Goal: Information Seeking & Learning: Find specific fact

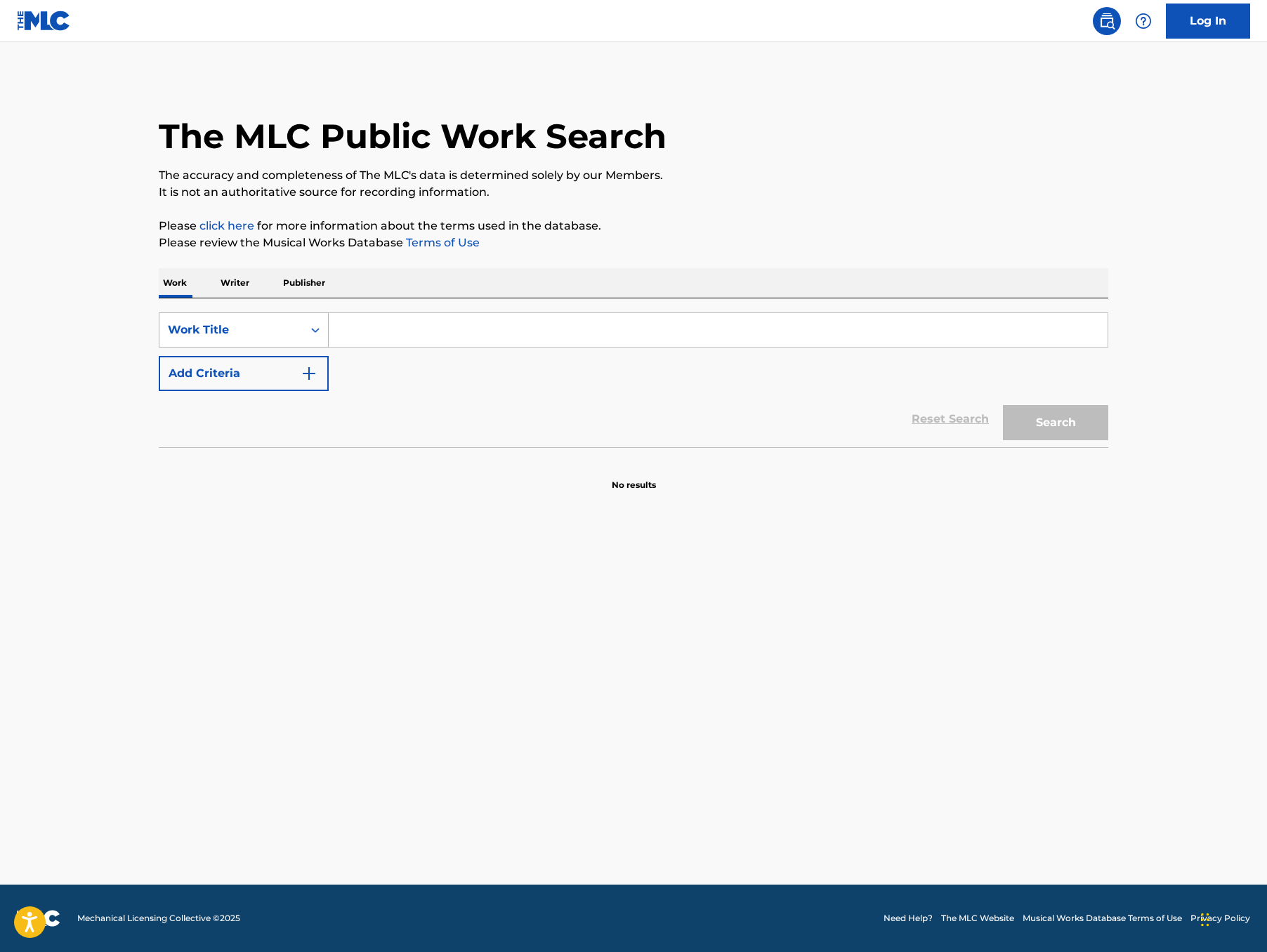
click at [159, 343] on div "Work Title" at bounding box center [231, 330] width 143 height 27
click at [159, 382] on div "MLC Song Code" at bounding box center [244, 366] width 169 height 35
click at [329, 347] on input "Search Form" at bounding box center [718, 330] width 779 height 34
paste input "BE0PEJ"
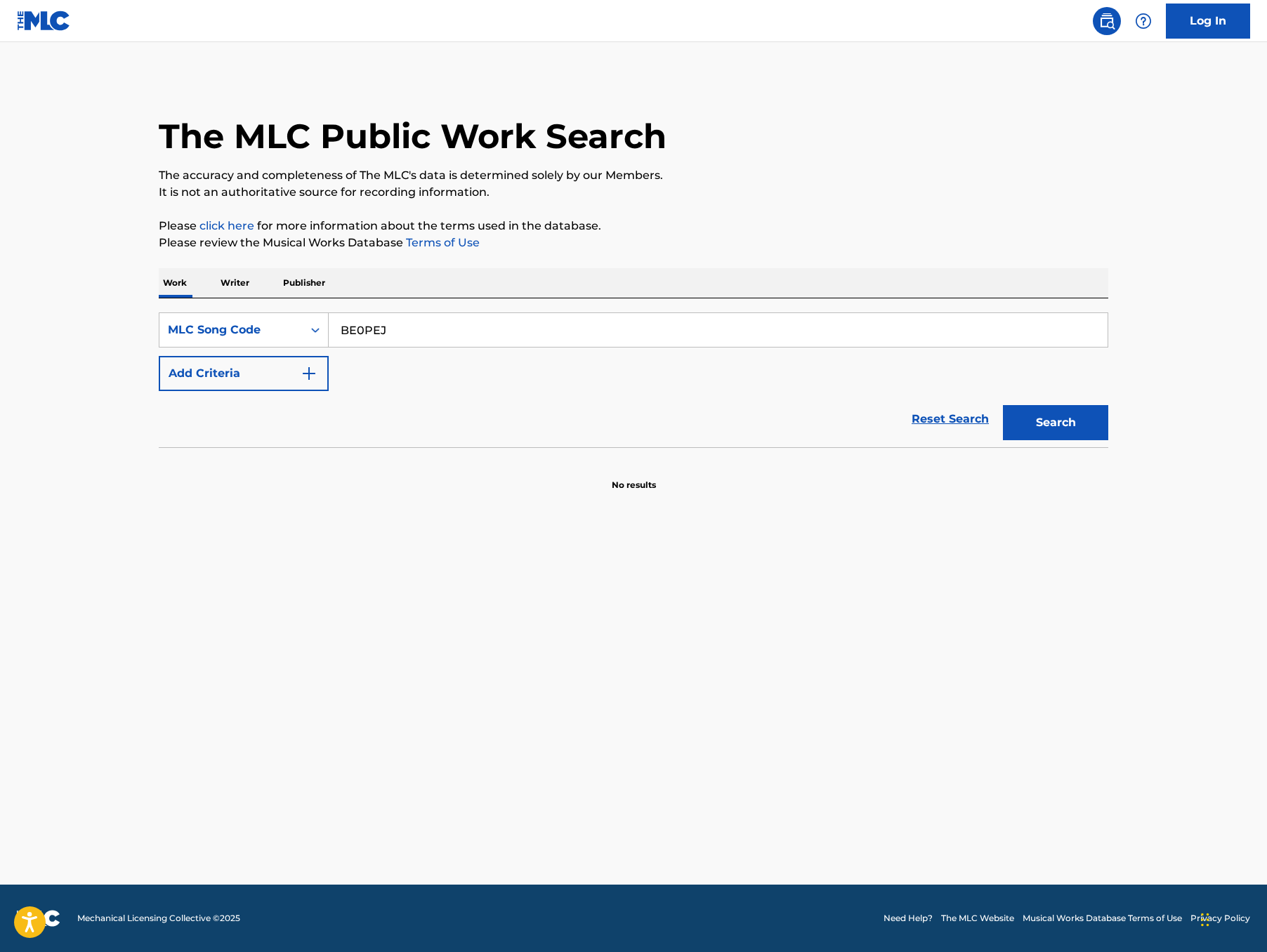
click at [1108, 441] on button "Search" at bounding box center [1055, 423] width 105 height 35
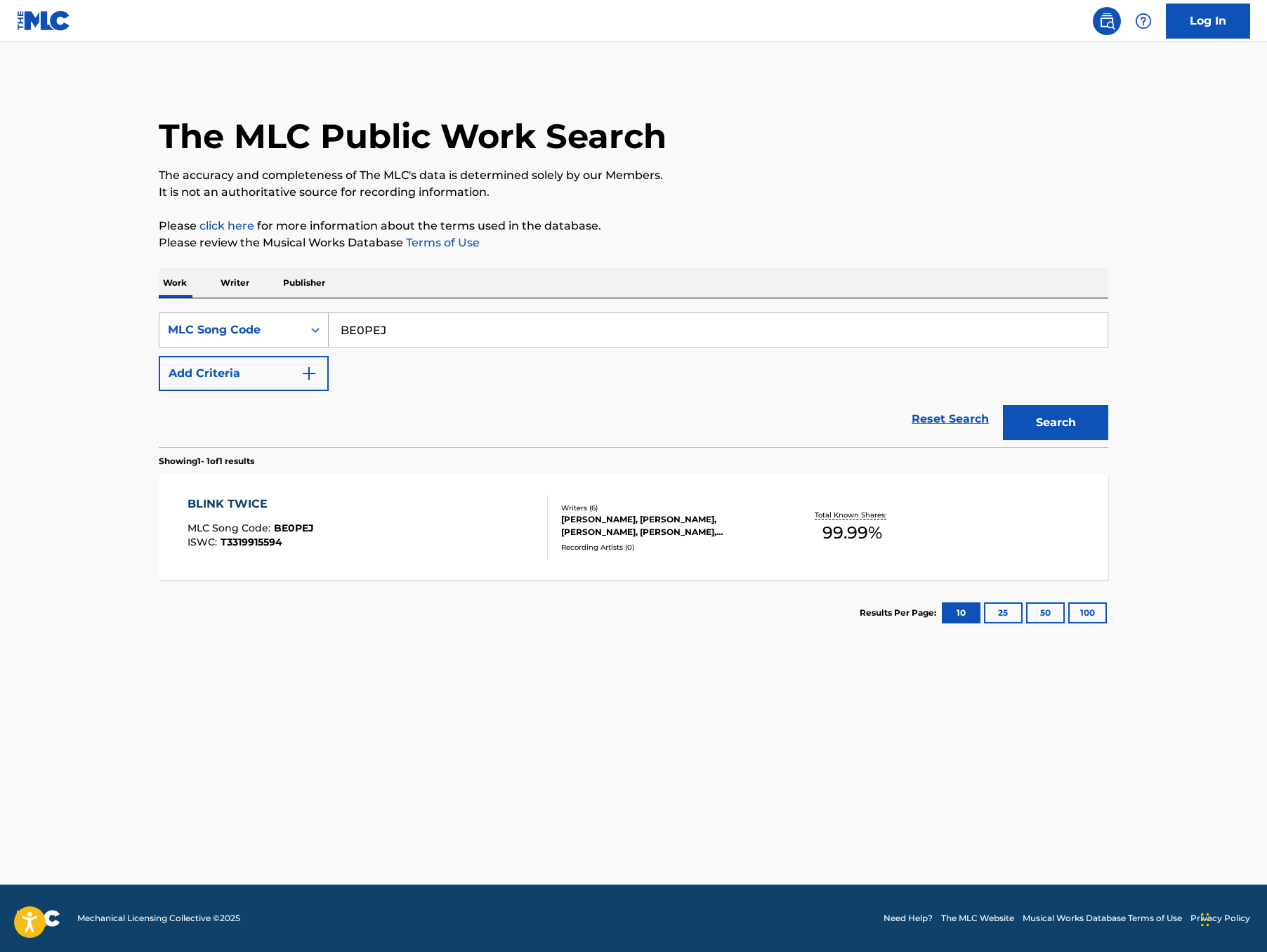
drag, startPoint x: 353, startPoint y: 366, endPoint x: 222, endPoint y: 363, distance: 131.0
click at [222, 348] on div "SearchWithCriteria5d9d466c-fca4-4203-acb2-93b1b35119ca MLC Song Code BE0PEJ" at bounding box center [633, 330] width 950 height 35
paste input "HYX"
click at [1108, 441] on button "Search" at bounding box center [1055, 423] width 105 height 35
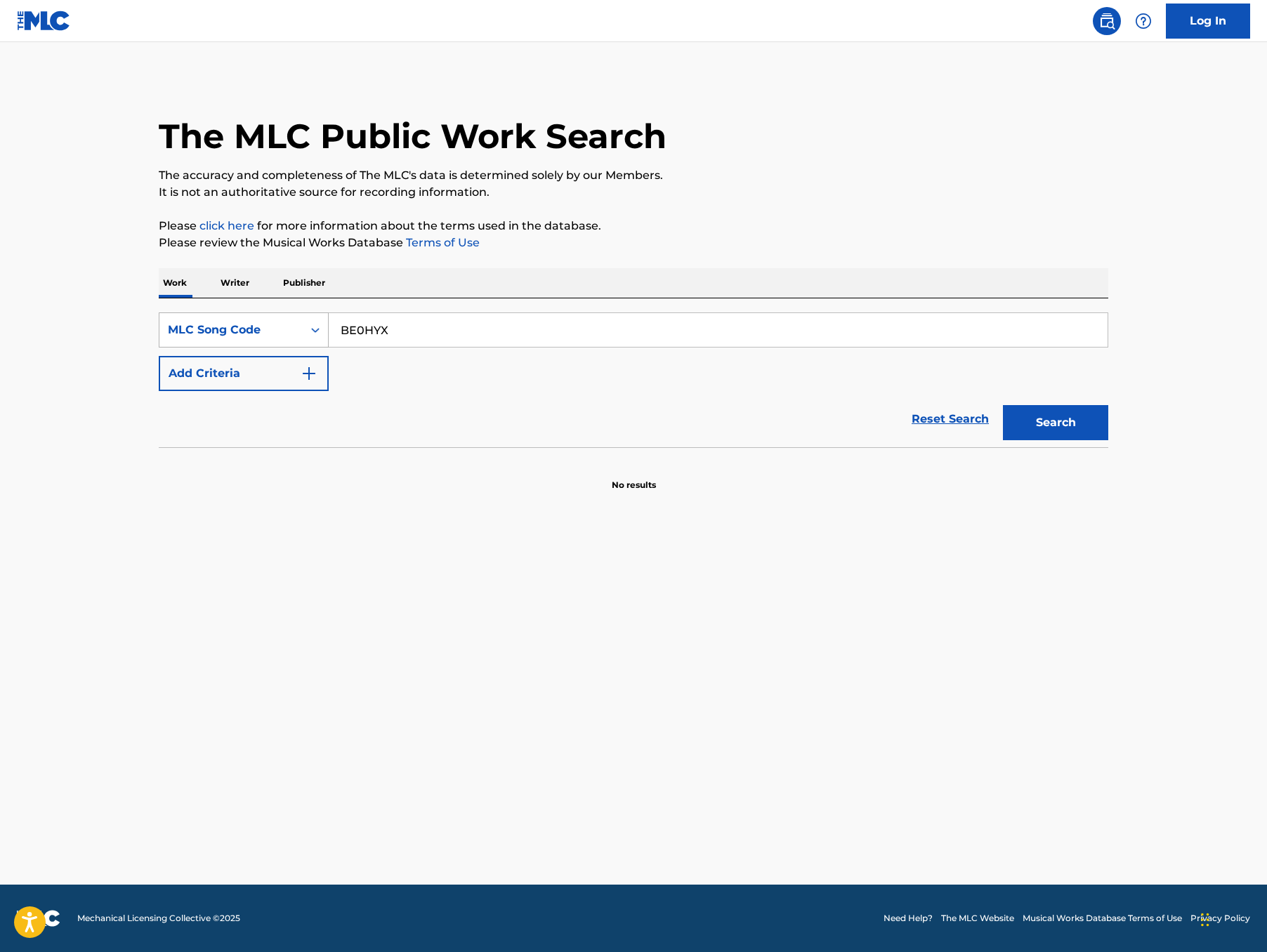
drag, startPoint x: 355, startPoint y: 376, endPoint x: 234, endPoint y: 364, distance: 121.6
click at [239, 348] on div "SearchWithCriteria5d9d466c-fca4-4203-acb2-93b1b35119ca MLC Song Code BE0HYX" at bounding box center [633, 330] width 950 height 35
paste input "PEJ"
type input "BE0PEJ"
click at [1108, 441] on button "Search" at bounding box center [1055, 423] width 105 height 35
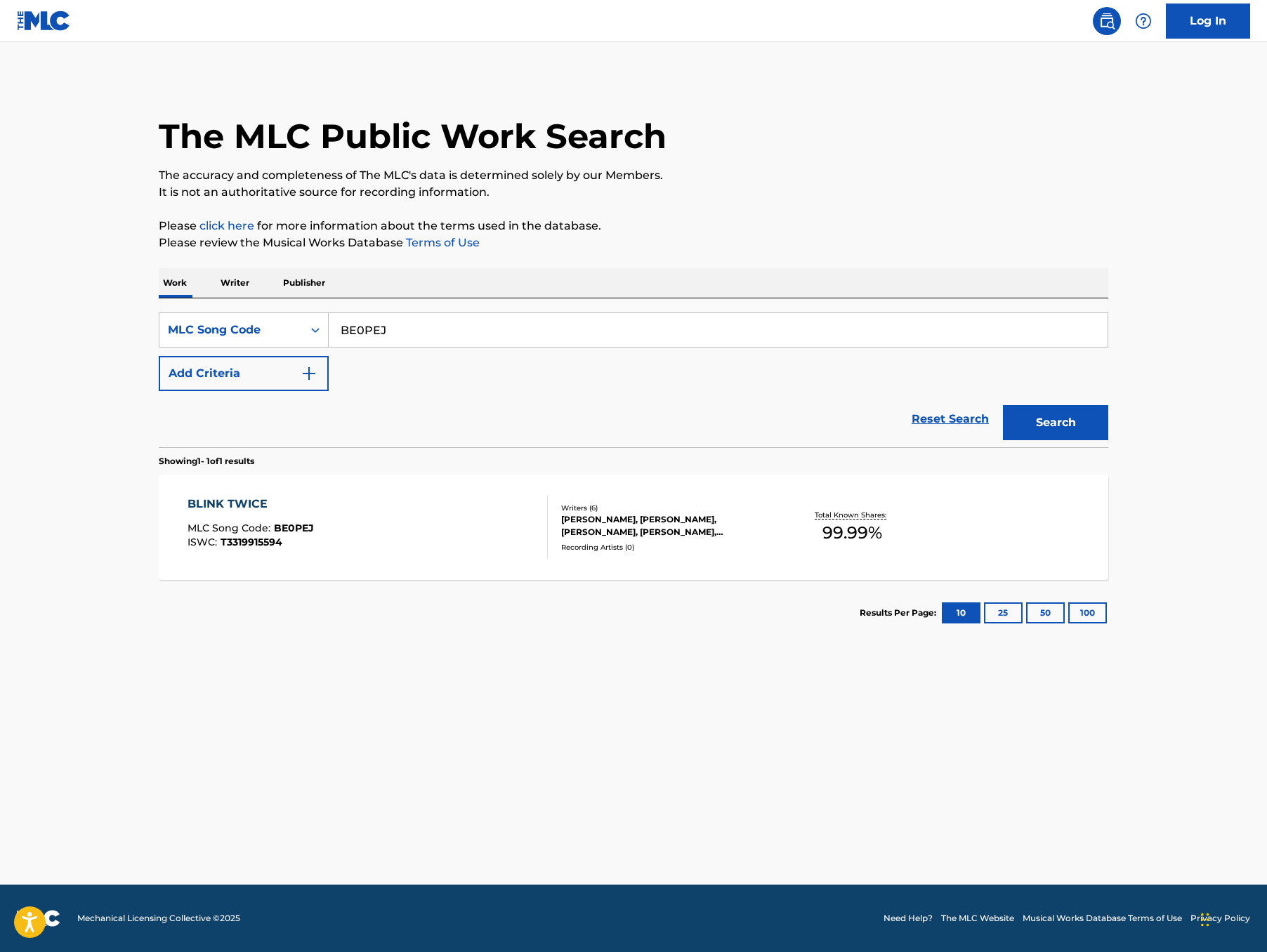
click at [188, 513] on div "BLINK TWICE" at bounding box center [251, 504] width 126 height 17
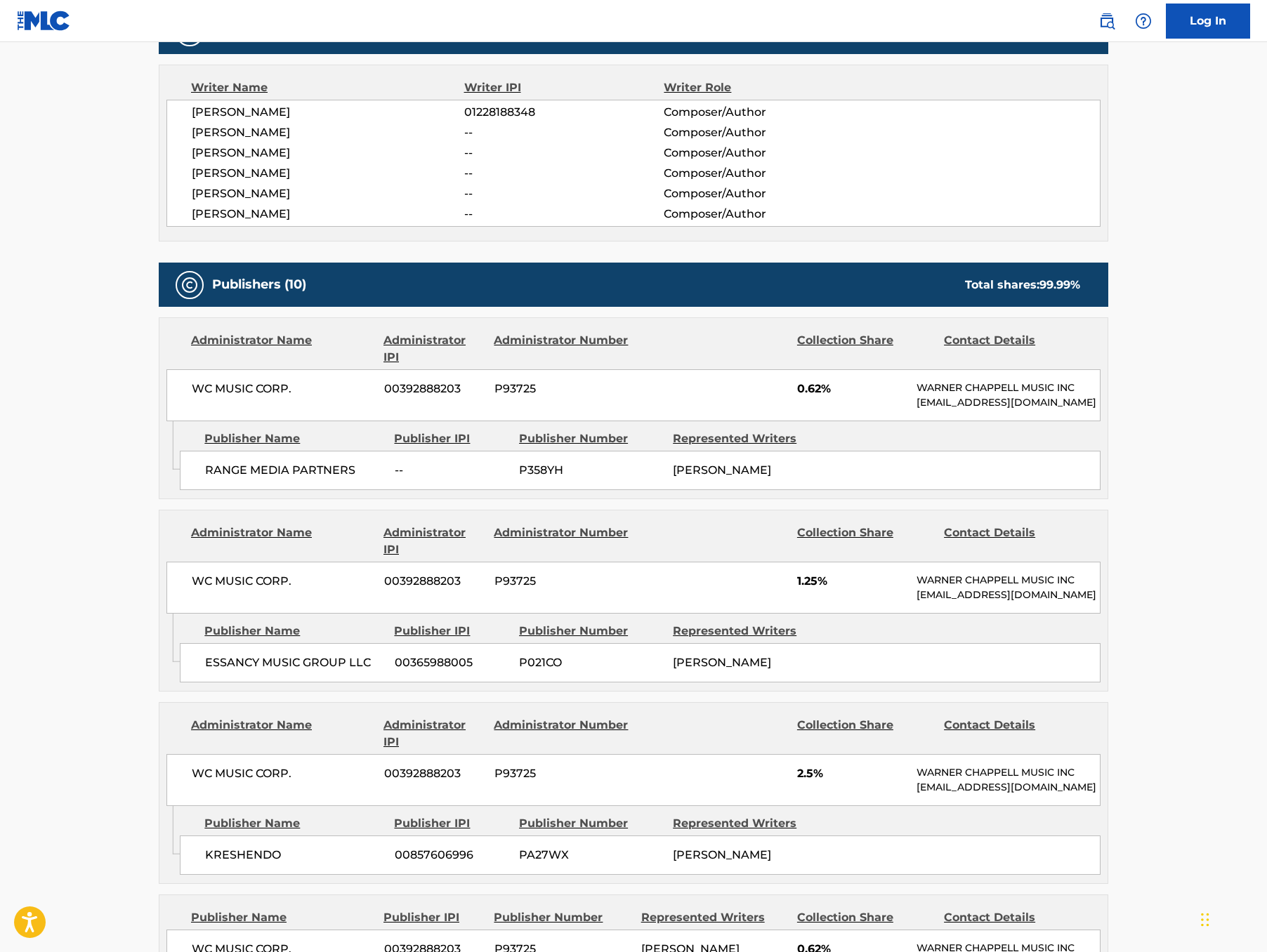
scroll to position [602, 0]
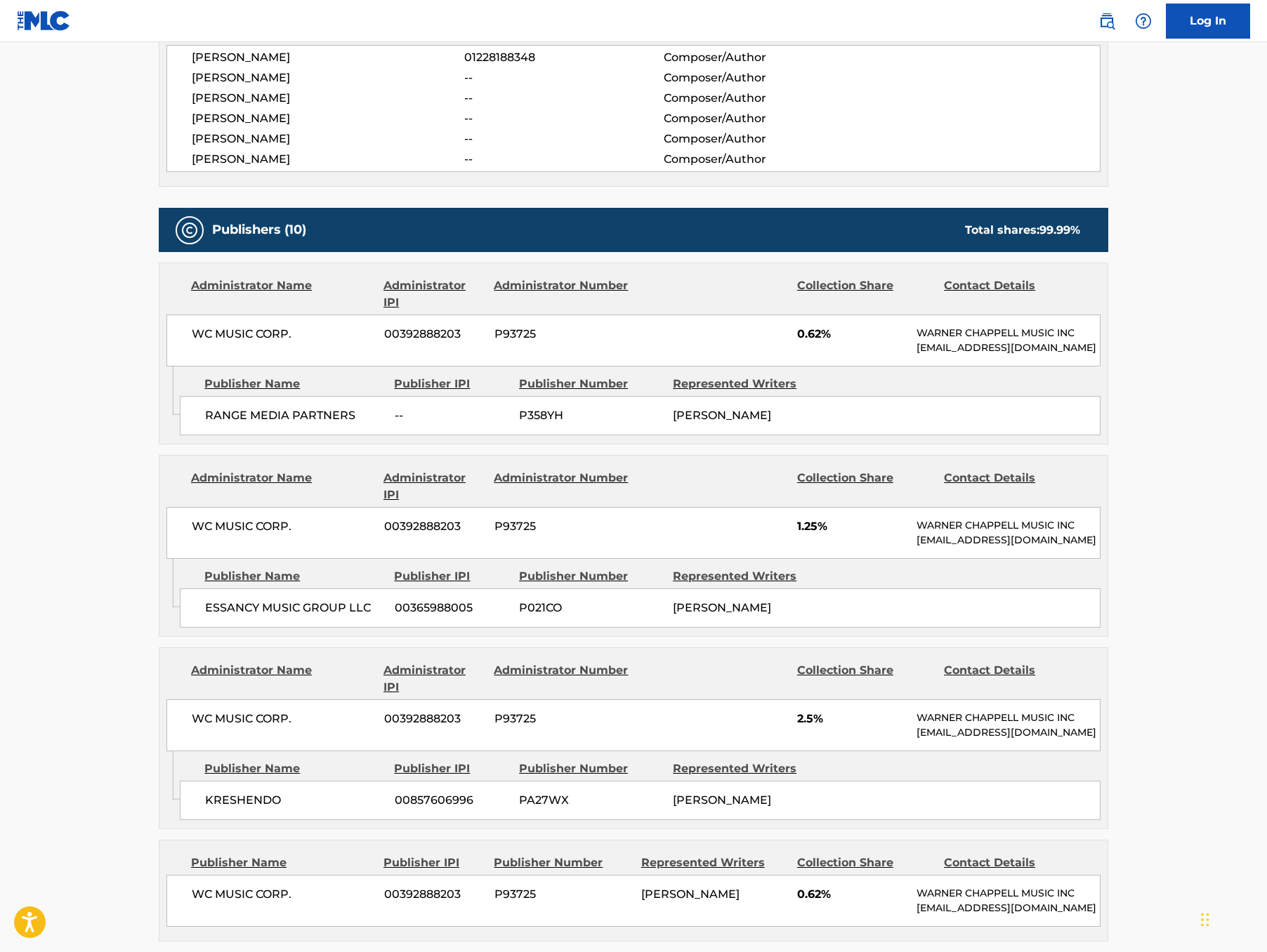
click at [519, 424] on span "P358YH" at bounding box center [590, 415] width 143 height 17
copy span "P358YH"
click at [519, 617] on span "P021CO" at bounding box center [590, 609] width 143 height 17
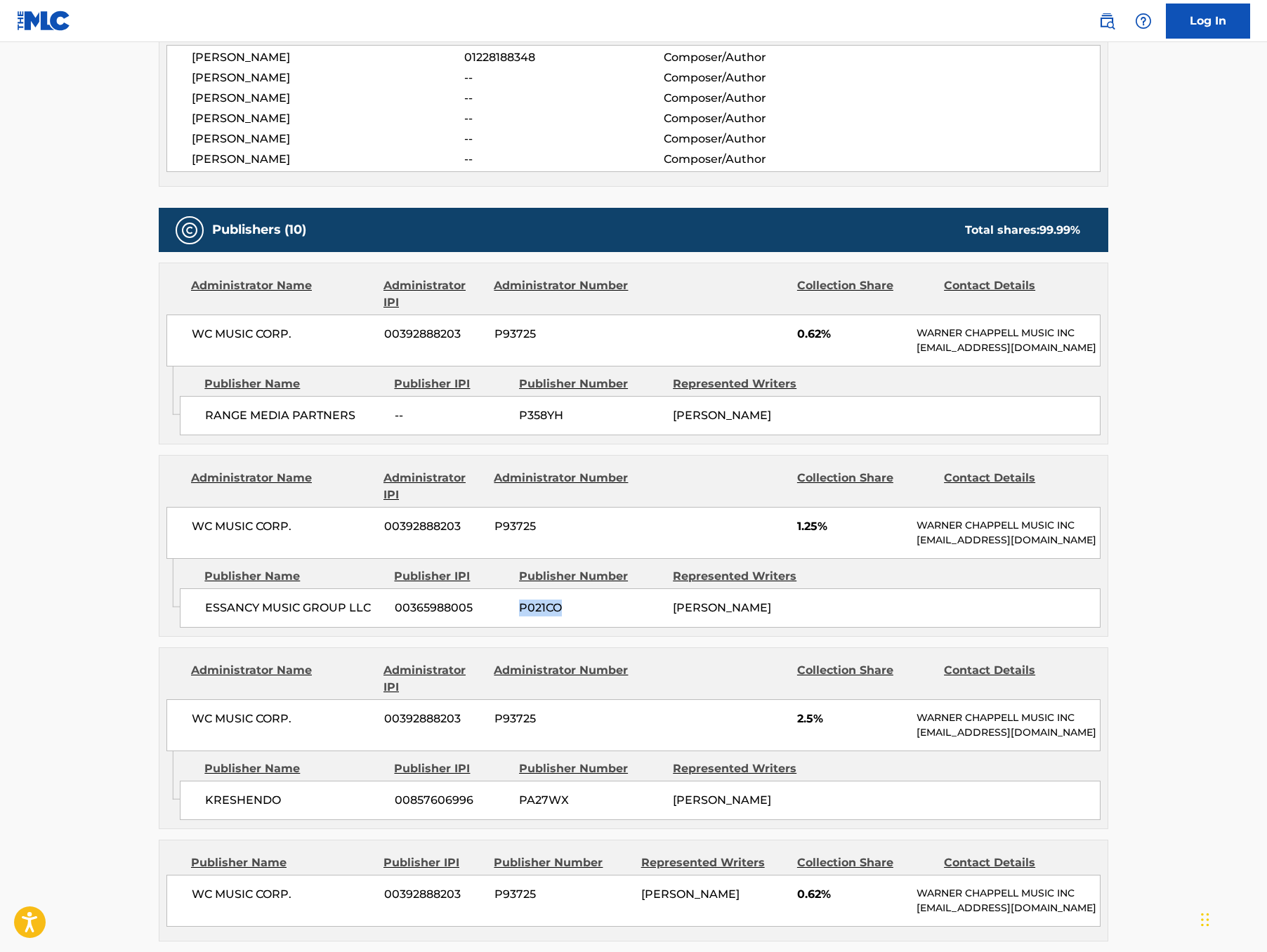
copy span "P021CO"
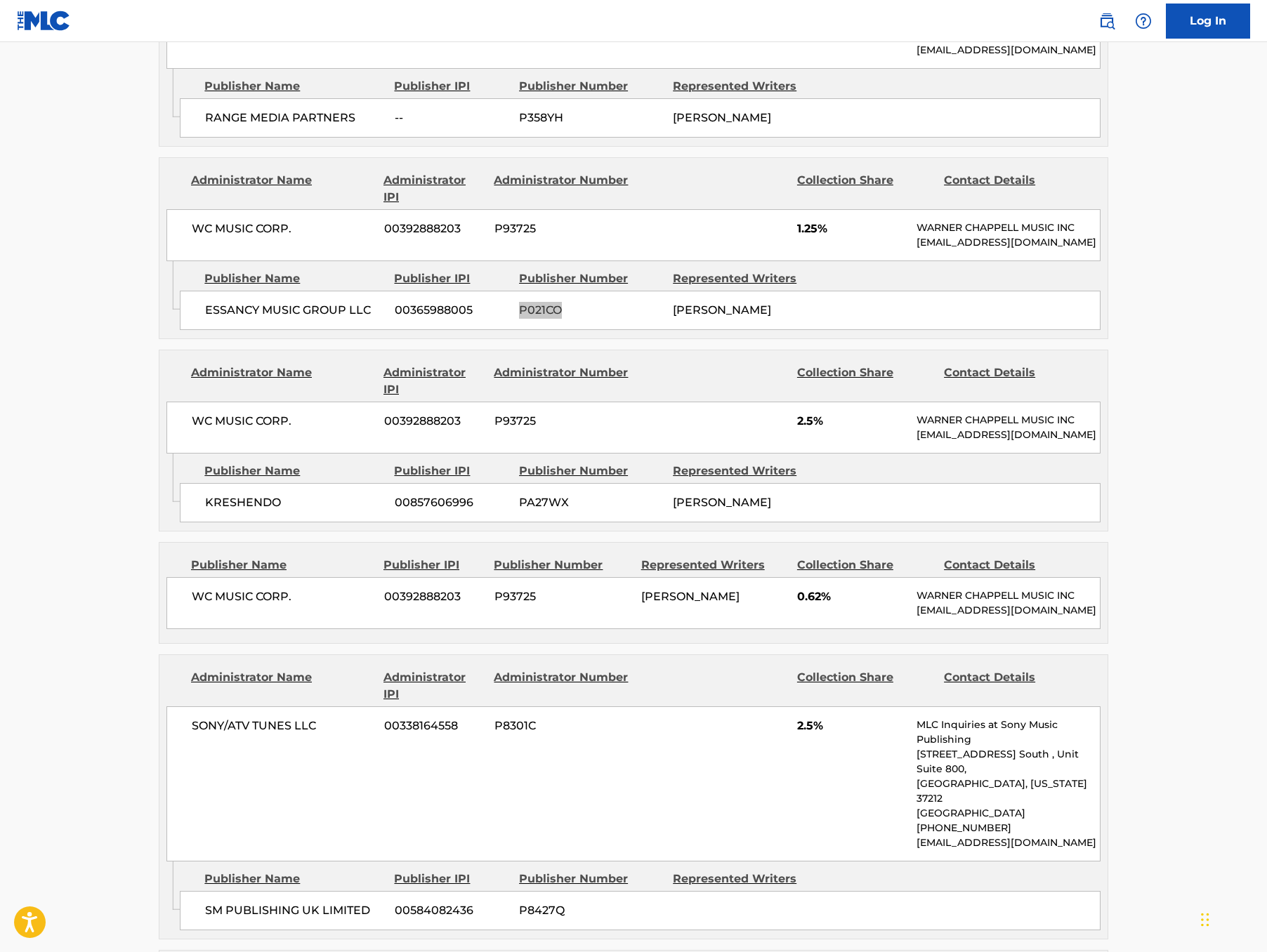
scroll to position [942, 0]
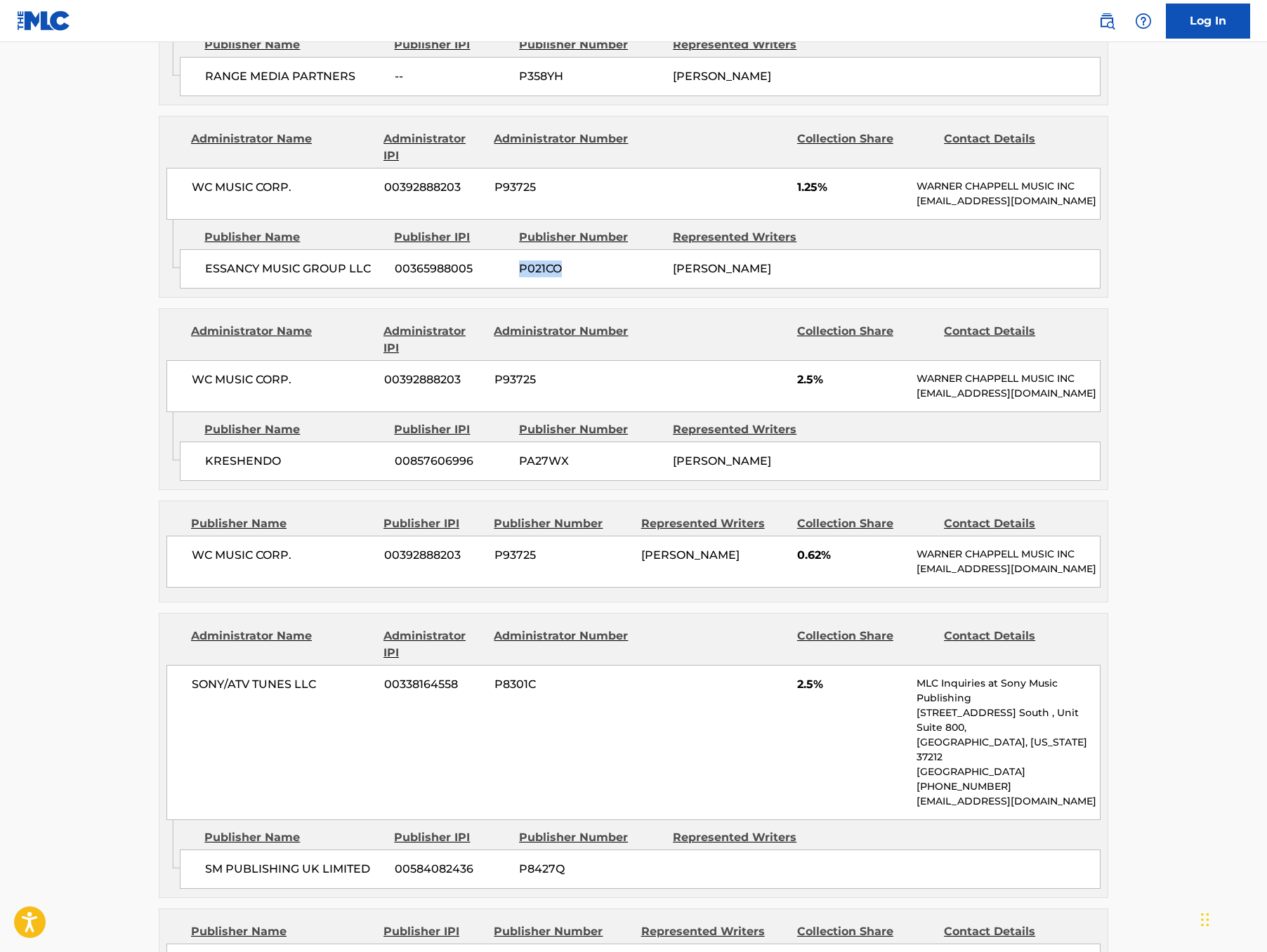
click at [521, 470] on span "PA27WX" at bounding box center [590, 461] width 143 height 17
copy span "PA27WX"
click at [494, 564] on span "P93725" at bounding box center [563, 556] width 136 height 17
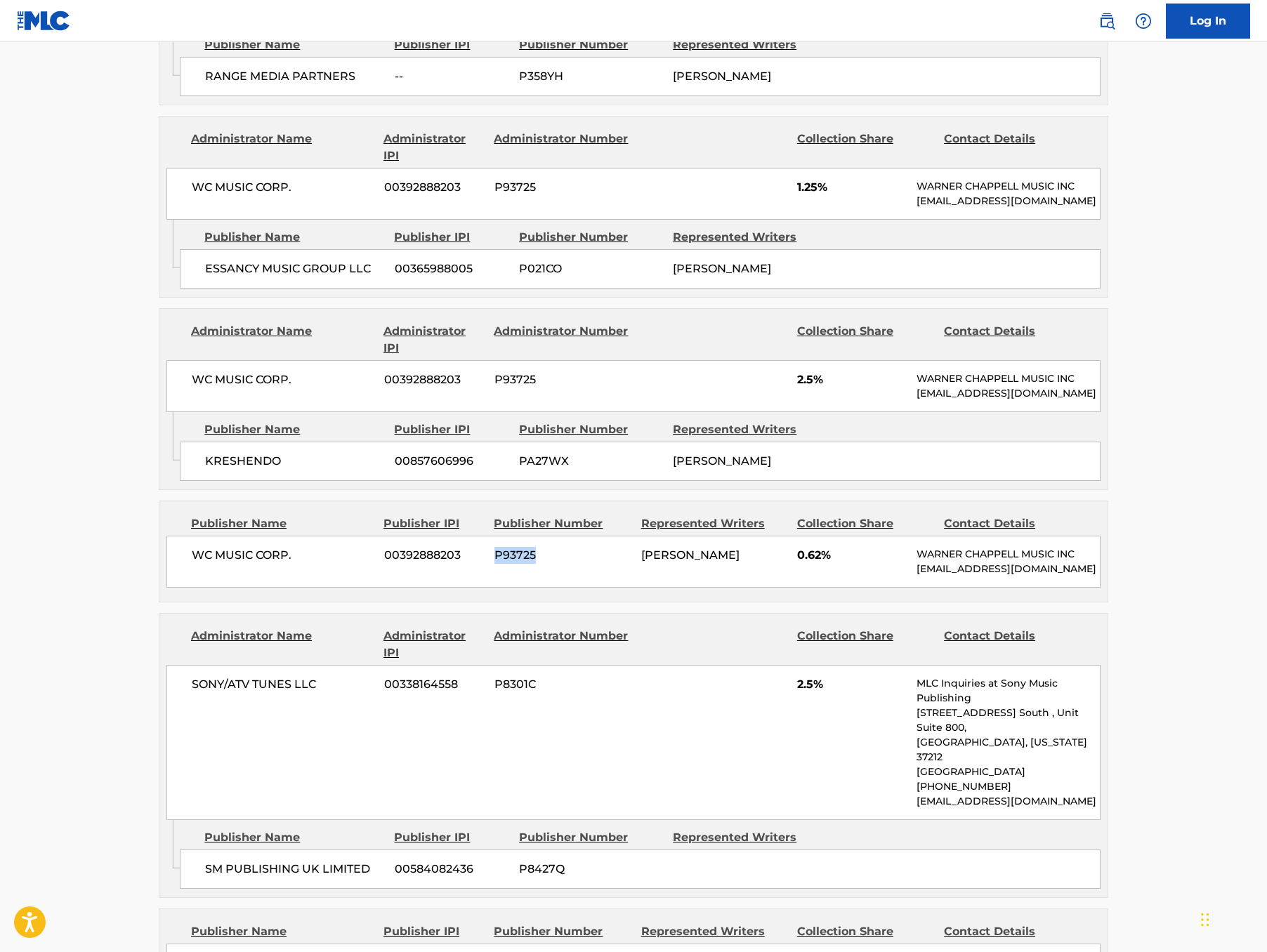
copy span "P93725"
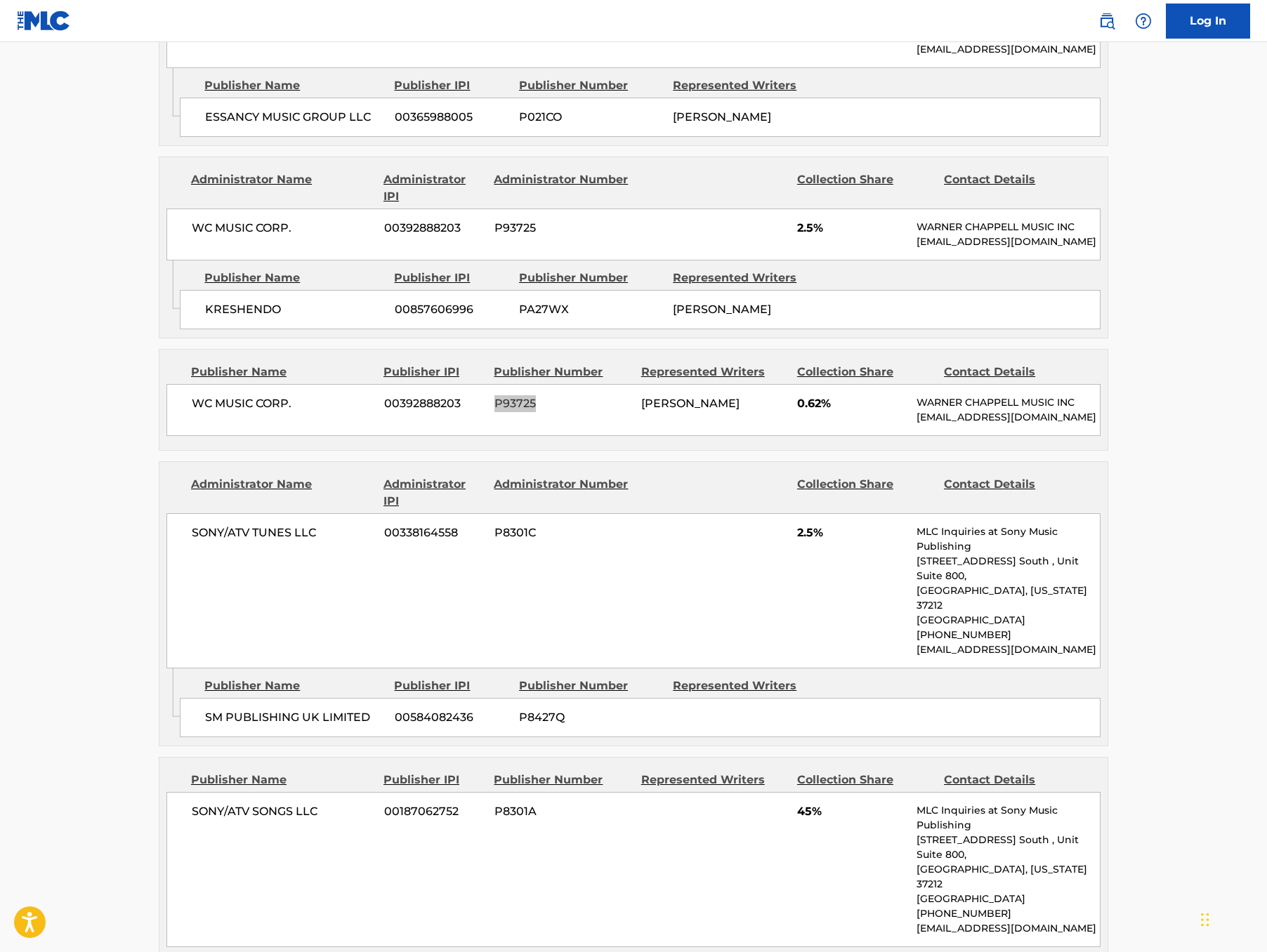
scroll to position [1117, 0]
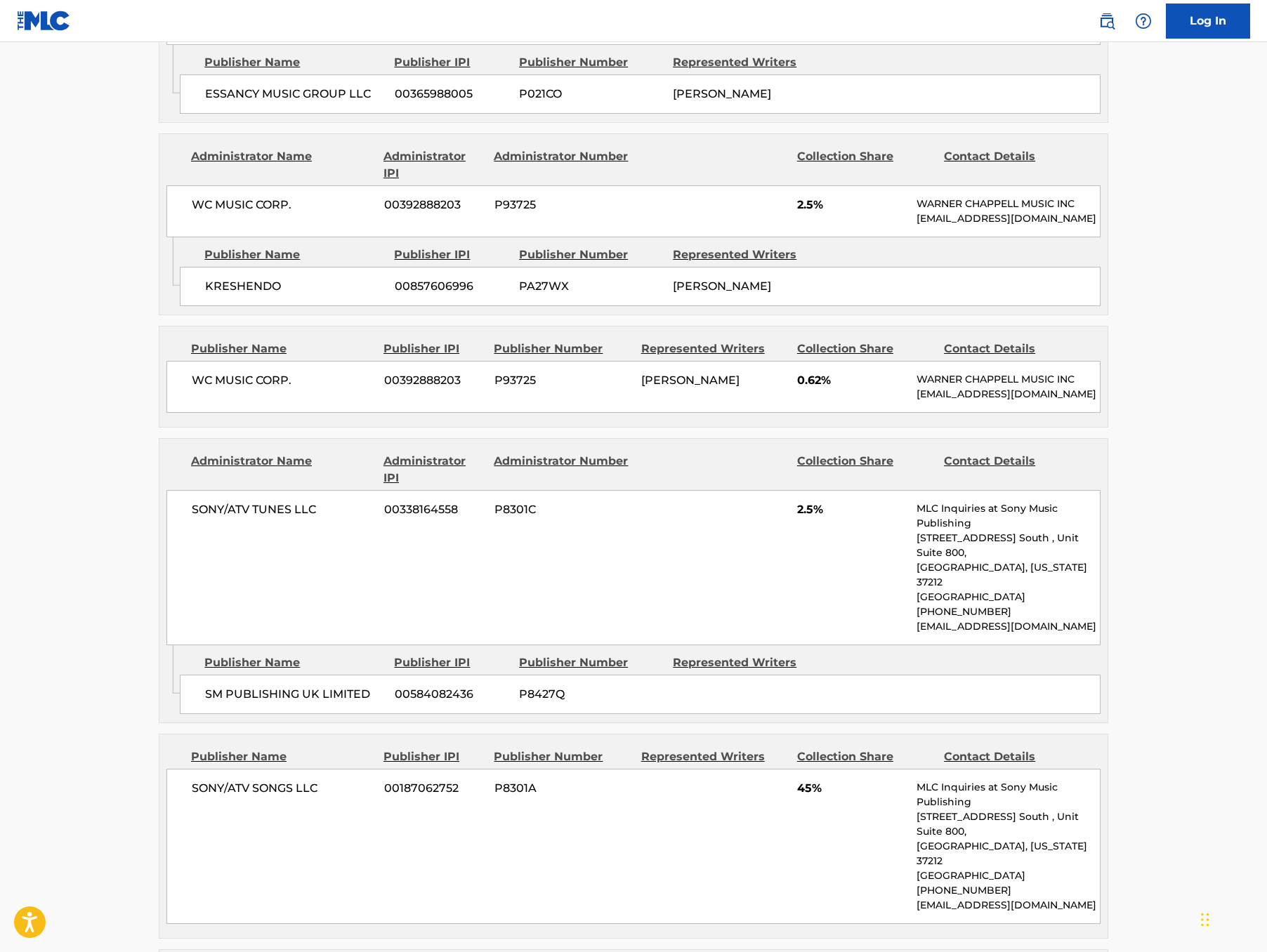
click at [501, 714] on div "SM PUBLISHING UK LIMITED 00584082436 P8427Q" at bounding box center [640, 694] width 921 height 39
copy span "P8427Q"
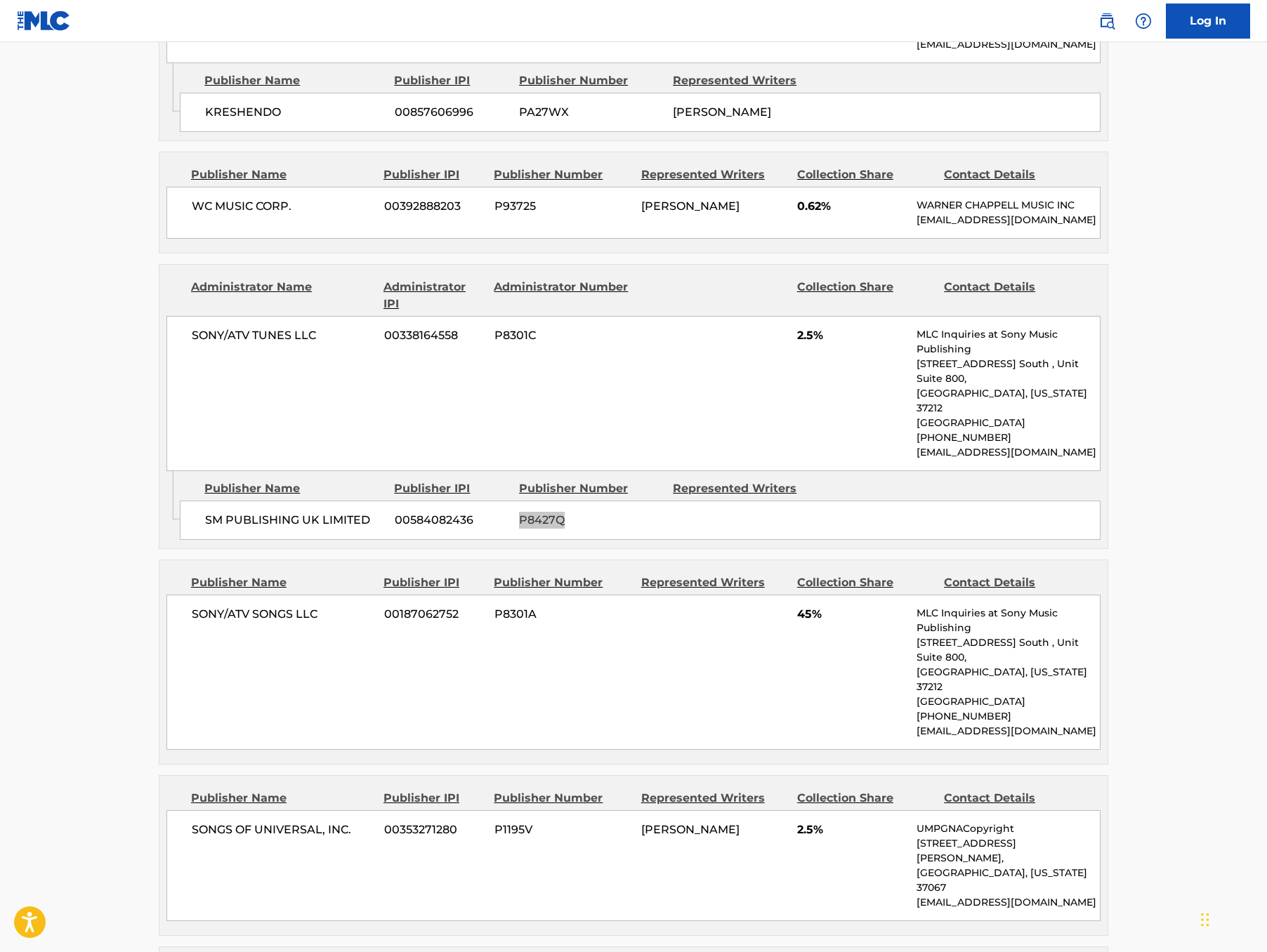
scroll to position [1292, 0]
click at [494, 622] on span "P8301A" at bounding box center [563, 613] width 136 height 17
copy span "P8301A"
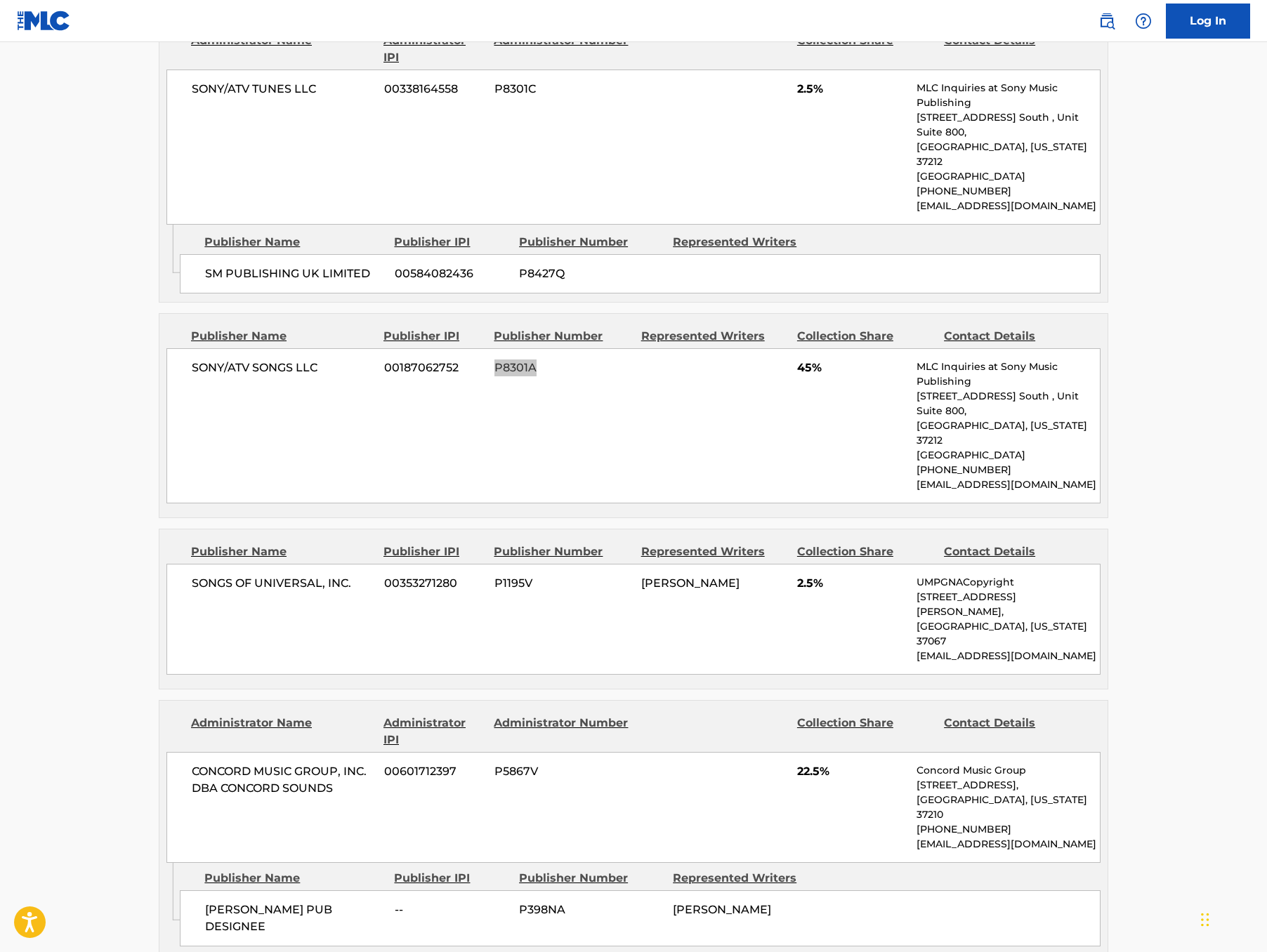
scroll to position [1542, 0]
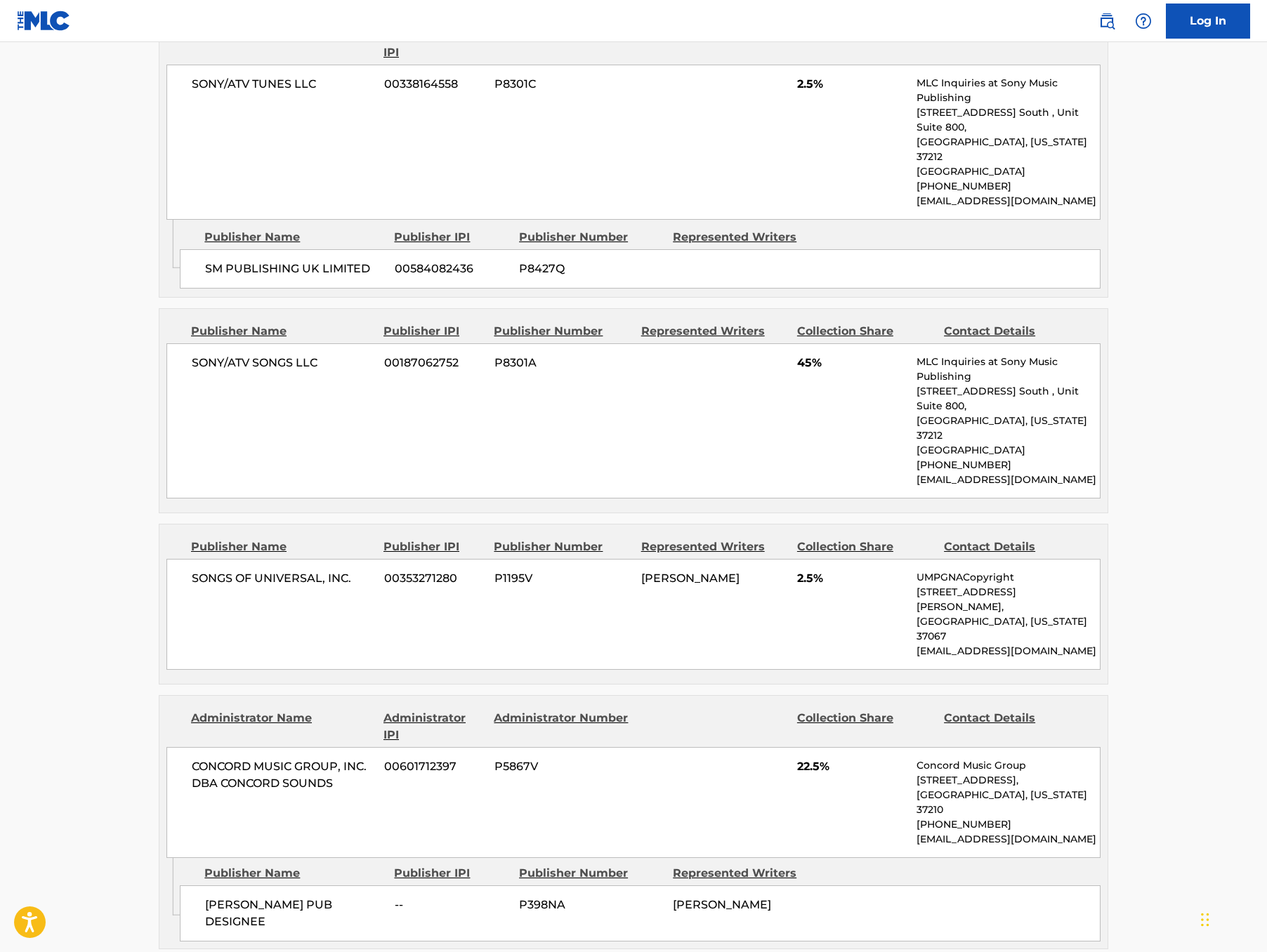
click at [494, 587] on span "P1195V" at bounding box center [563, 579] width 136 height 17
copy span "P1195V"
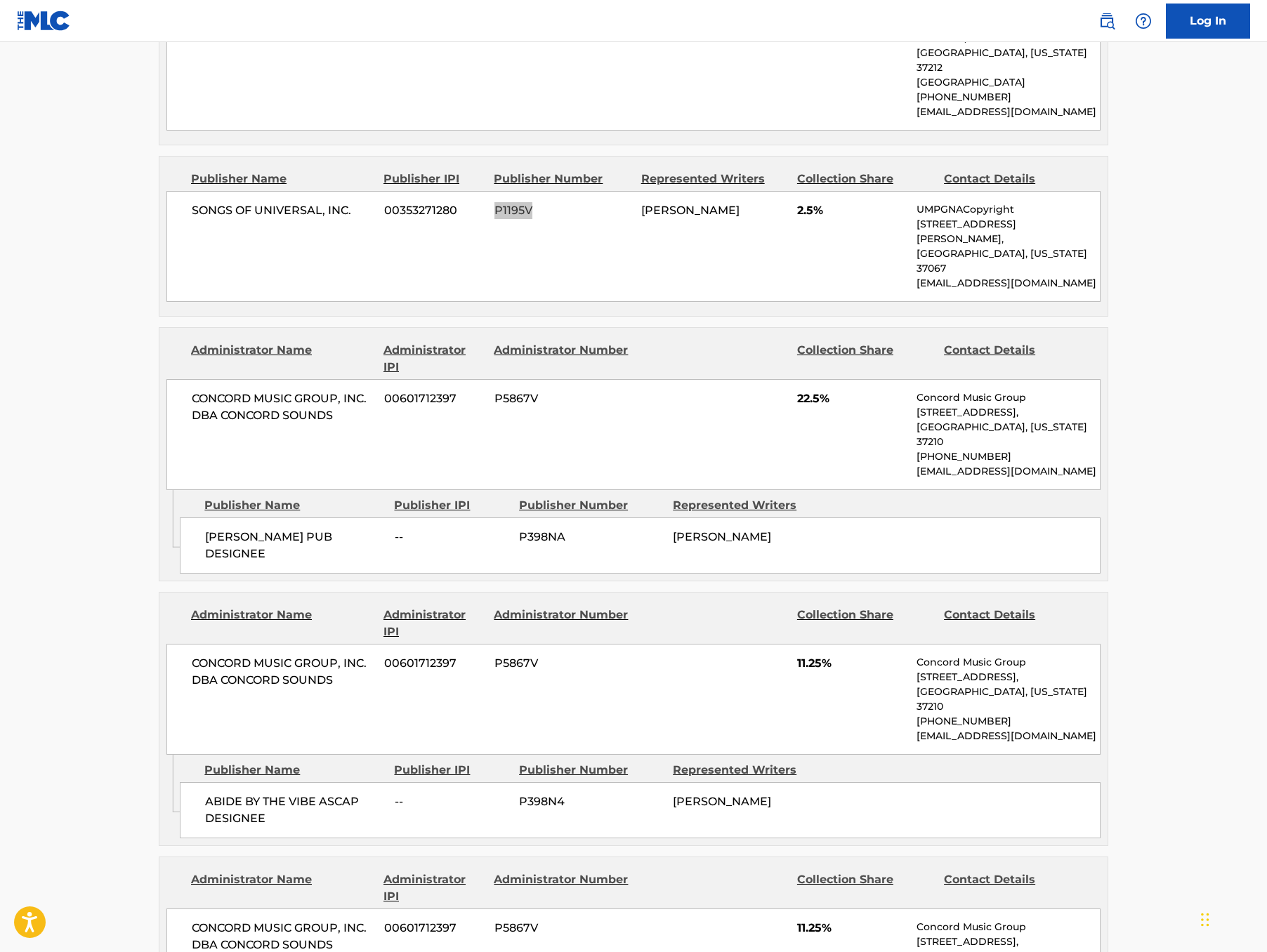
scroll to position [1911, 0]
click at [519, 528] on span "P398NA" at bounding box center [590, 537] width 143 height 17
copy span "P398NA"
click at [519, 793] on span "P398N4" at bounding box center [590, 801] width 143 height 17
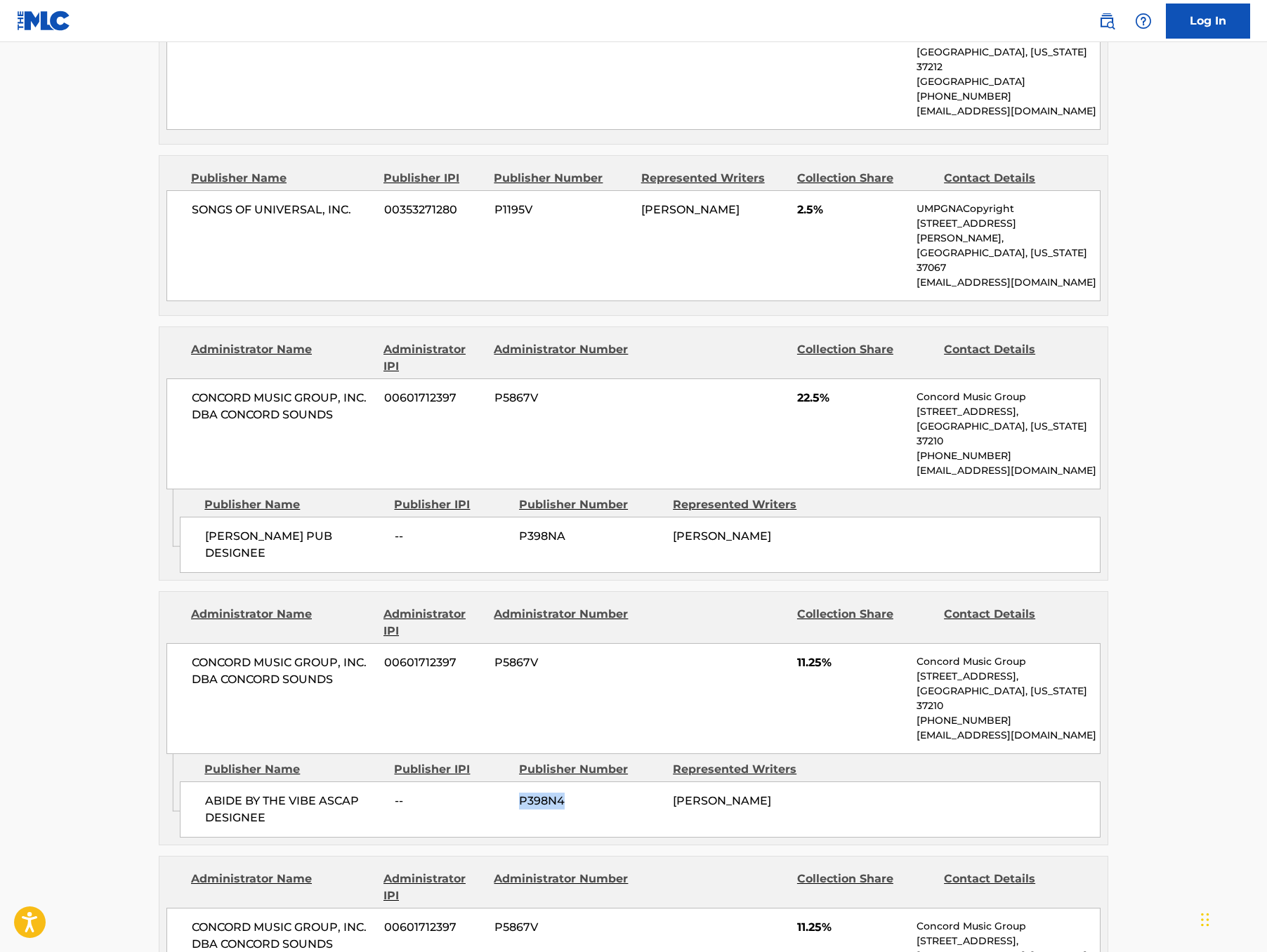
click at [519, 793] on span "P398N4" at bounding box center [590, 801] width 143 height 17
copy span "P398N4"
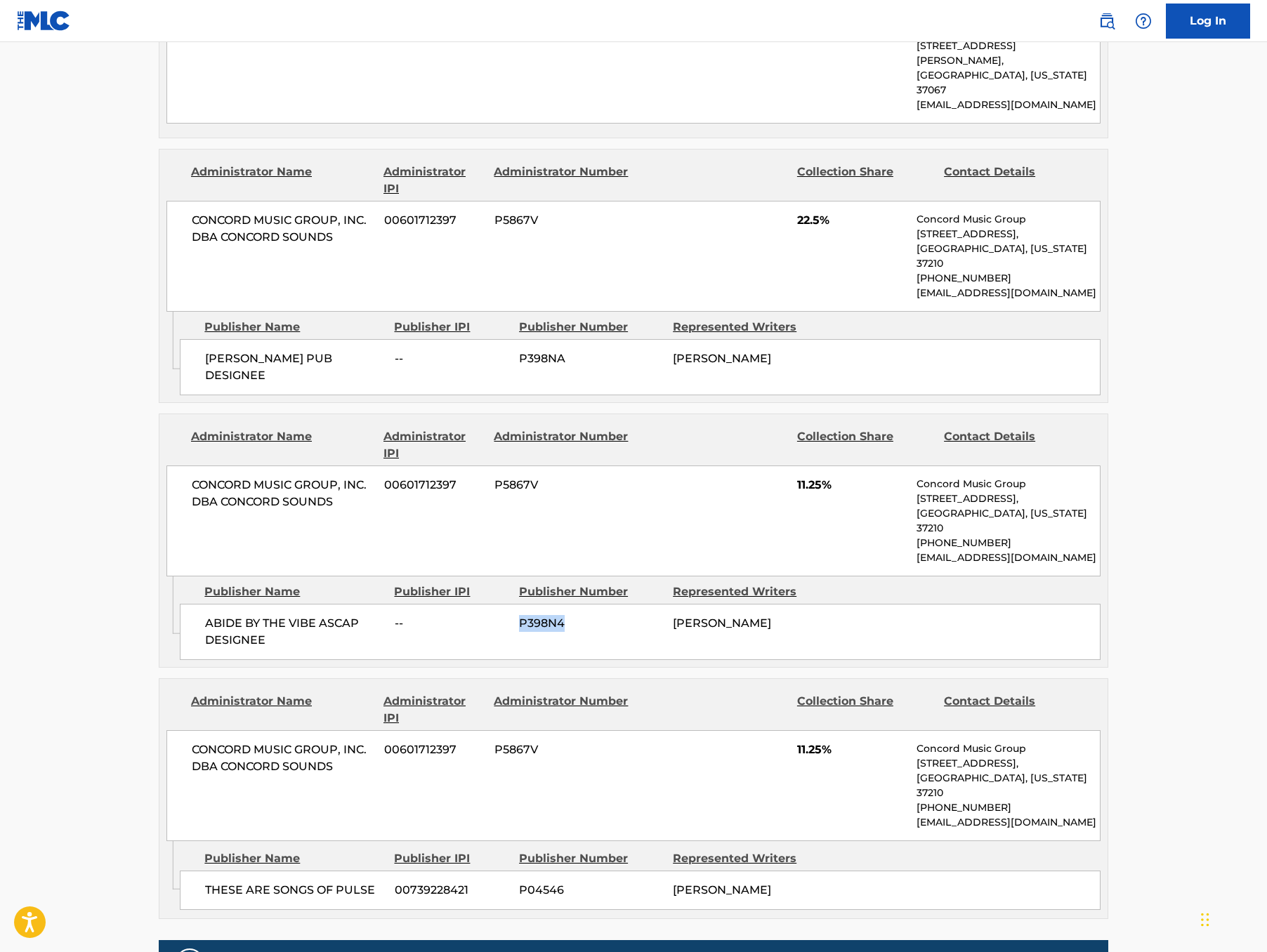
scroll to position [2109, 0]
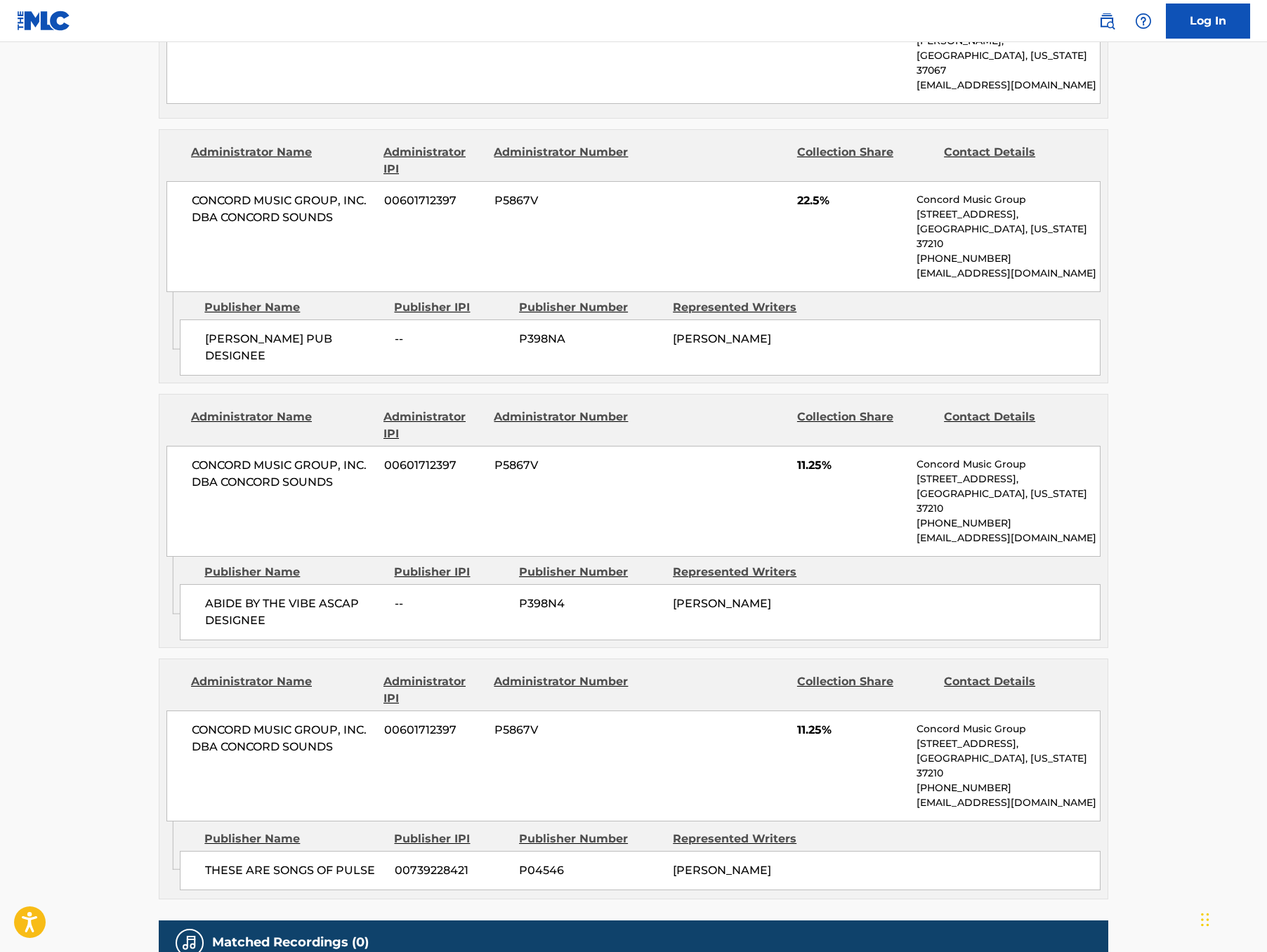
click at [524, 862] on span "P04546" at bounding box center [590, 871] width 143 height 17
copy span "P04546"
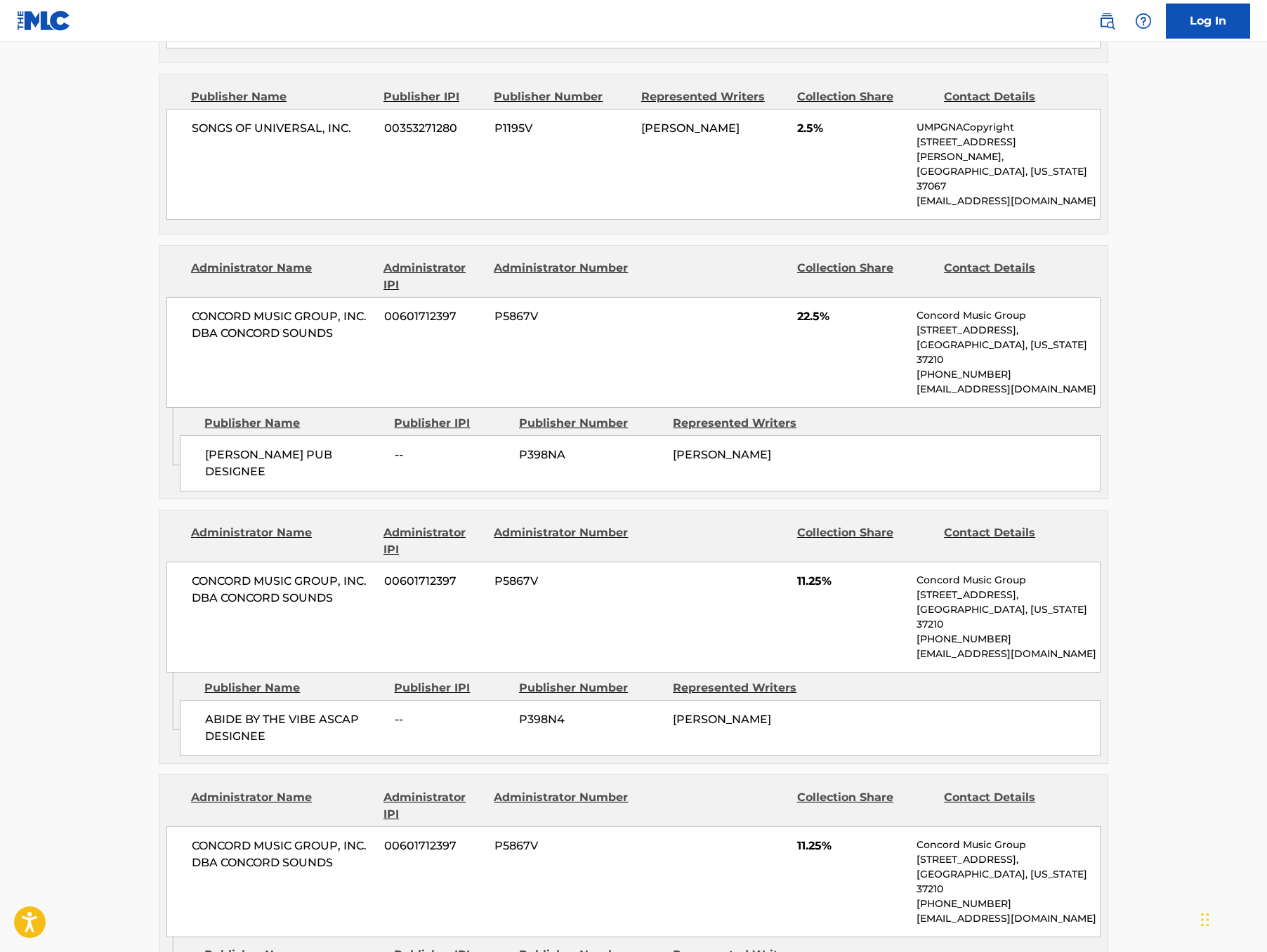
scroll to position [2003, 0]
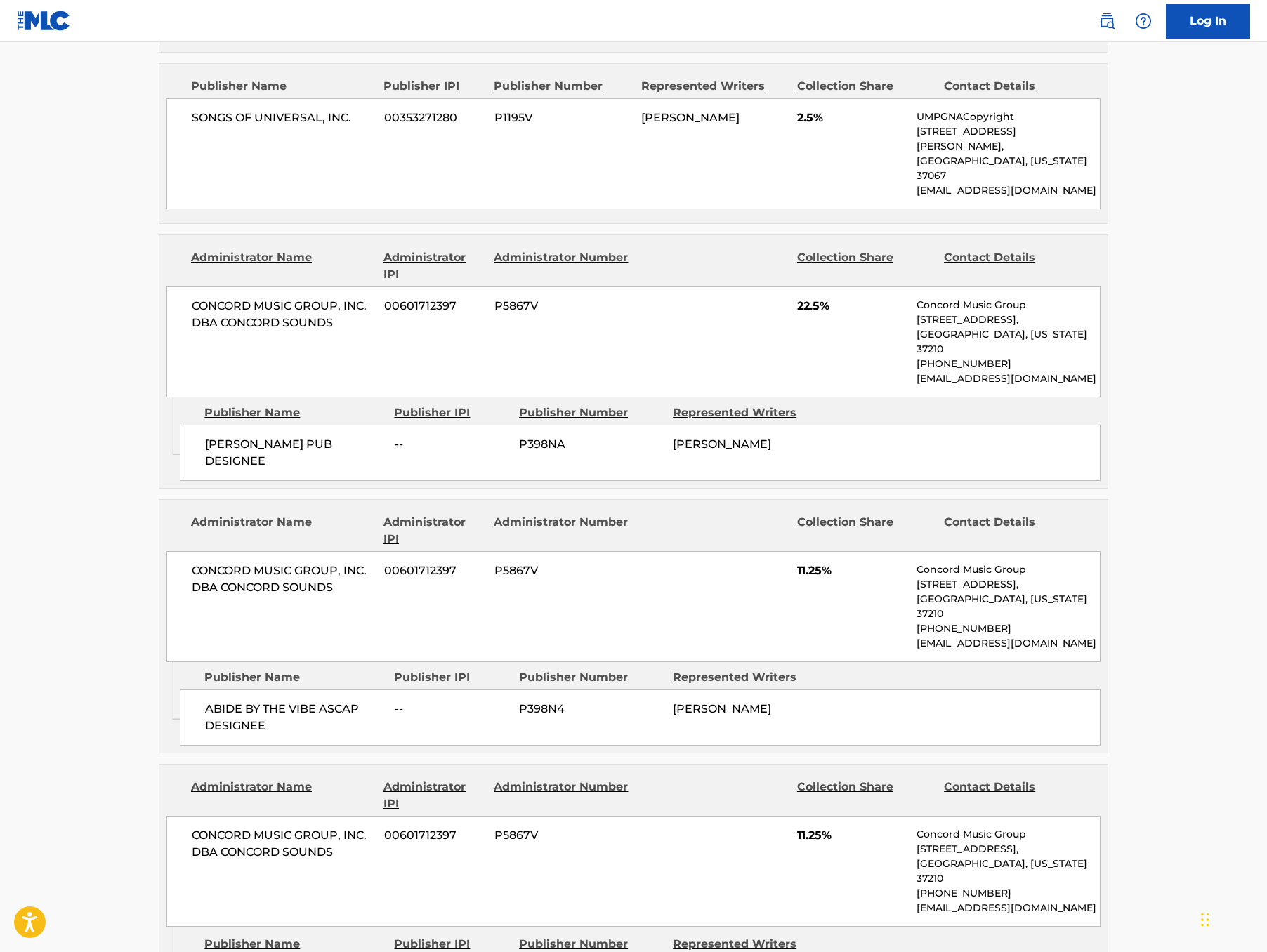
click at [529, 436] on span "P398NA" at bounding box center [590, 445] width 143 height 17
drag, startPoint x: 220, startPoint y: 320, endPoint x: 88, endPoint y: 305, distance: 132.8
click at [166, 305] on div "CONCORD MUSIC GROUP, INC. DBA CONCORD SOUNDS 00601712397 P5867V 22.5% Concord M…" at bounding box center [633, 342] width 934 height 111
drag, startPoint x: 315, startPoint y: 424, endPoint x: 107, endPoint y: 422, distance: 208.0
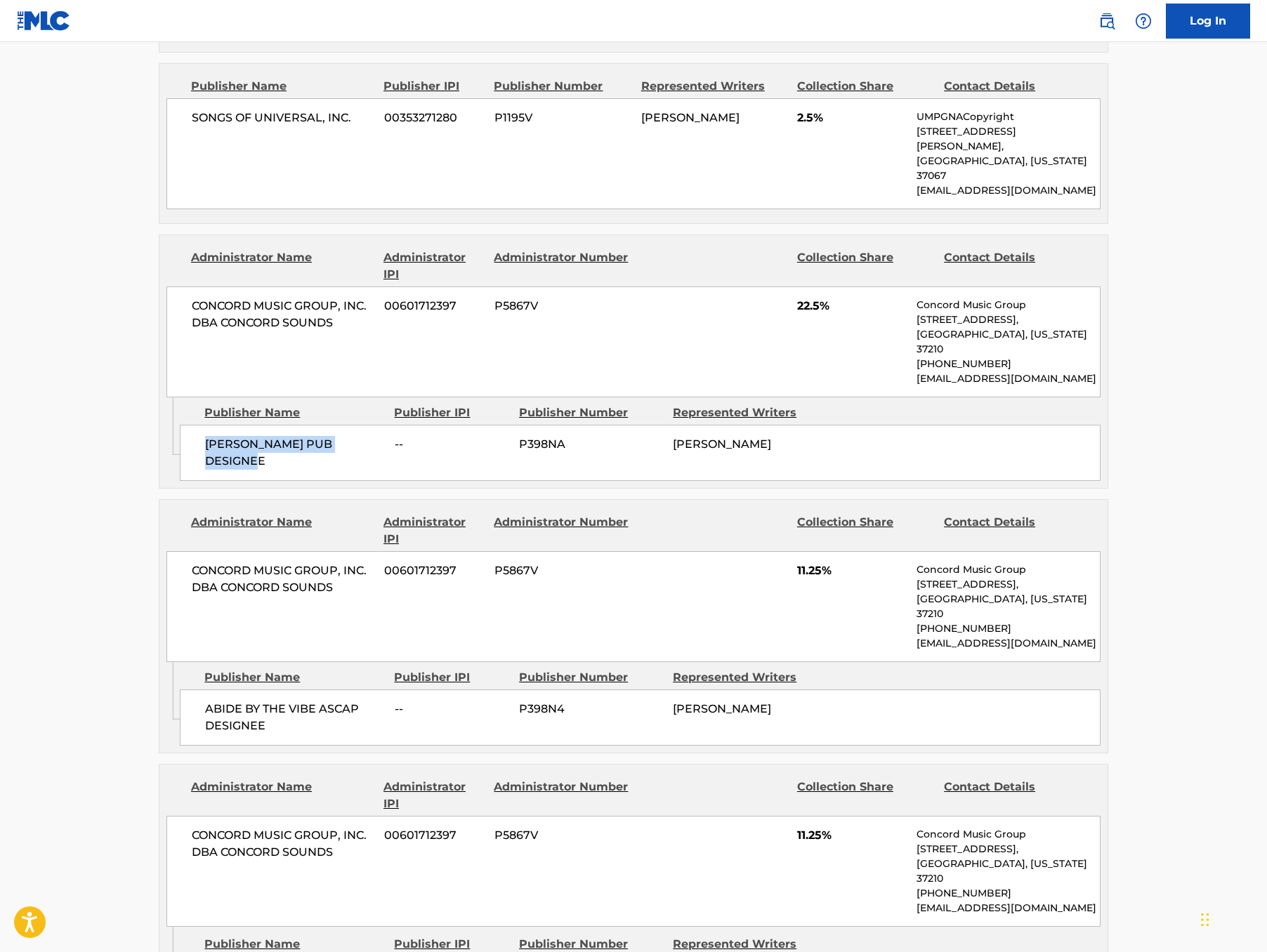
click at [180, 425] on div "[PERSON_NAME] PUB DESIGNEE -- P398NA [PERSON_NAME]" at bounding box center [640, 452] width 921 height 56
click at [521, 701] on span "P398N4" at bounding box center [590, 709] width 143 height 17
drag, startPoint x: 236, startPoint y: 555, endPoint x: 86, endPoint y: 520, distance: 154.0
click at [166, 551] on div "CONCORD MUSIC GROUP, INC. DBA CONCORD SOUNDS 00601712397 P5867V 11.25% Concord …" at bounding box center [633, 606] width 934 height 111
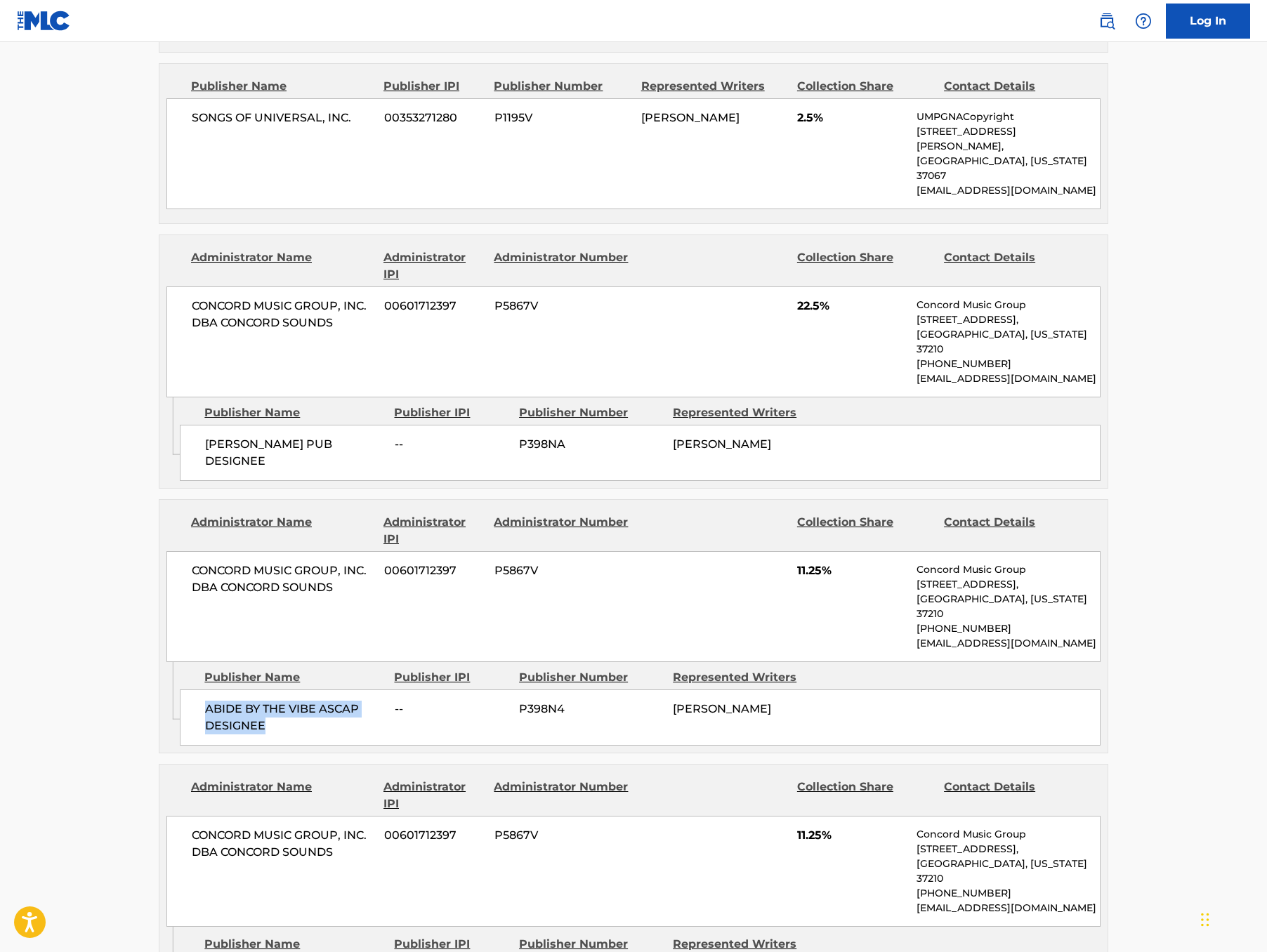
drag, startPoint x: 195, startPoint y: 670, endPoint x: 111, endPoint y: 660, distance: 84.6
click at [180, 690] on div "ABIDE BY THE VIBE ASCAP DESIGNEE -- P398N4 [PERSON_NAME]" at bounding box center [640, 717] width 921 height 56
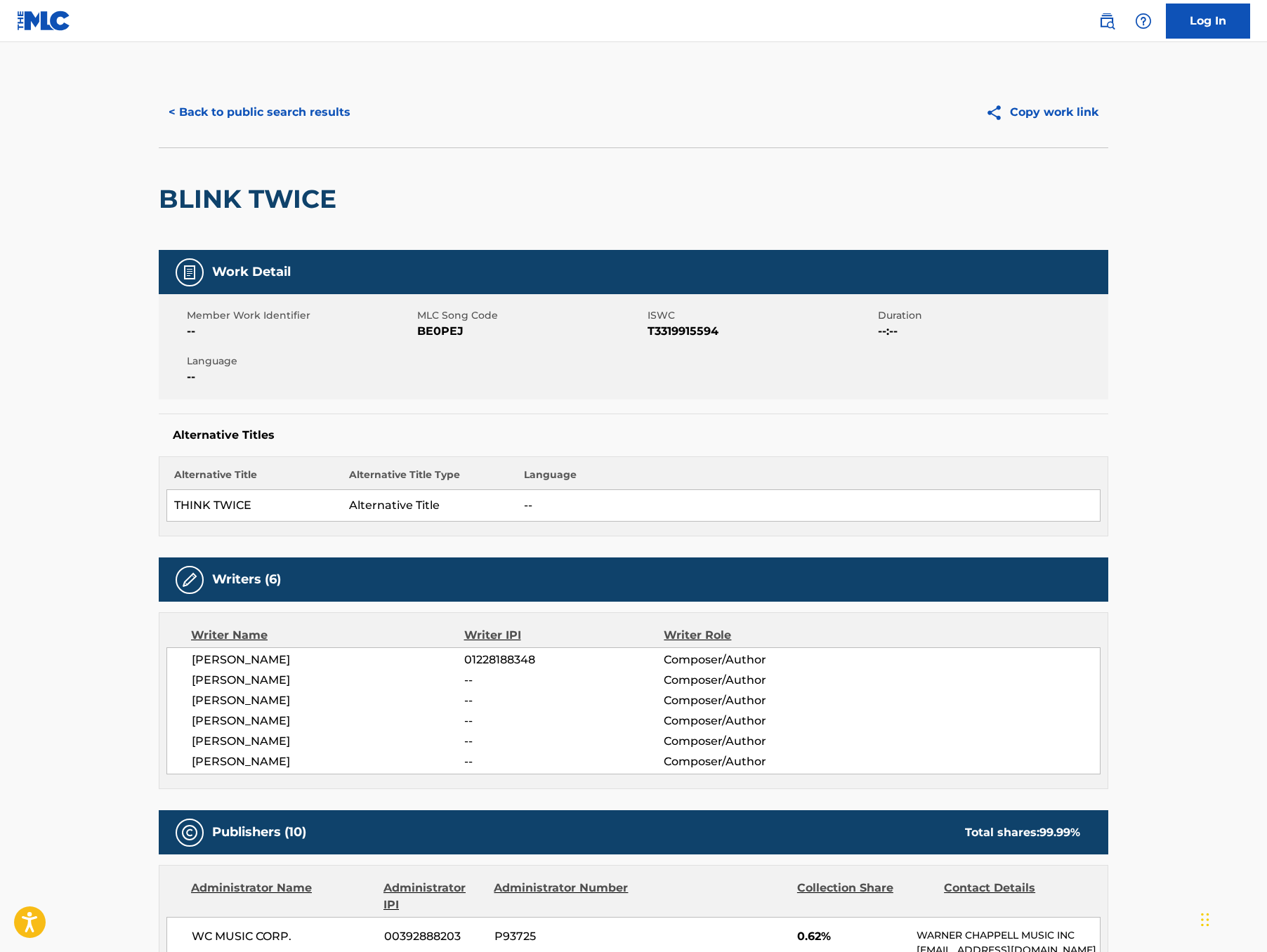
scroll to position [0, 0]
click at [166, 130] on button "< Back to public search results" at bounding box center [259, 113] width 202 height 35
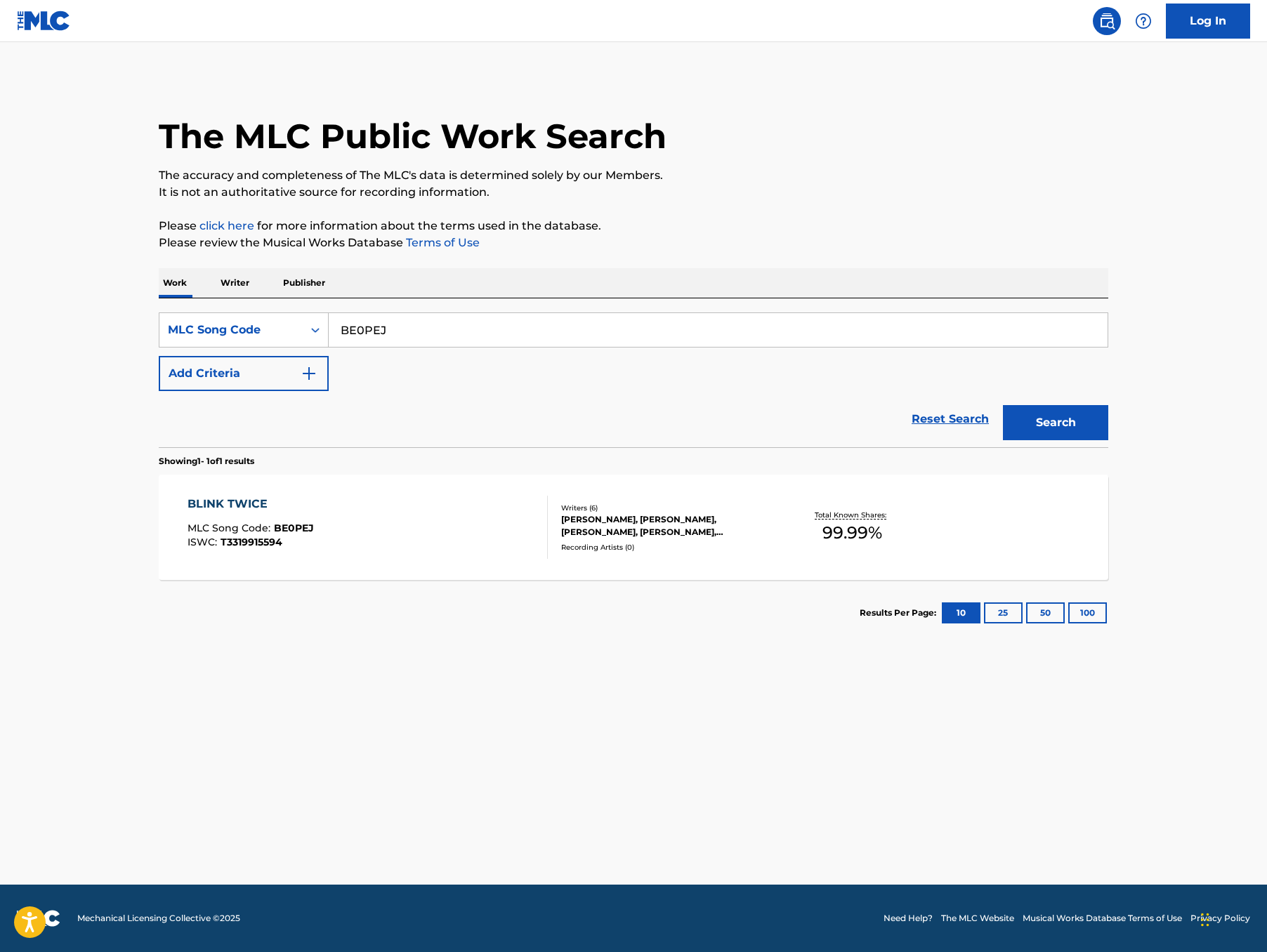
drag, startPoint x: 284, startPoint y: 357, endPoint x: 166, endPoint y: 313, distance: 125.9
click at [166, 313] on div "Work Writer Publisher SearchWithCriteria5d9d466c-fca4-4203-acb2-93b1b35119ca ML…" at bounding box center [633, 457] width 950 height 378
paste input "W59IMH"
type input "W59IMH"
drag, startPoint x: 1139, startPoint y: 474, endPoint x: 1137, endPoint y: 467, distance: 7.3
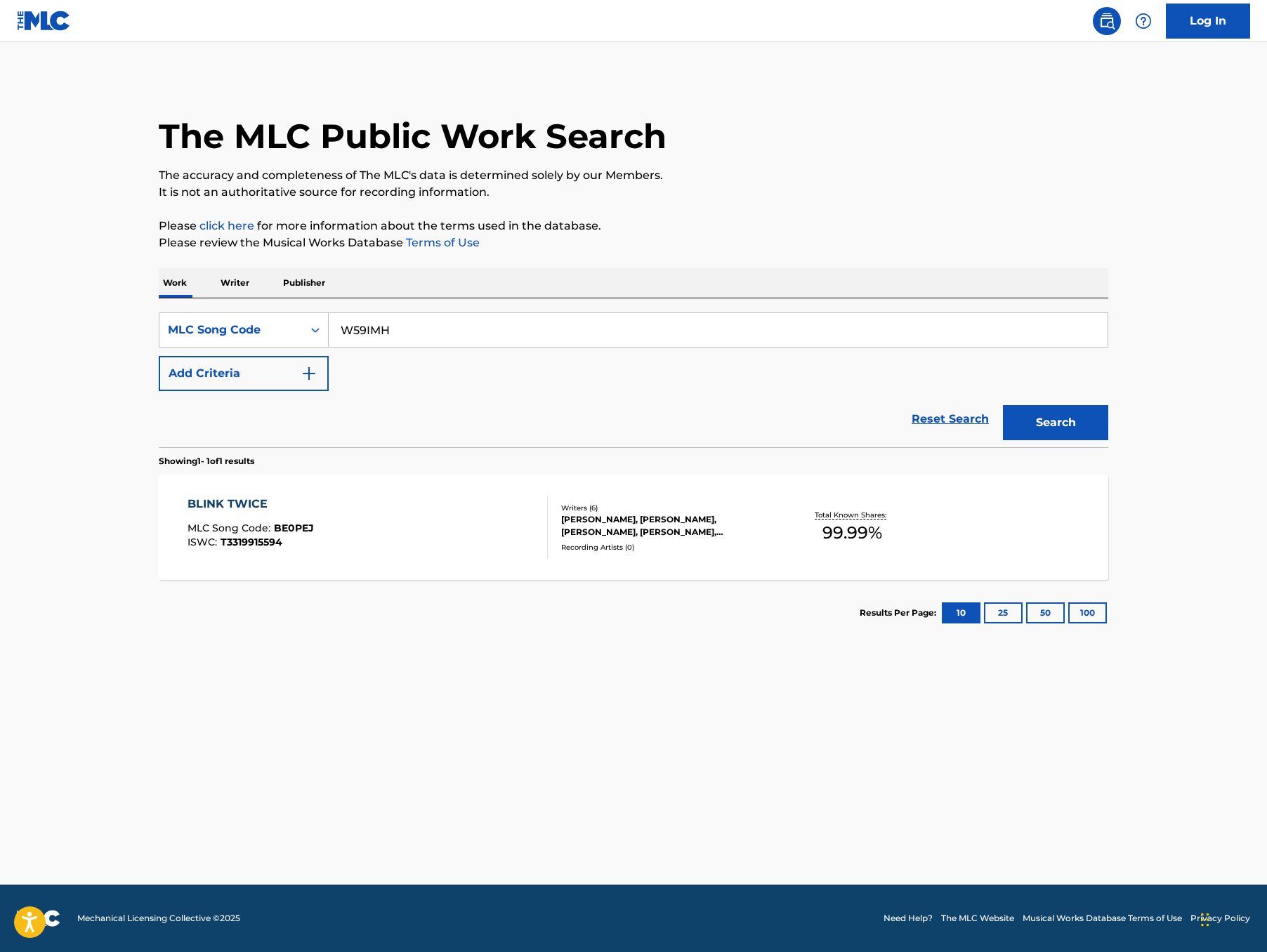
click at [1108, 441] on button "Search" at bounding box center [1055, 423] width 105 height 35
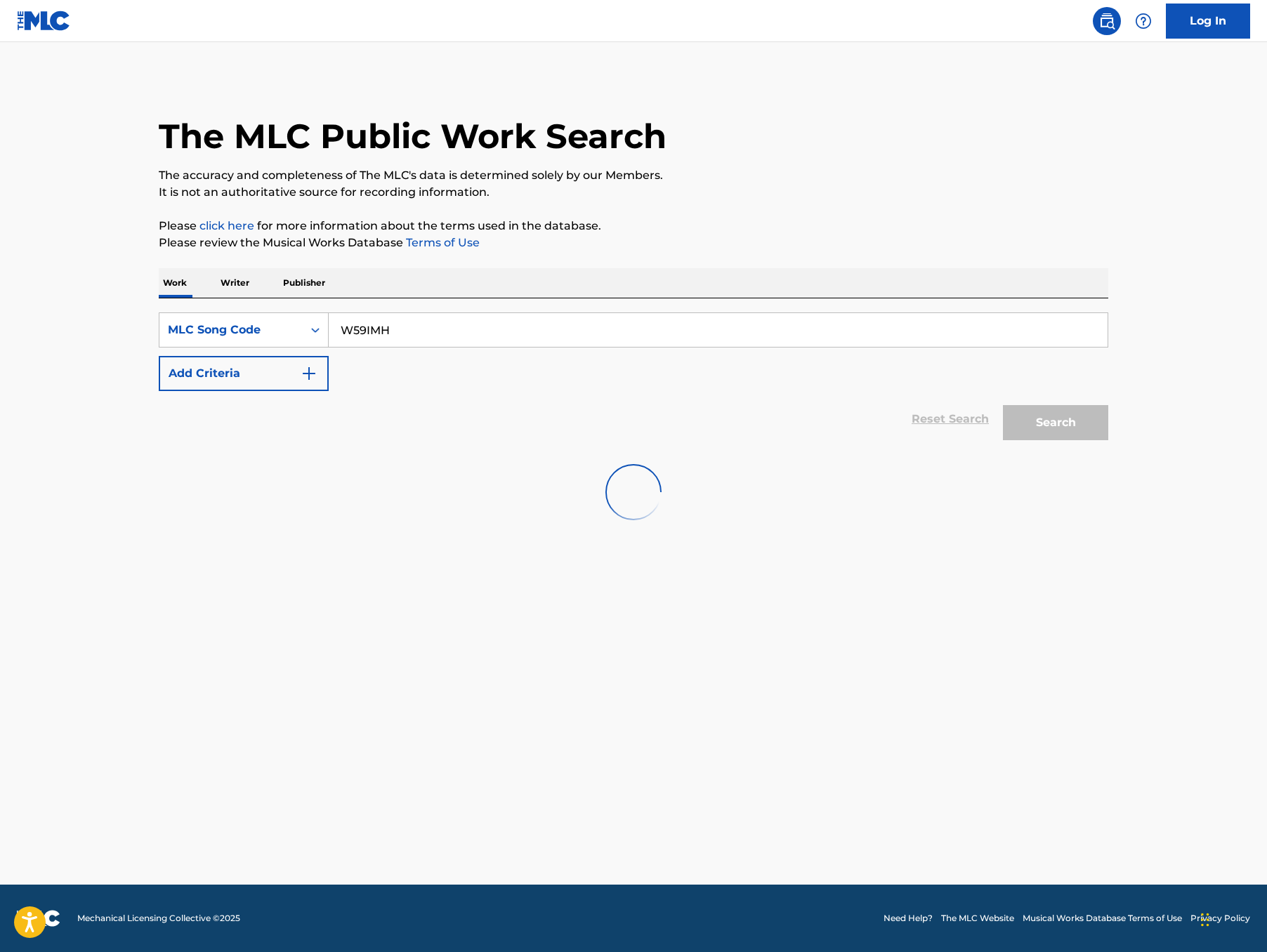
click at [731, 201] on p "It is not an authoritative source for recording information." at bounding box center [633, 192] width 950 height 17
click at [472, 622] on main "The MLC Public Work Search The accuracy and completeness of The MLC's data is d…" at bounding box center [633, 464] width 1267 height 843
click at [709, 153] on div "The MLC Public Work Search" at bounding box center [633, 129] width 950 height 103
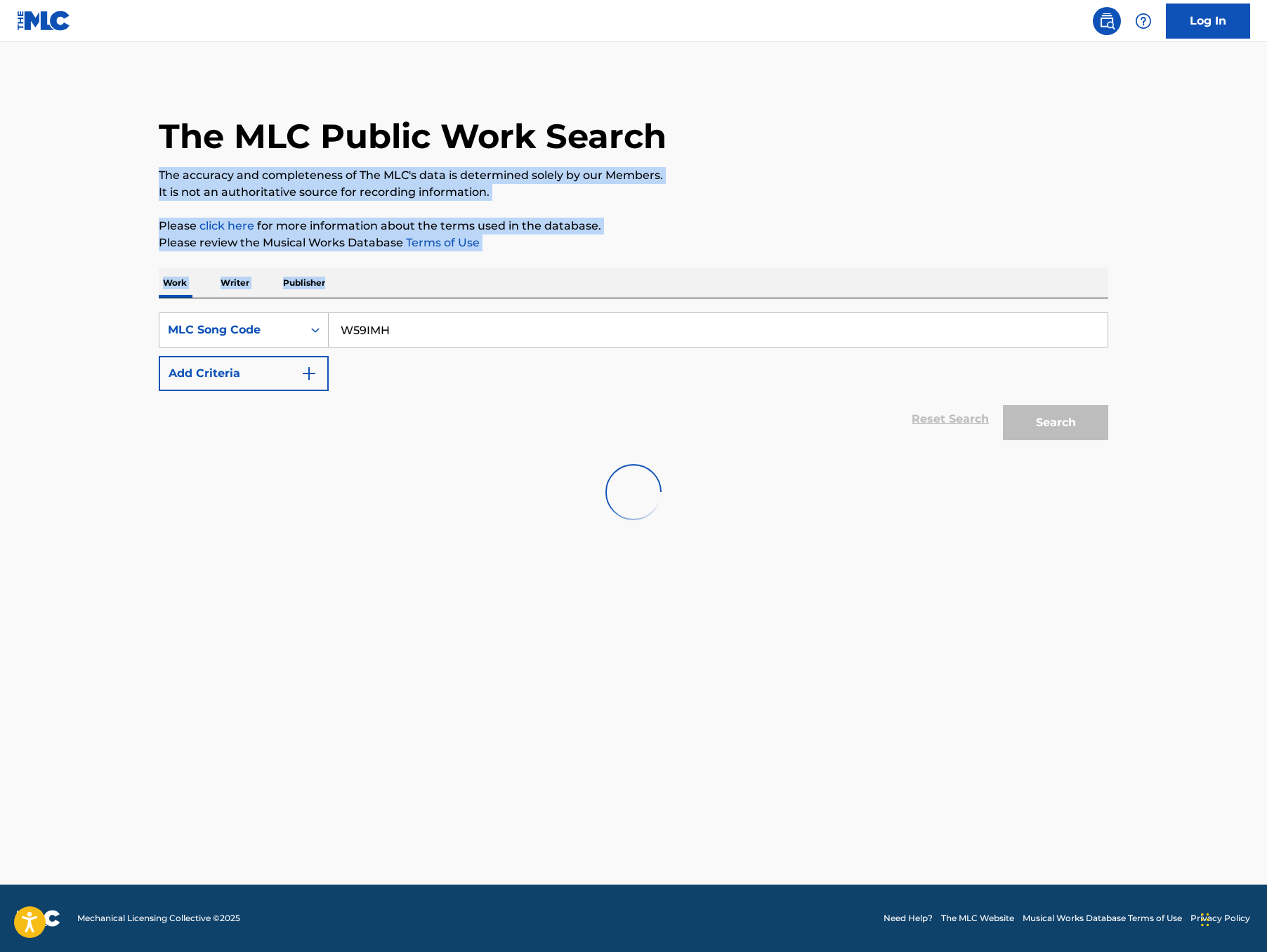
drag, startPoint x: 709, startPoint y: 153, endPoint x: 563, endPoint y: 318, distance: 220.3
click at [563, 318] on div "The MLC Public Work Search The accuracy and completeness of The MLC's data is d…" at bounding box center [633, 307] width 983 height 460
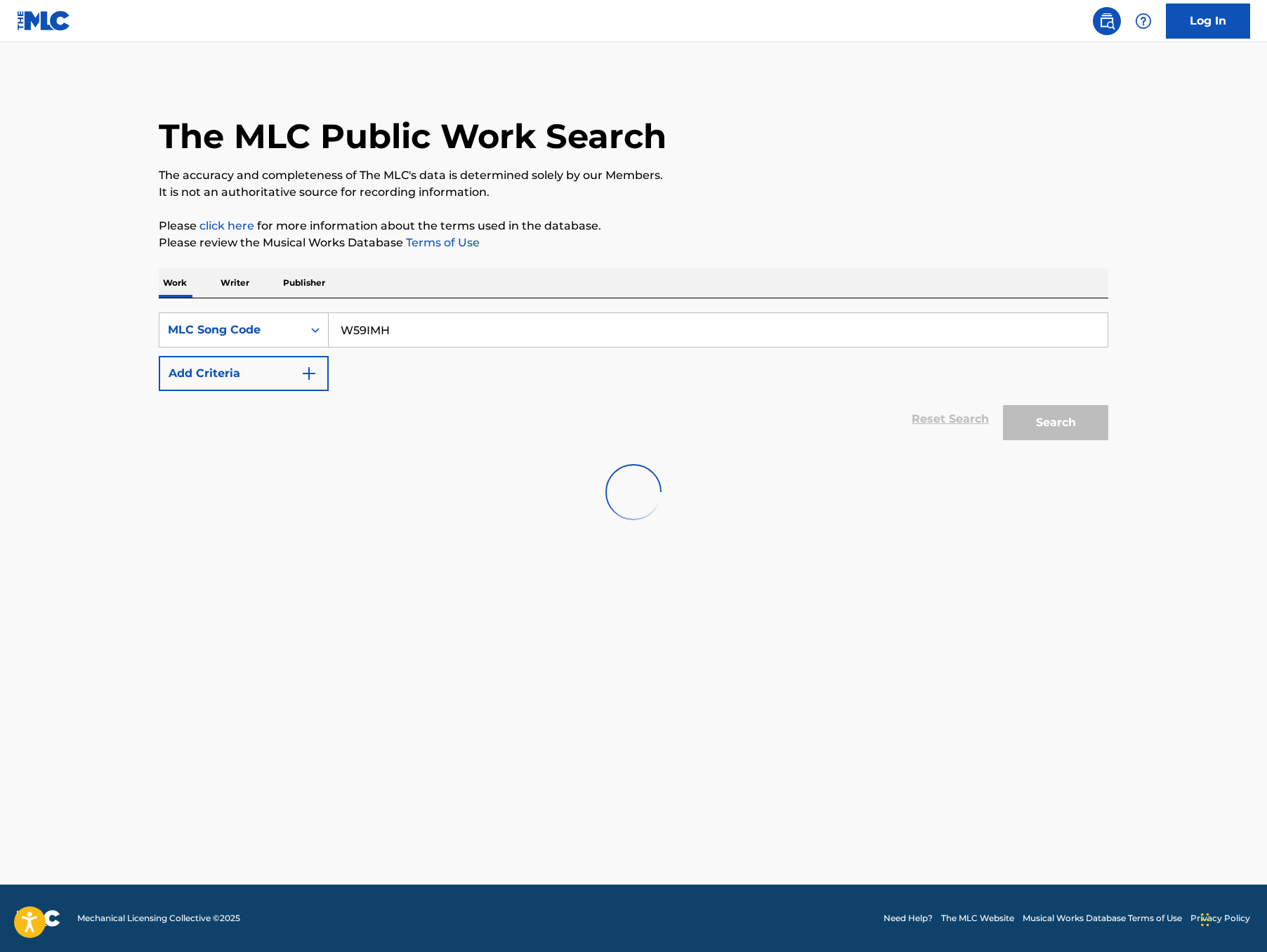
click at [457, 524] on div at bounding box center [633, 492] width 950 height 90
click at [180, 339] on div "Work Title" at bounding box center [231, 330] width 126 height 17
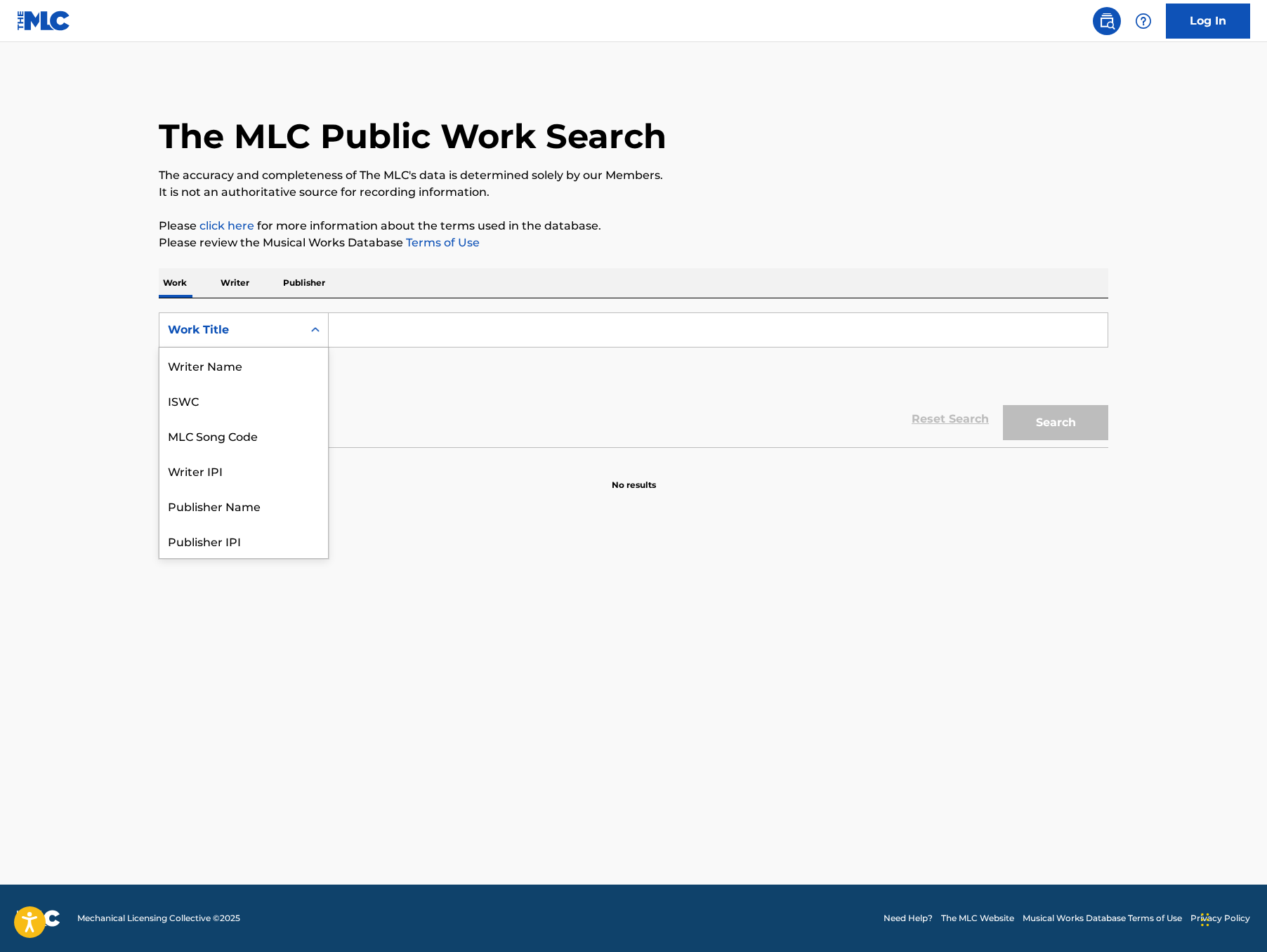
scroll to position [99, 0]
click at [170, 382] on div "MLC Song Code" at bounding box center [244, 366] width 169 height 35
click at [329, 347] on input "Search Form" at bounding box center [718, 330] width 779 height 34
paste input "W59IMH"
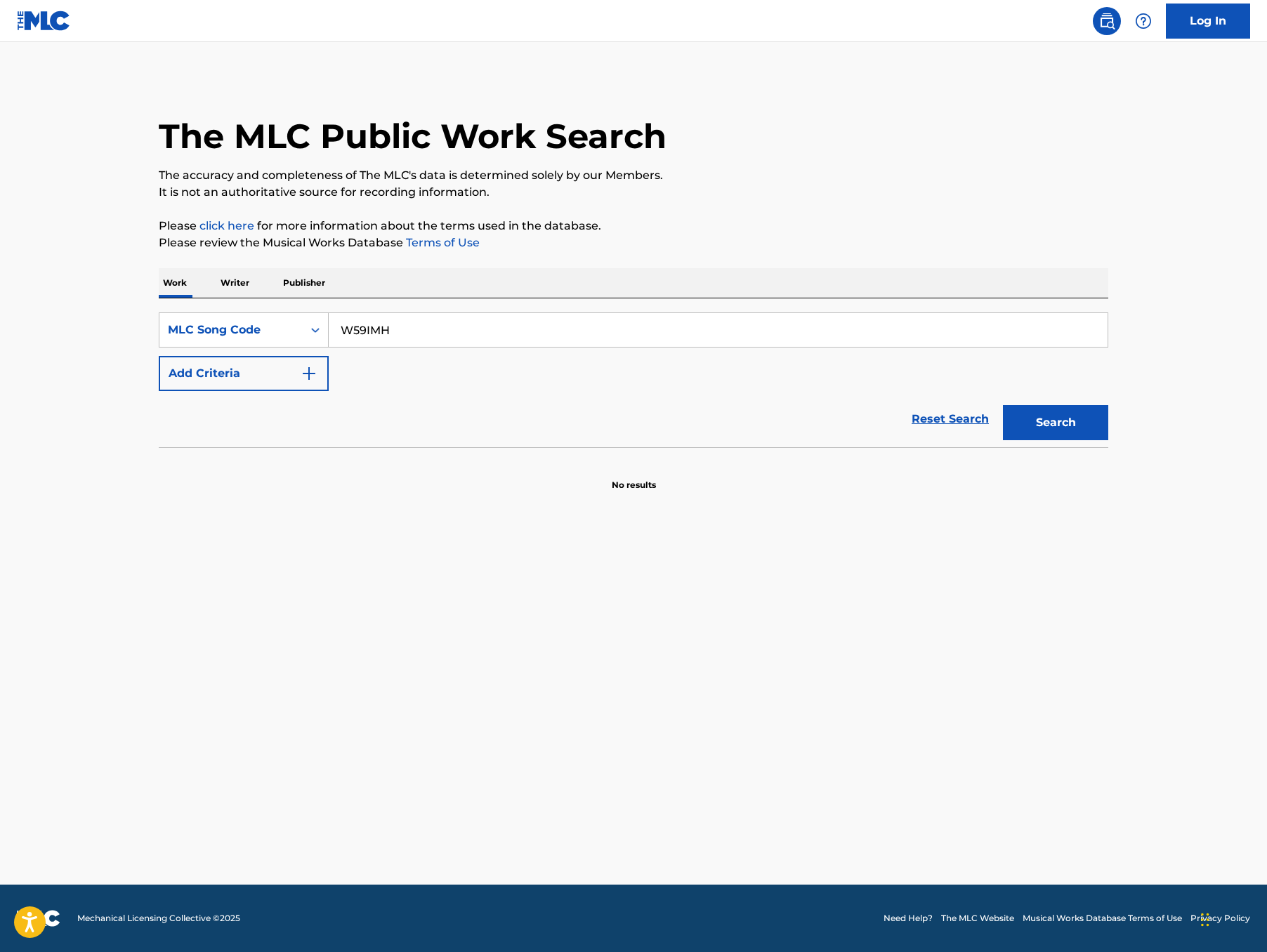
type input "W59IMH"
click at [1104, 441] on button "Search" at bounding box center [1055, 423] width 105 height 35
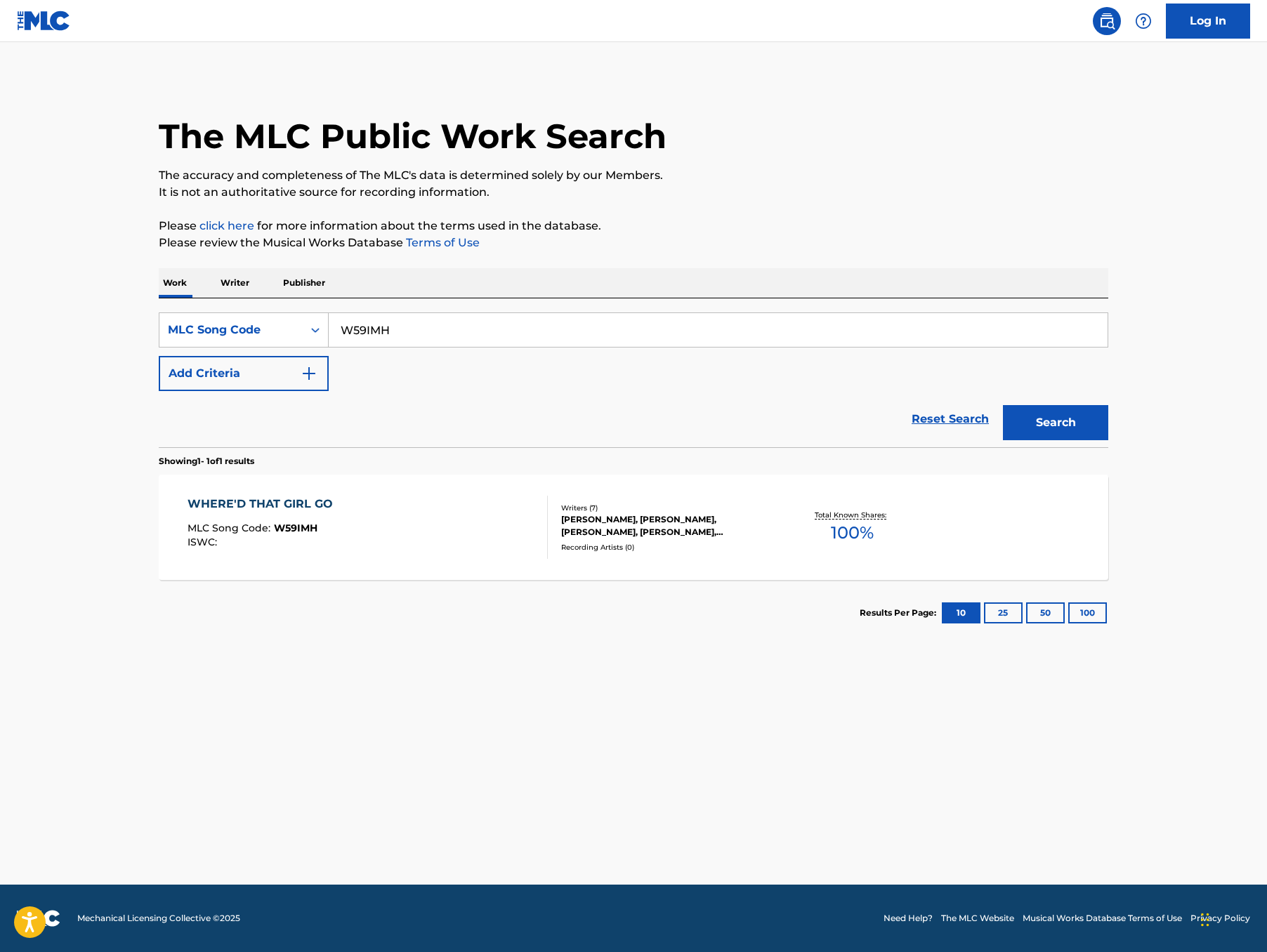
click at [189, 513] on div "WHERE'D THAT GIRL GO" at bounding box center [264, 504] width 153 height 17
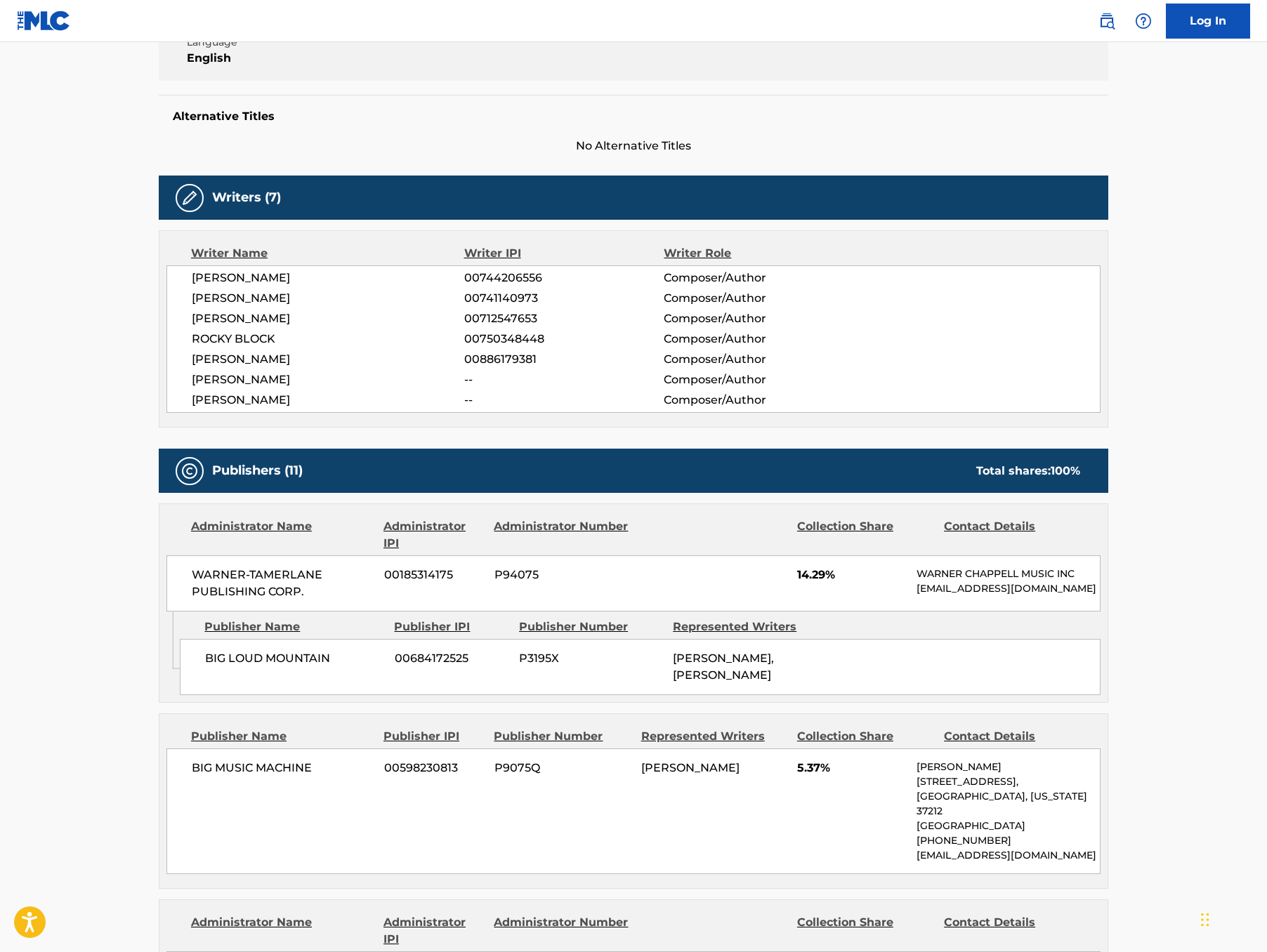
scroll to position [253, 0]
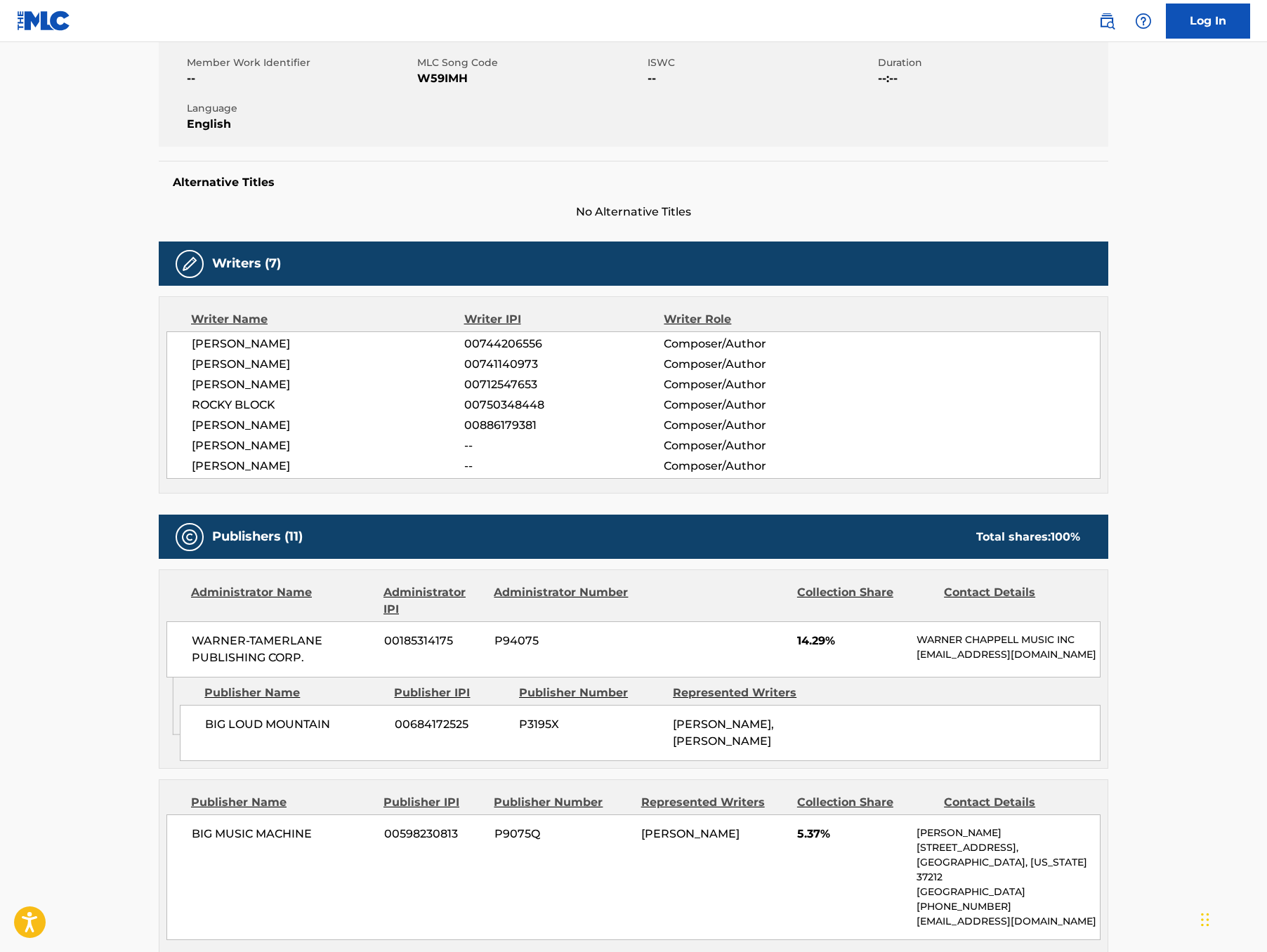
drag, startPoint x: 102, startPoint y: 430, endPoint x: 233, endPoint y: 558, distance: 183.2
click at [233, 479] on div "MORGAN COLE WALLEN 00744206556 Composer/Author BLAKE MCCOY 00741140973 Composer…" at bounding box center [633, 405] width 934 height 147
copy div "MORGAN COLE WALLEN 00744206556 Composer/Author BLAKE MCCOY 00741140973 Composer…"
drag, startPoint x: 10, startPoint y: 324, endPoint x: 290, endPoint y: 458, distance: 310.4
click at [290, 373] on span "BLAKE MCCOY" at bounding box center [328, 365] width 273 height 17
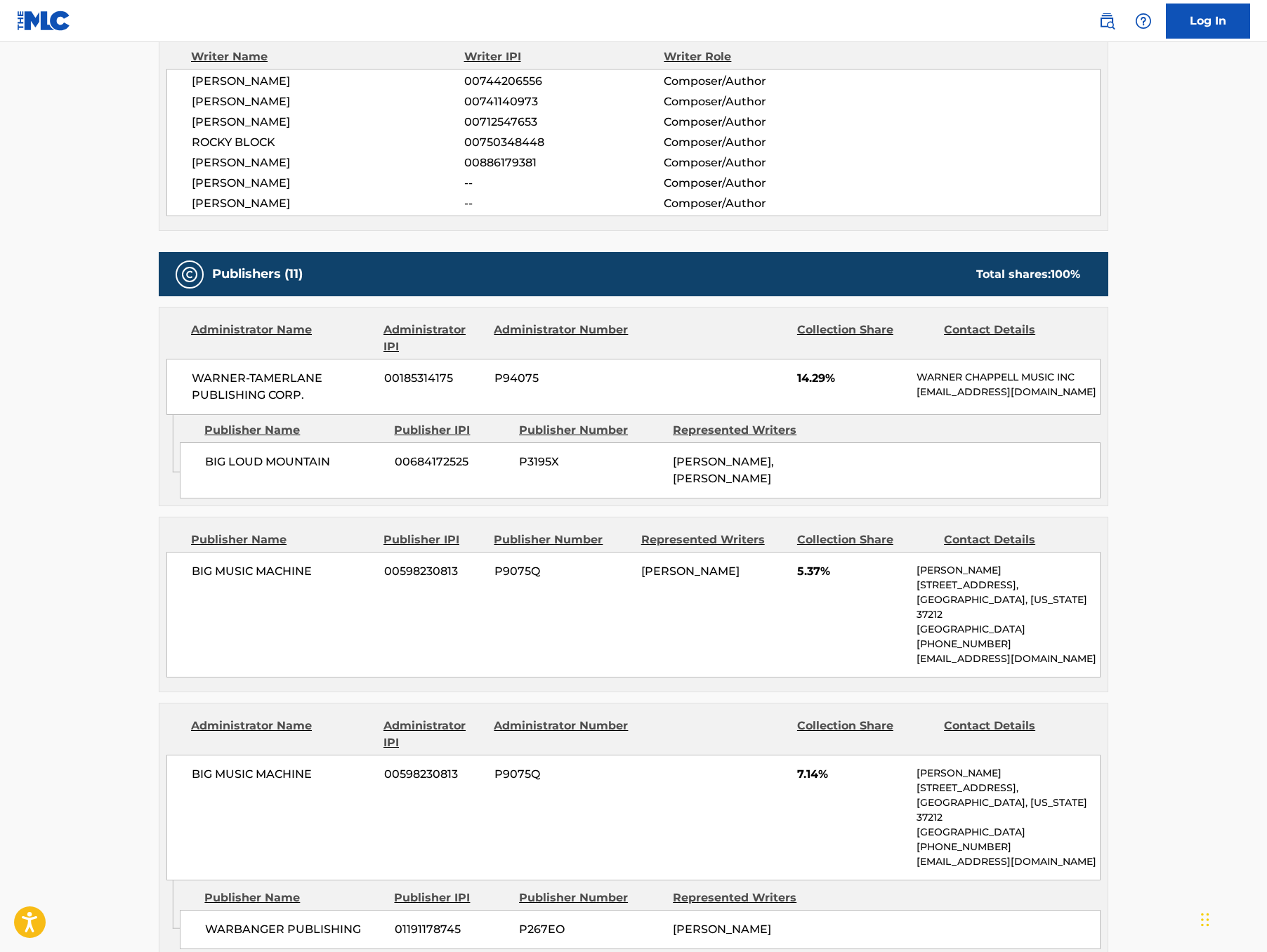
scroll to position [520, 0]
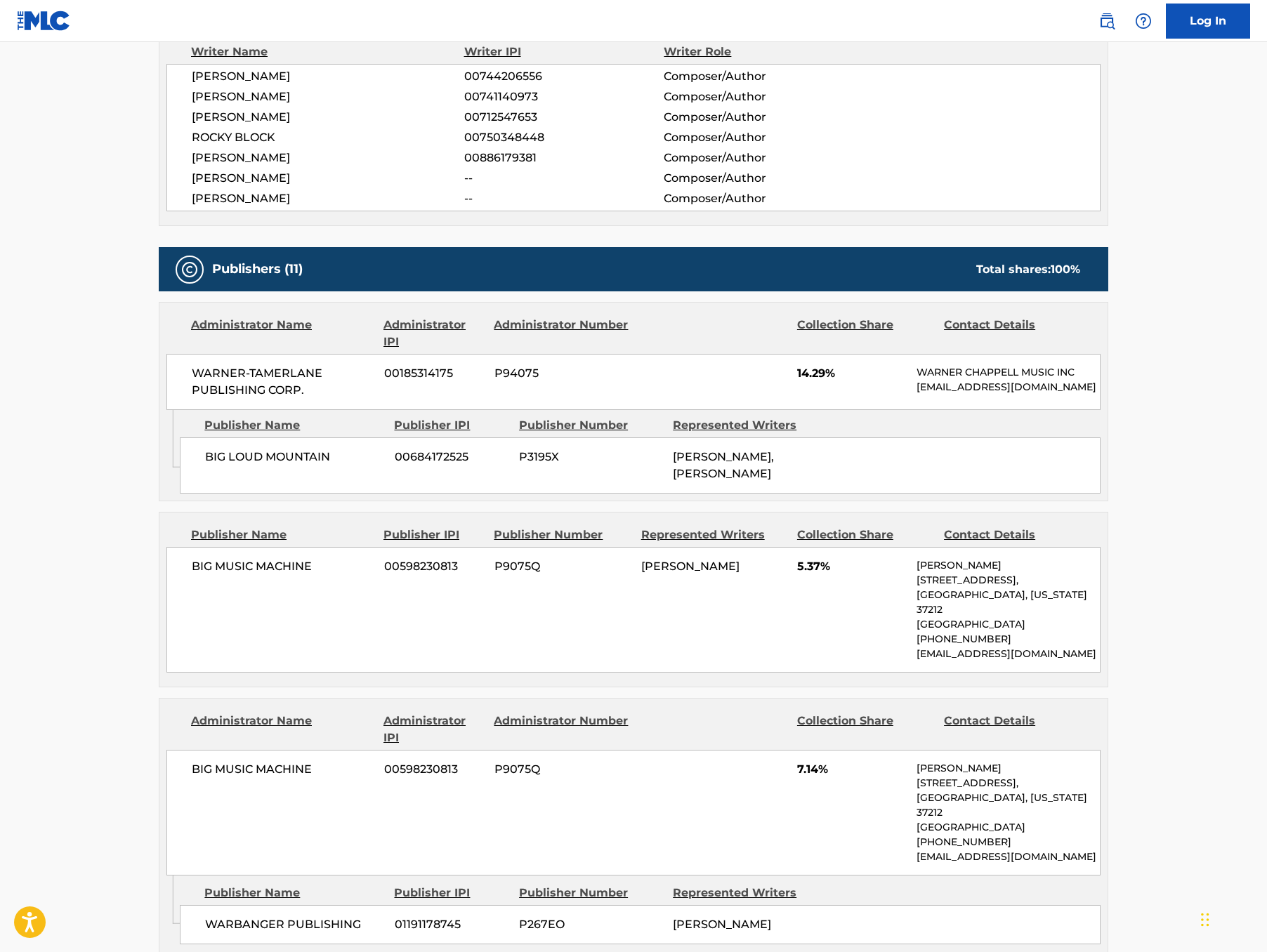
click at [519, 466] on span "P3195X" at bounding box center [590, 458] width 143 height 17
copy span "P3195X"
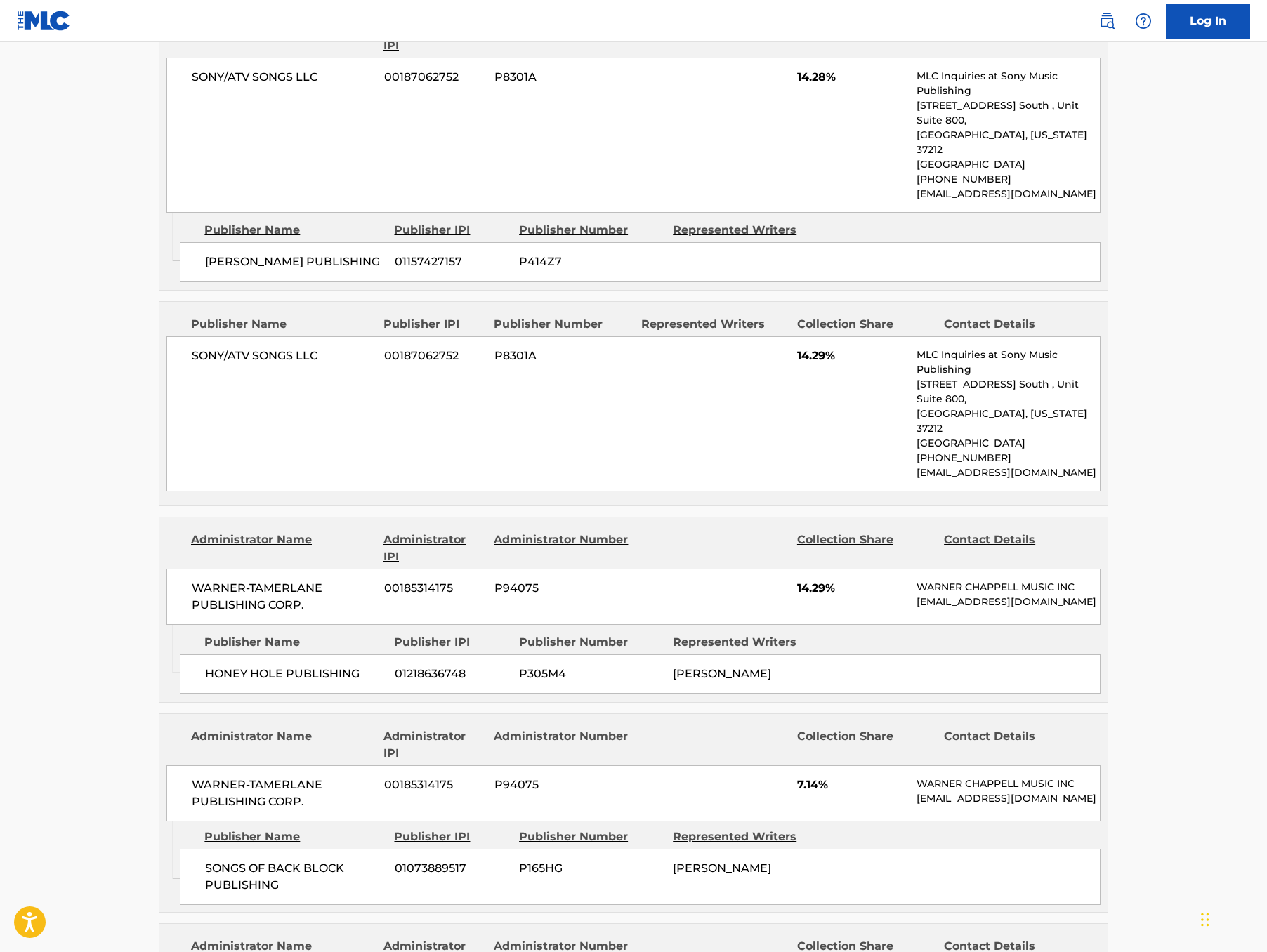
scroll to position [1759, 0]
click at [519, 665] on span "P305M4" at bounding box center [590, 674] width 143 height 17
copy span "P305M4"
click at [519, 860] on span "P165HG" at bounding box center [590, 868] width 143 height 17
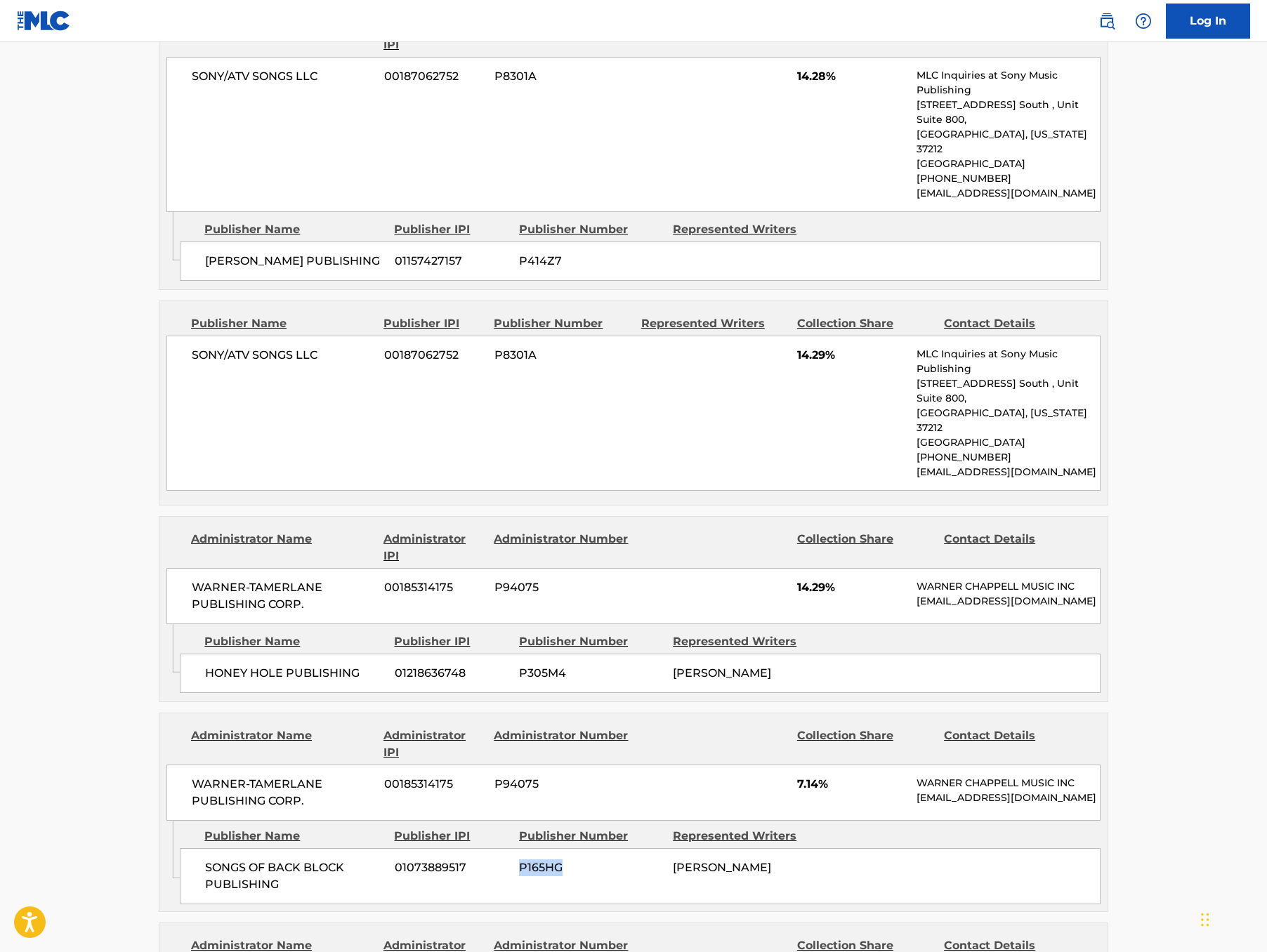
click at [519, 860] on span "P165HG" at bounding box center [590, 868] width 143 height 17
copy span "P165HG"
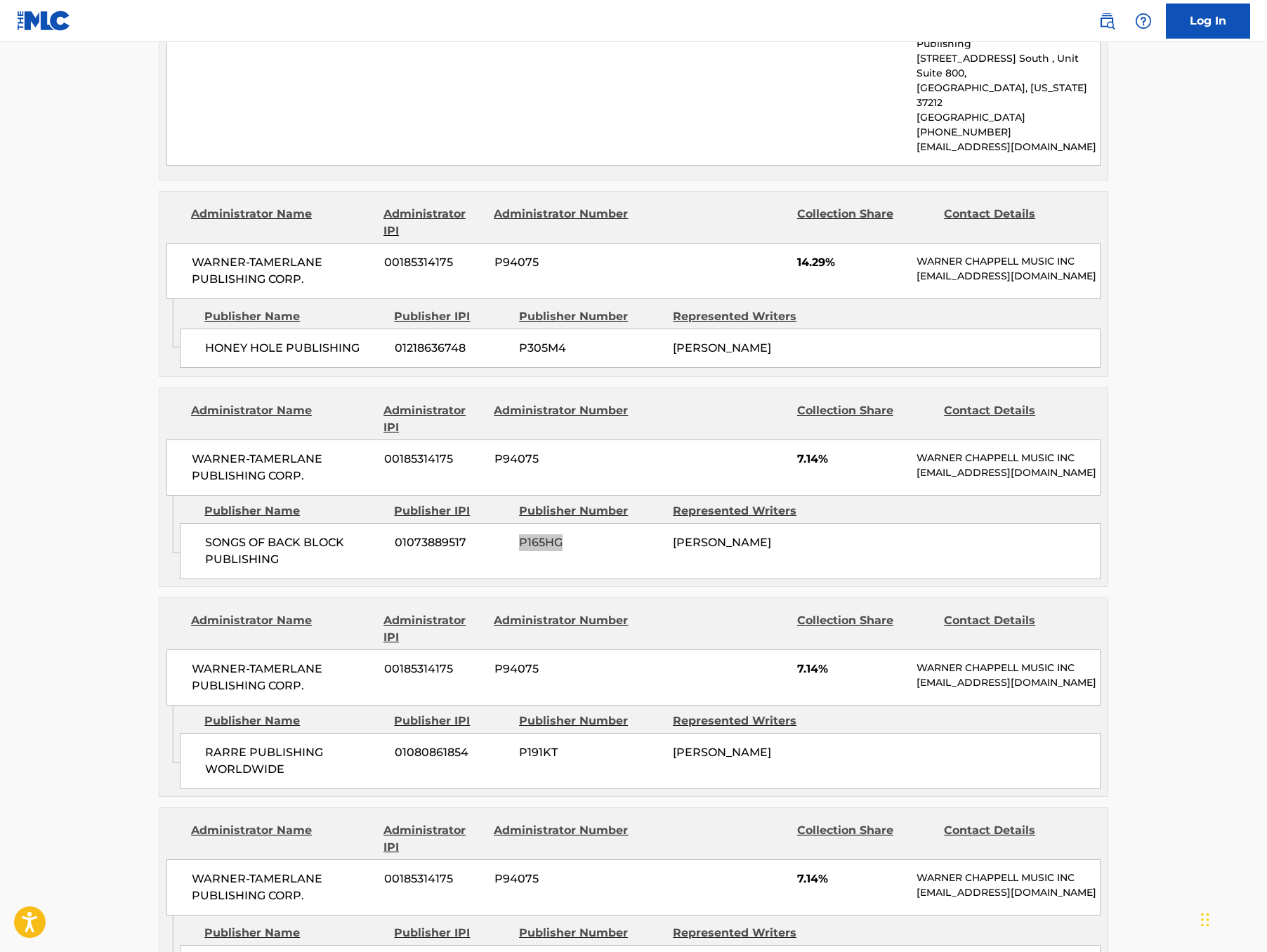
scroll to position [2090, 0]
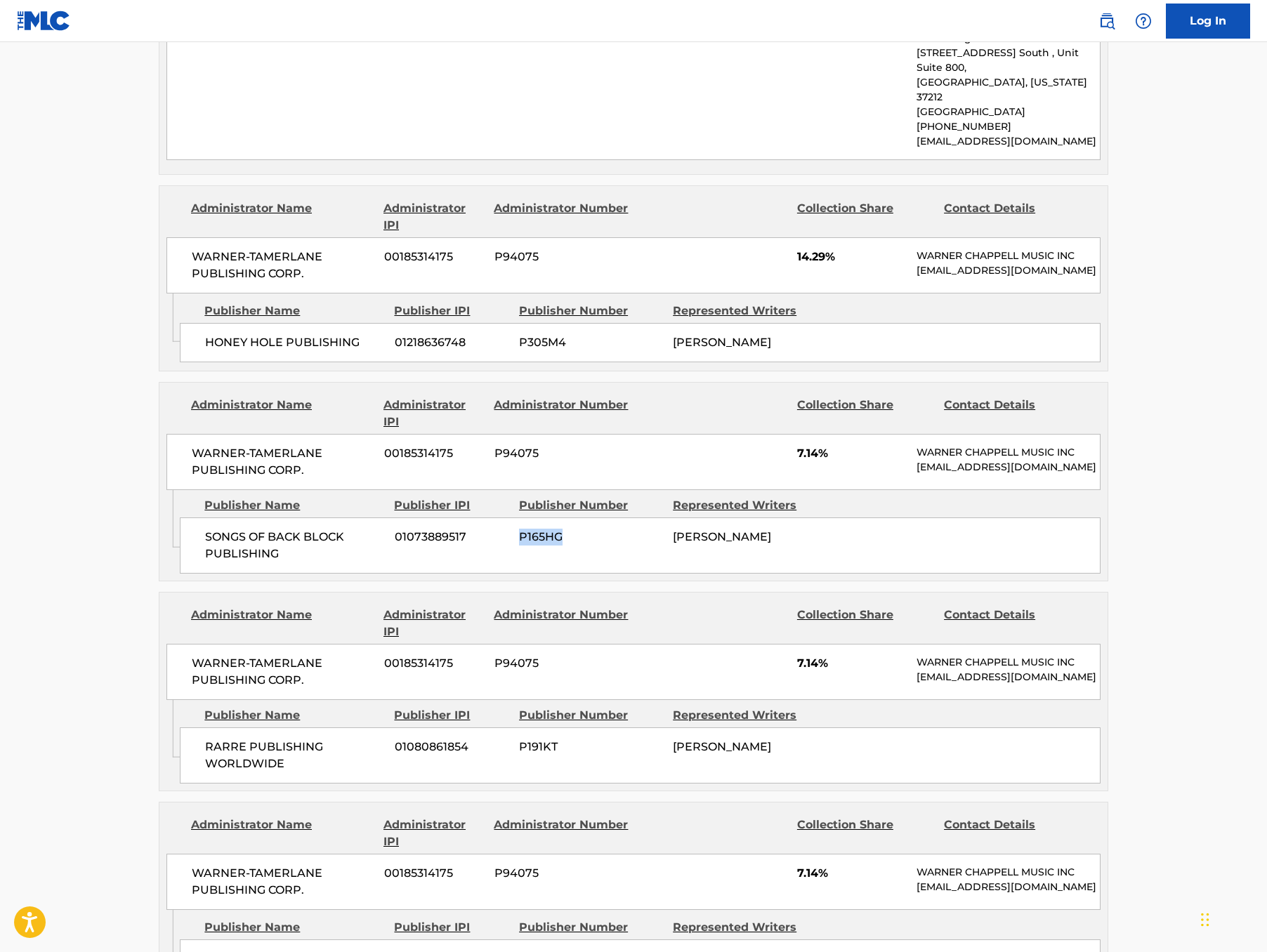
click at [519, 739] on span "P191KT" at bounding box center [590, 747] width 143 height 17
copy span "P191KT"
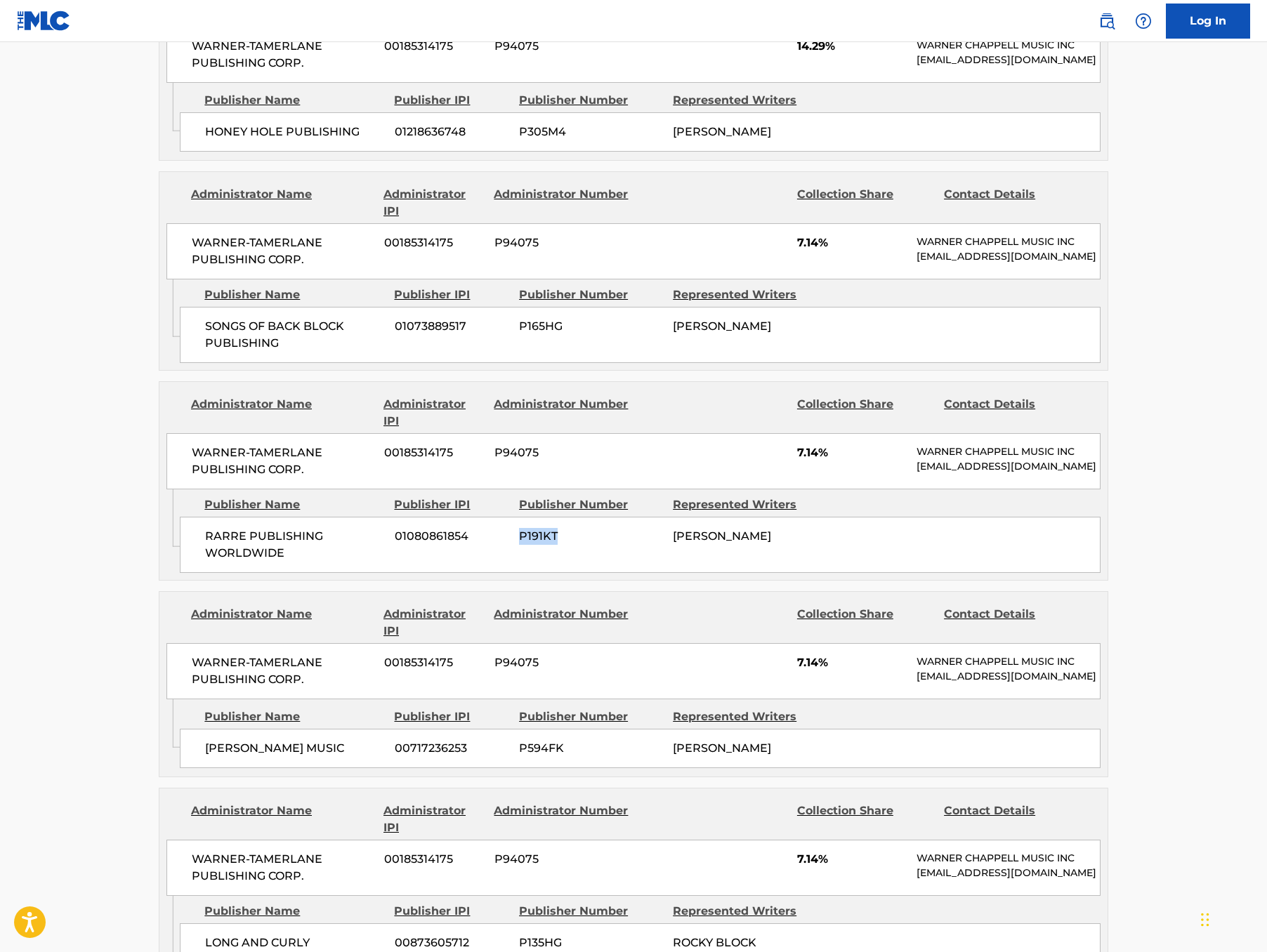
scroll to position [2316, 0]
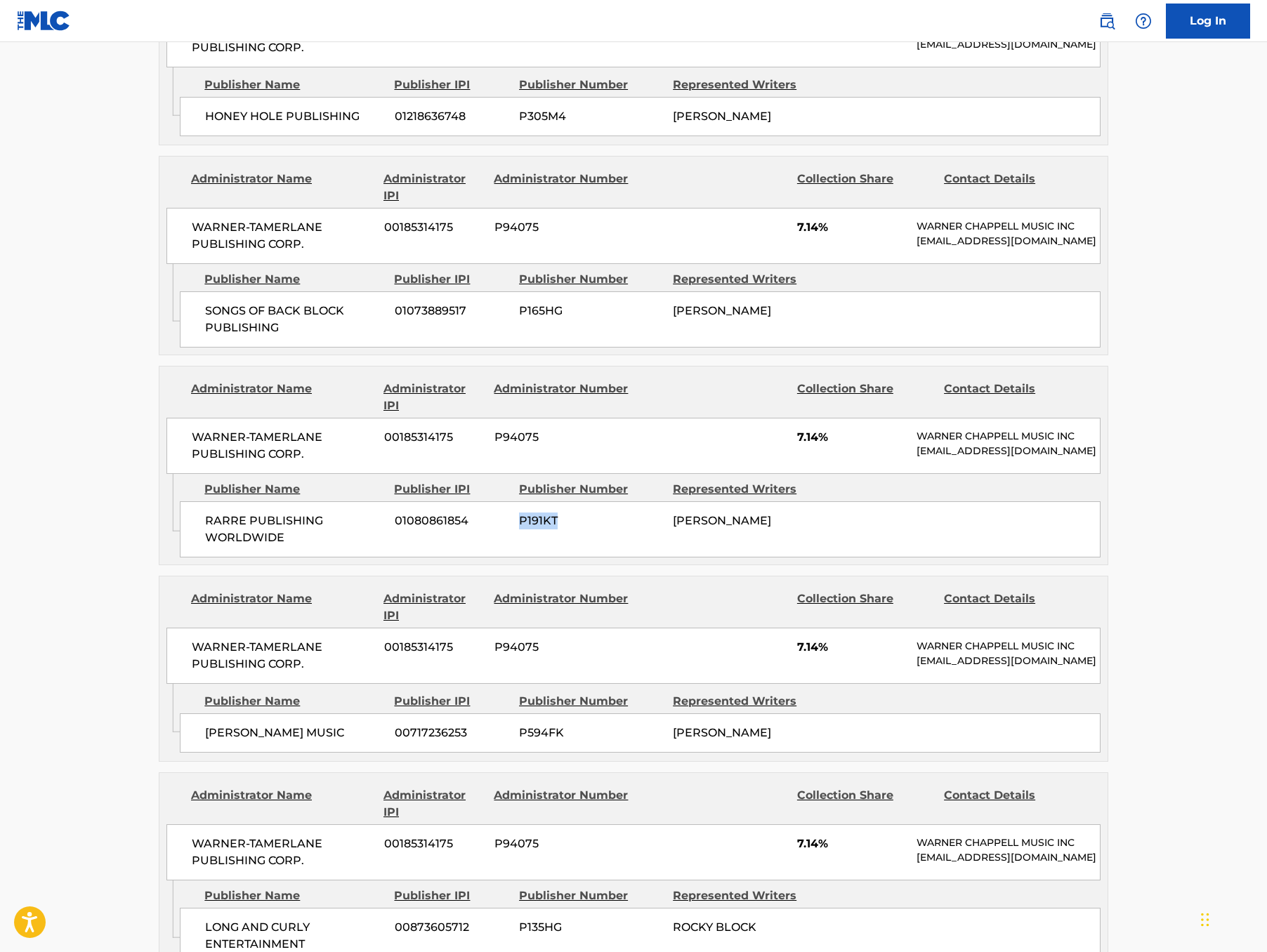
click at [527, 725] on span "P594FK" at bounding box center [590, 734] width 143 height 17
copy span "P594FK"
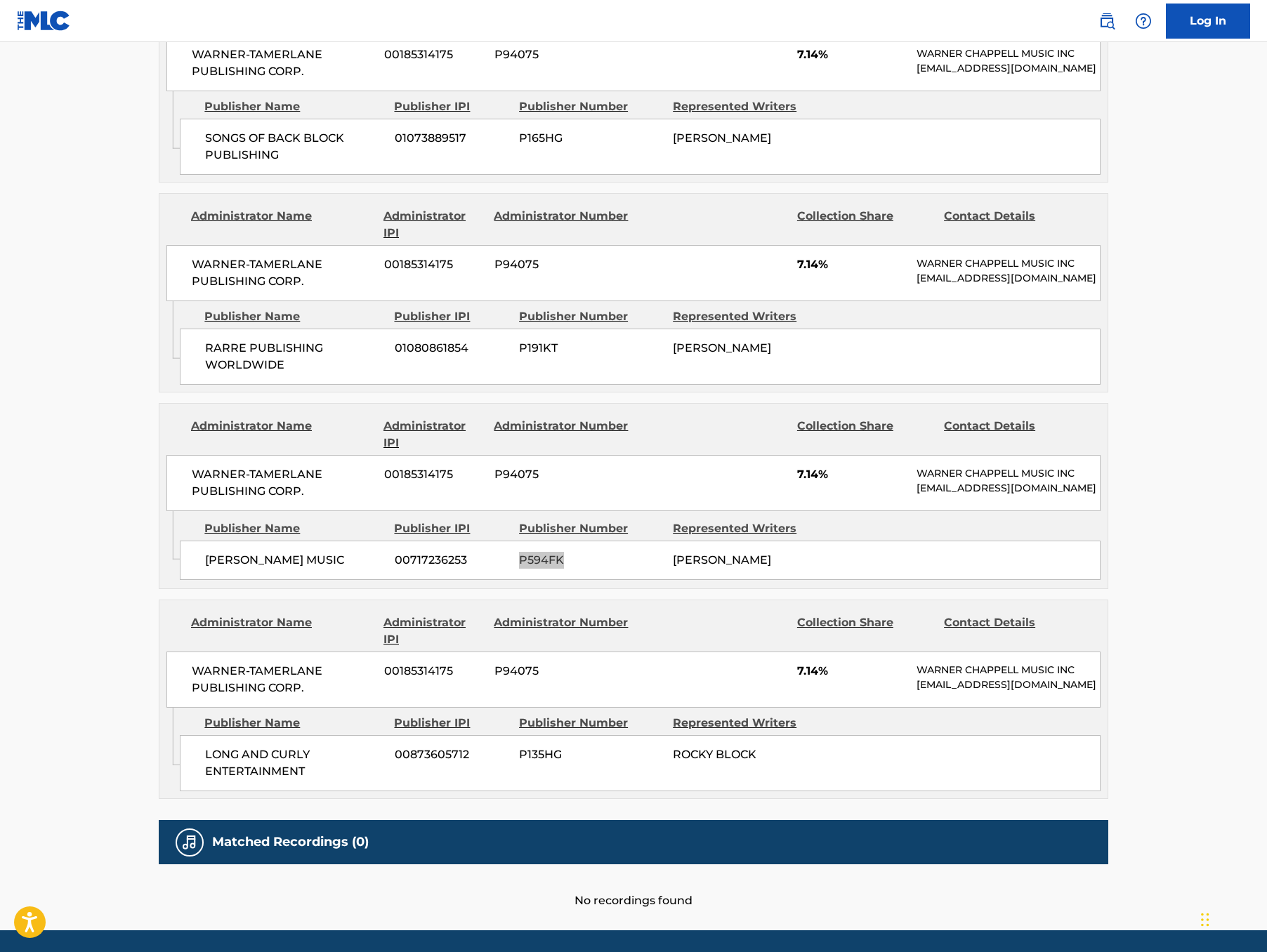
scroll to position [2488, 0]
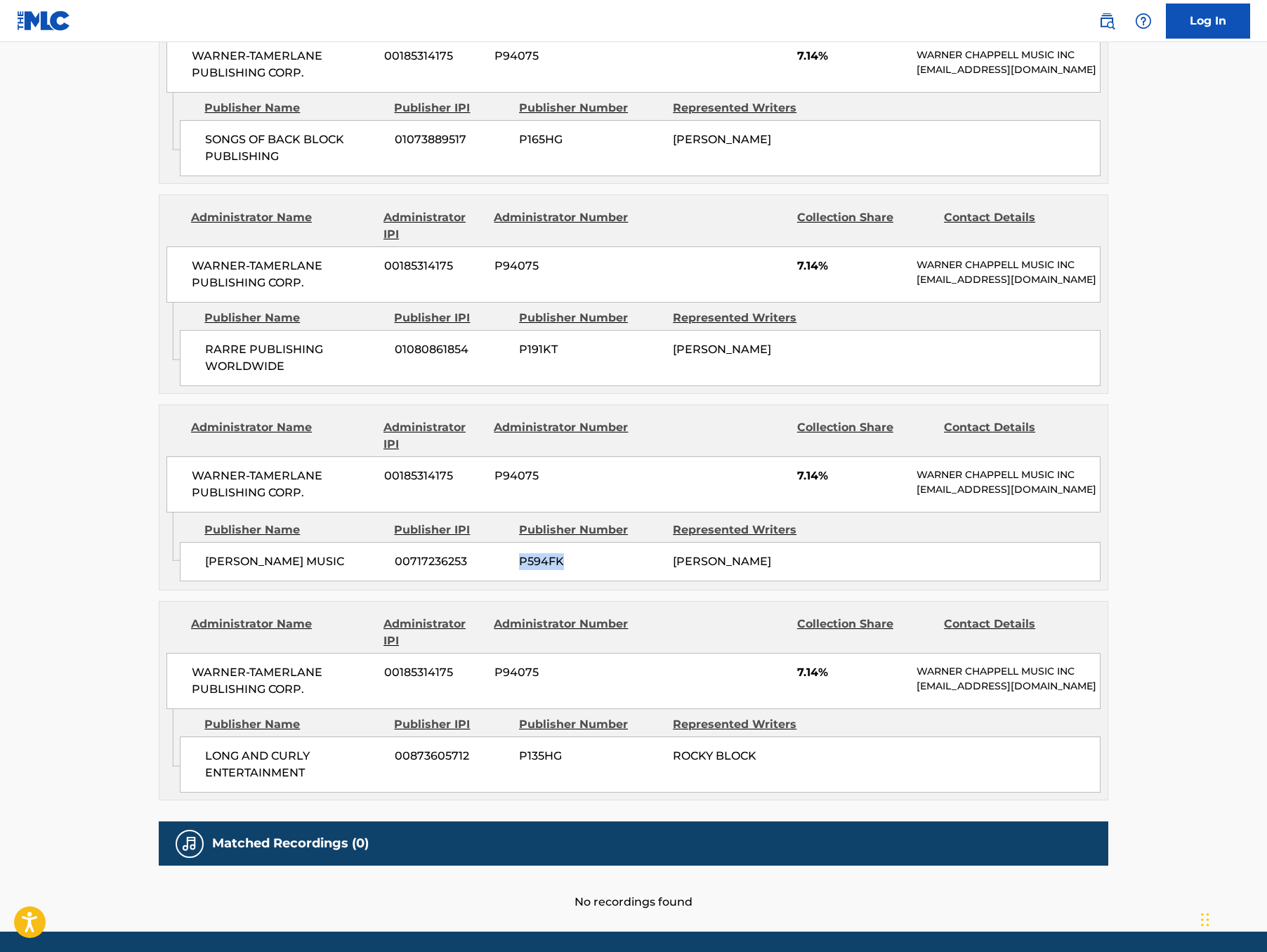
click at [520, 748] on span "P135HG" at bounding box center [590, 757] width 143 height 17
copy span "P135HG"
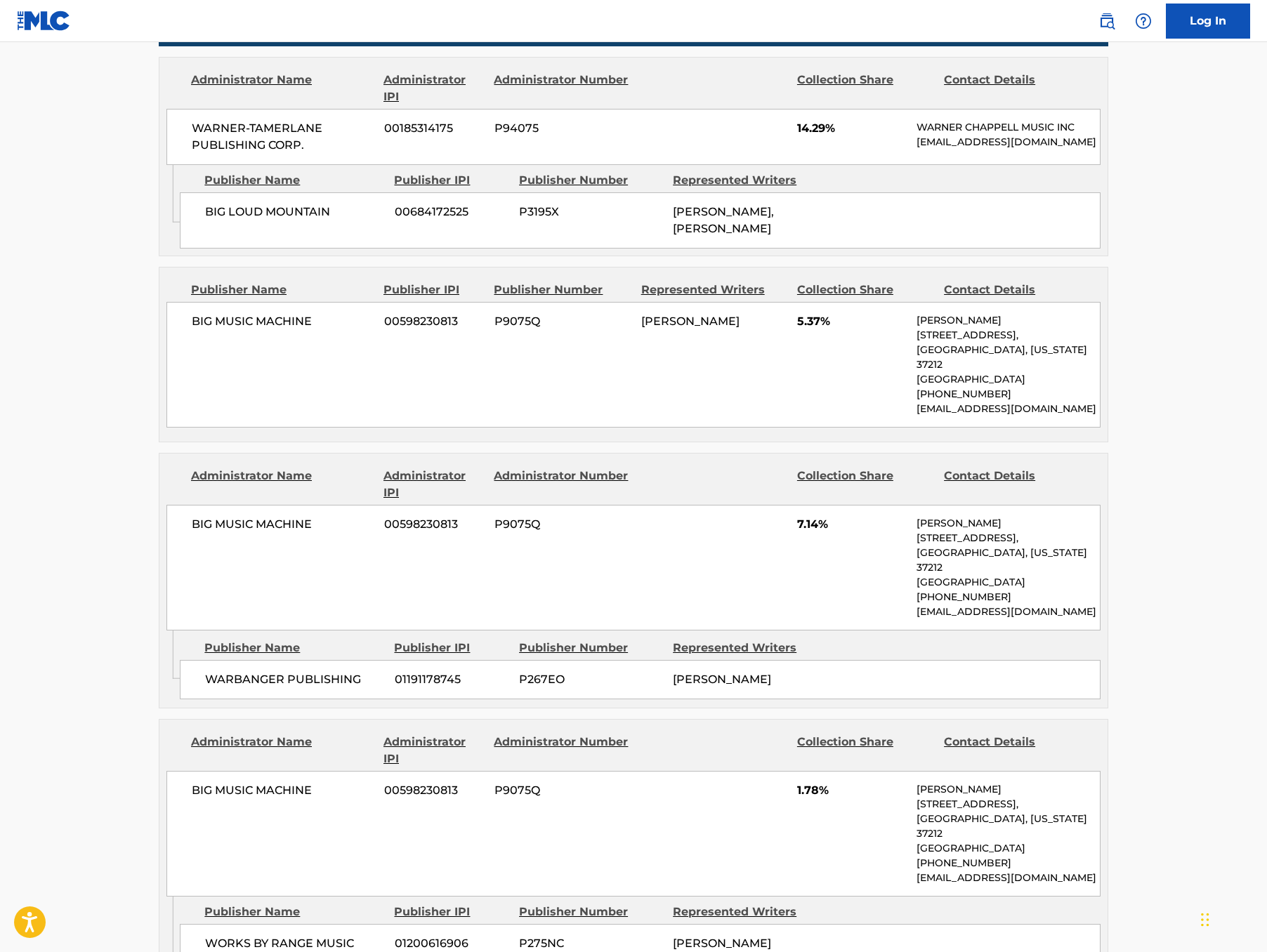
scroll to position [788, 0]
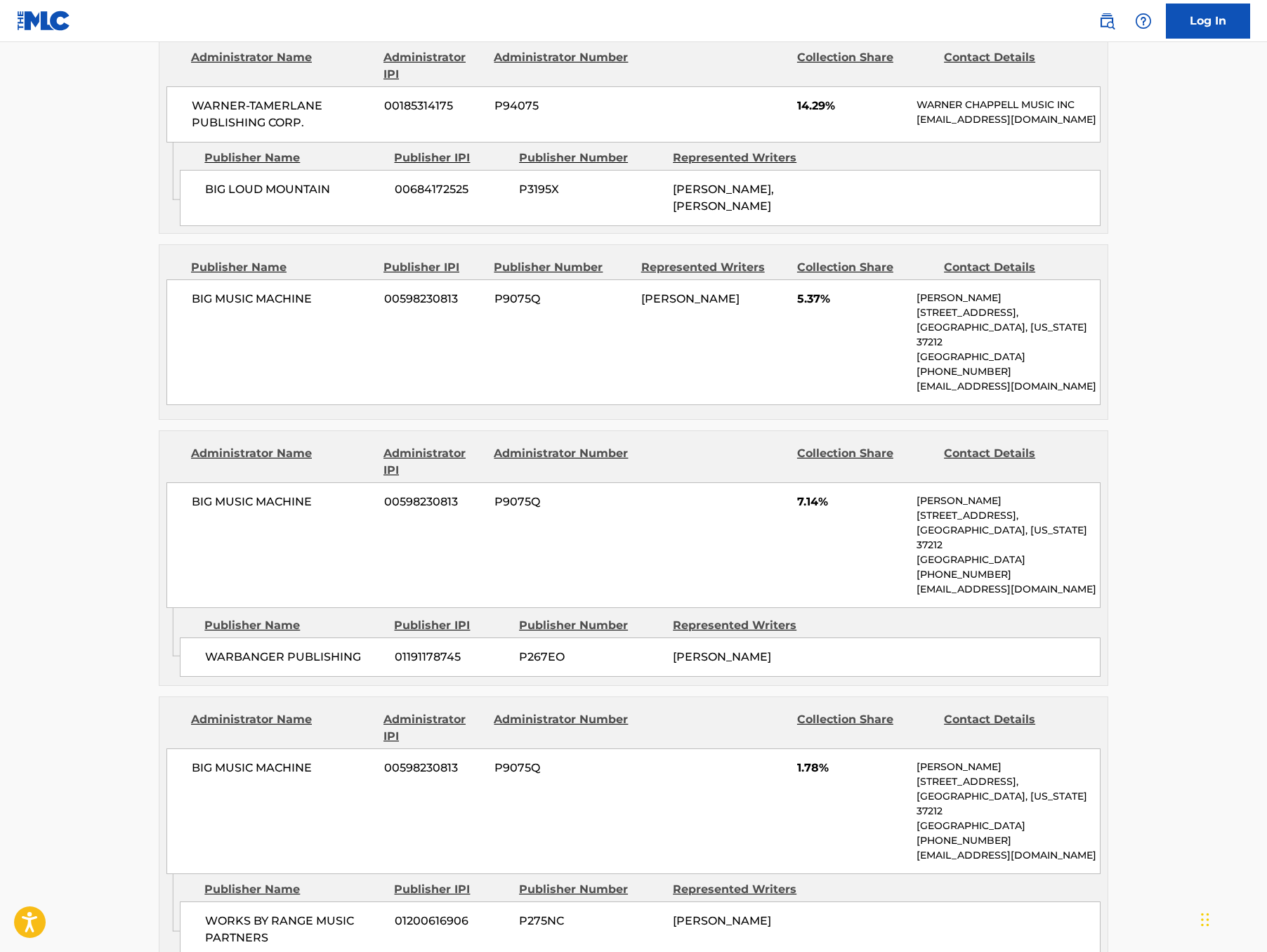
click at [494, 307] on span "P9075Q" at bounding box center [563, 299] width 136 height 17
copy span "P9075Q"
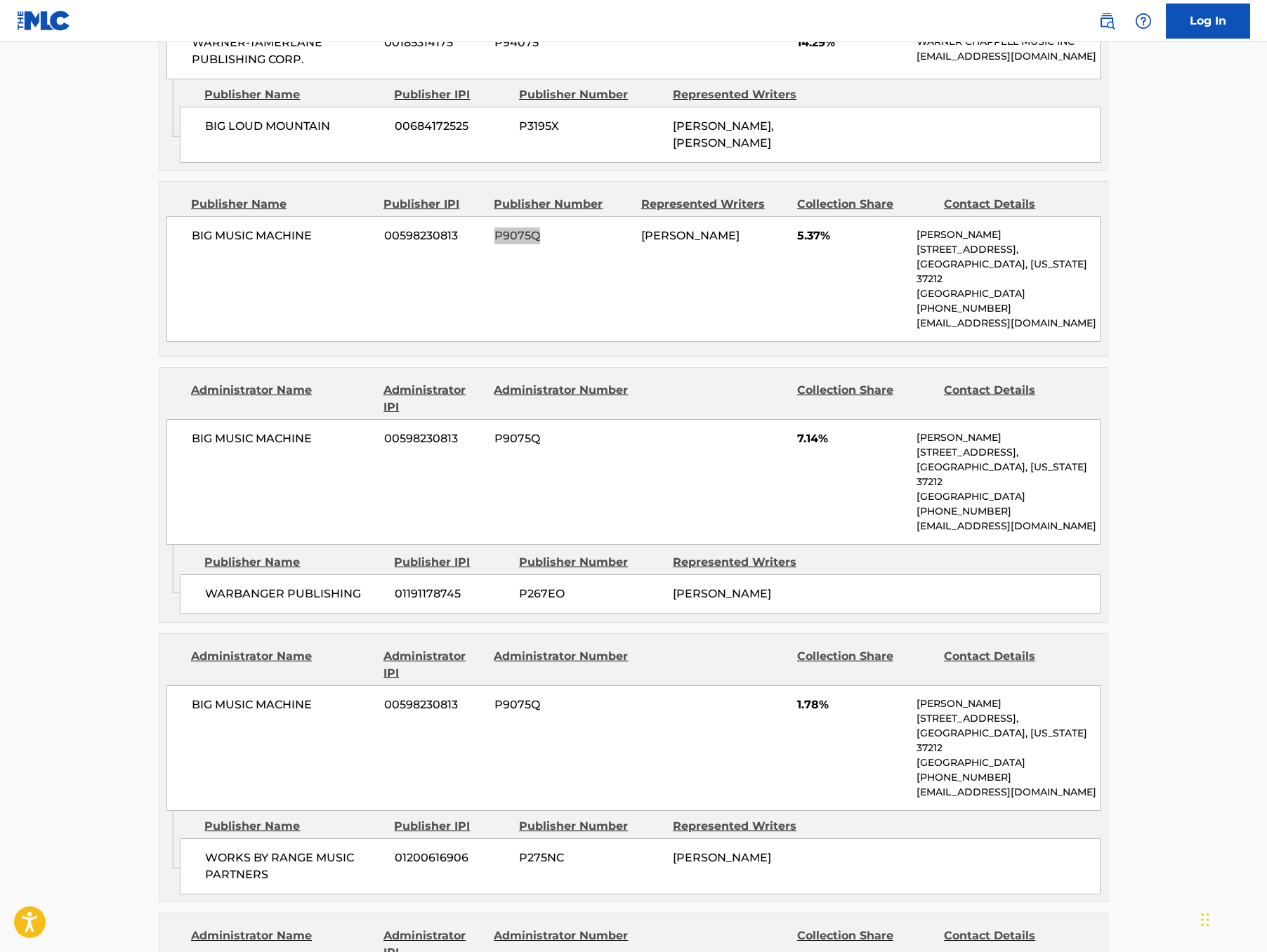
scroll to position [874, 0]
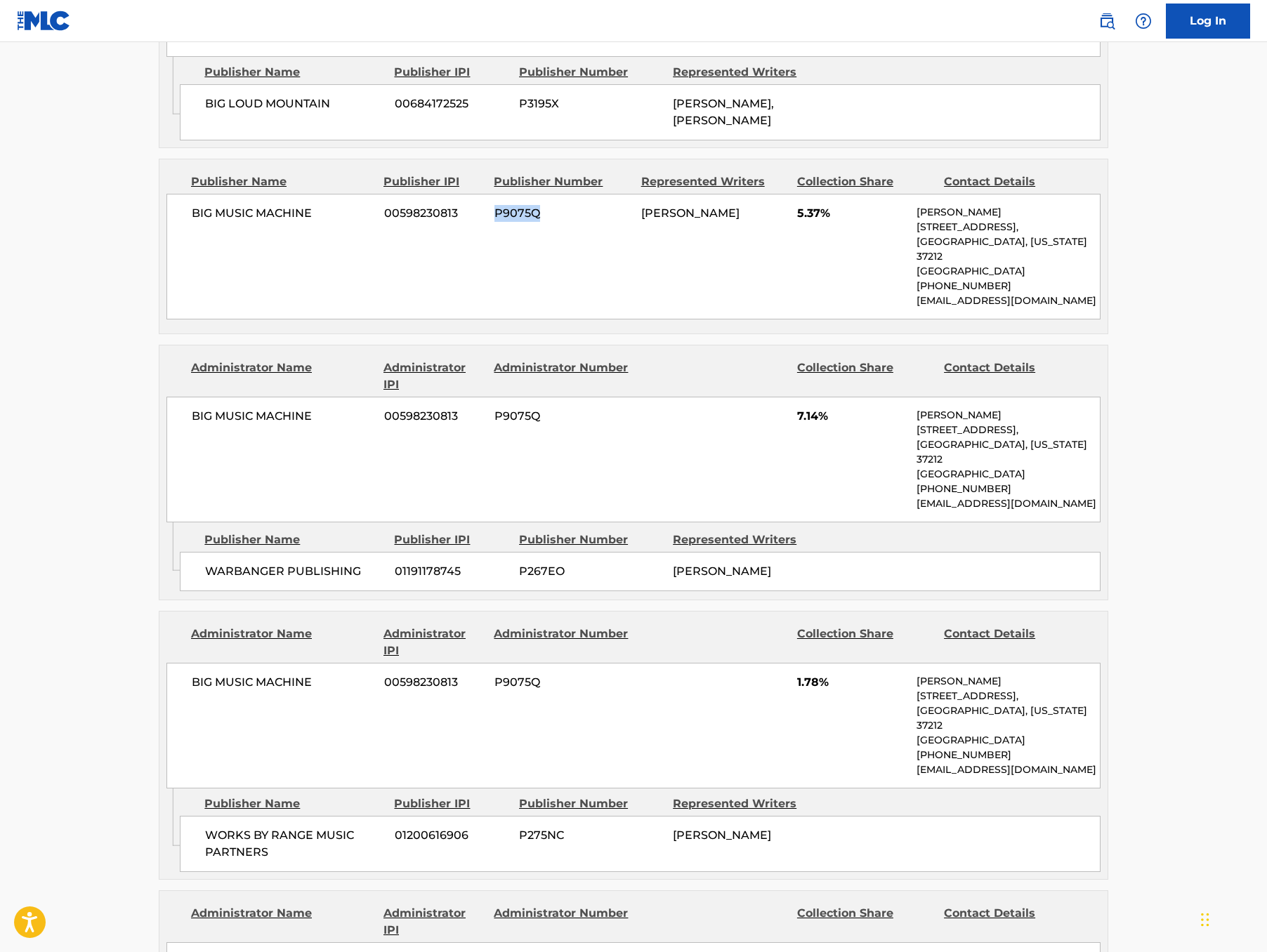
click at [519, 580] on span "P267EO" at bounding box center [590, 572] width 143 height 17
copy span "P267EO"
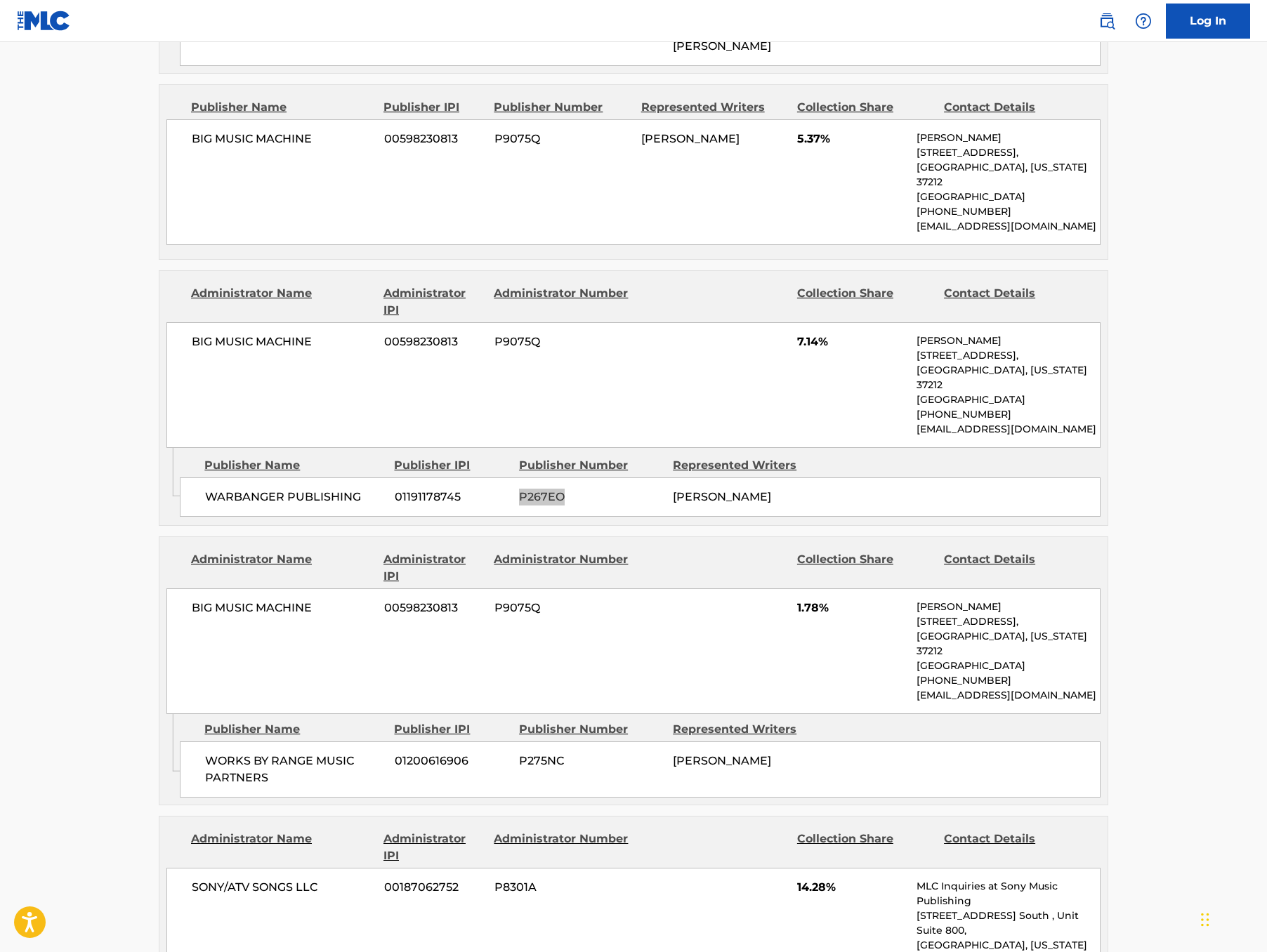
scroll to position [965, 0]
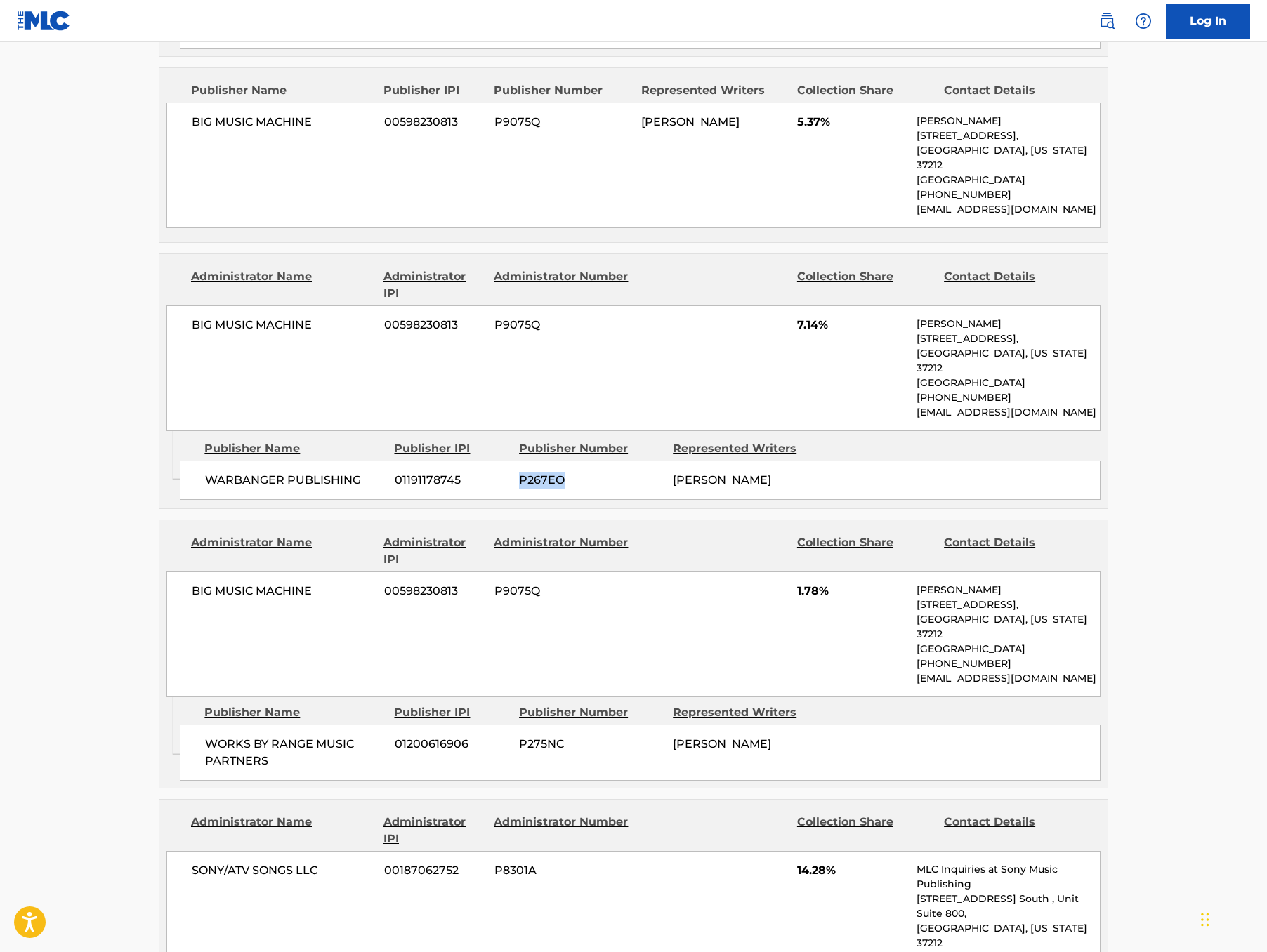
click at [519, 753] on span "P275NC" at bounding box center [590, 744] width 143 height 17
copy span "P275NC"
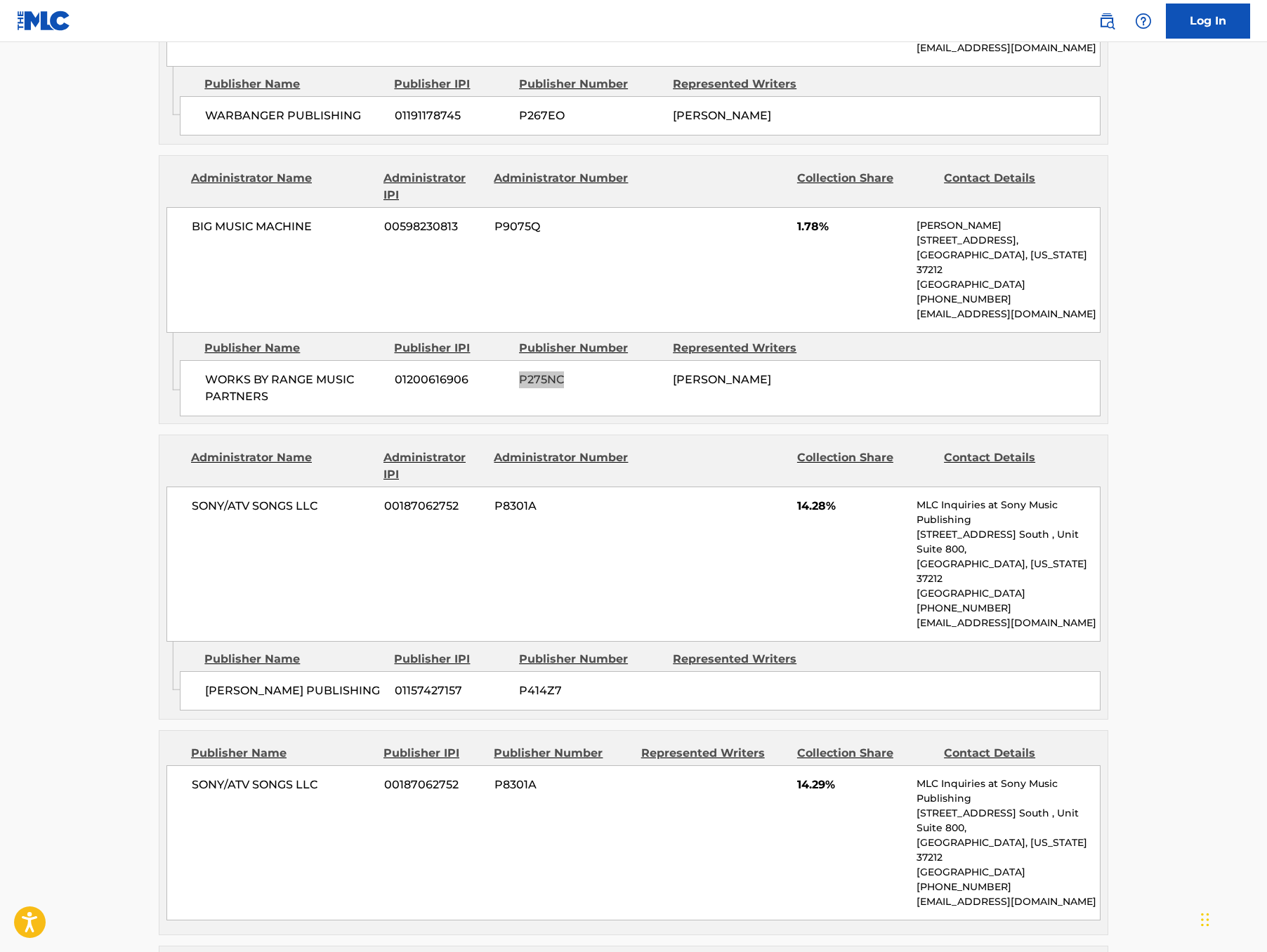
scroll to position [1330, 0]
click at [519, 683] on span "P414Z7" at bounding box center [590, 691] width 143 height 17
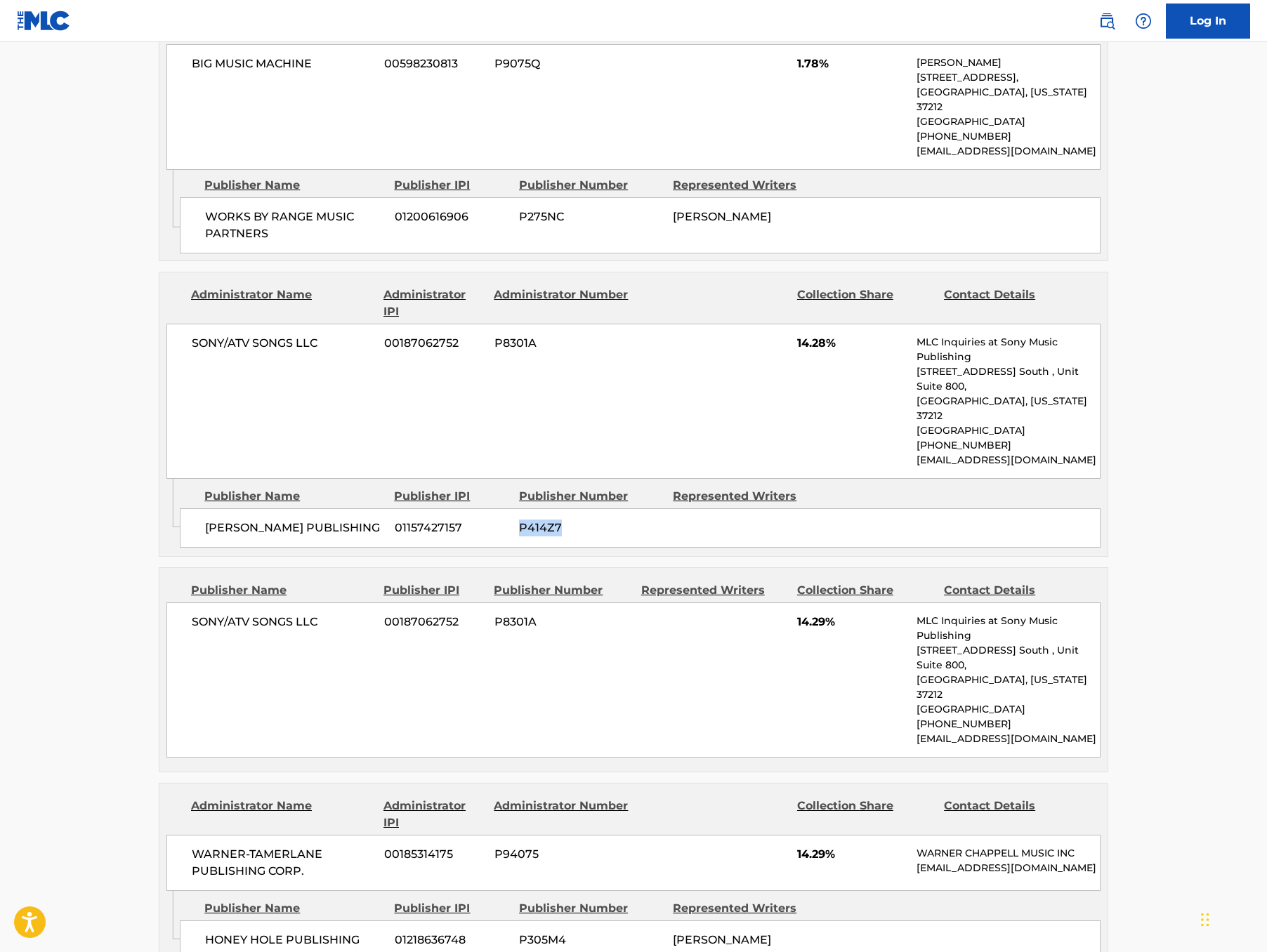
scroll to position [1565, 0]
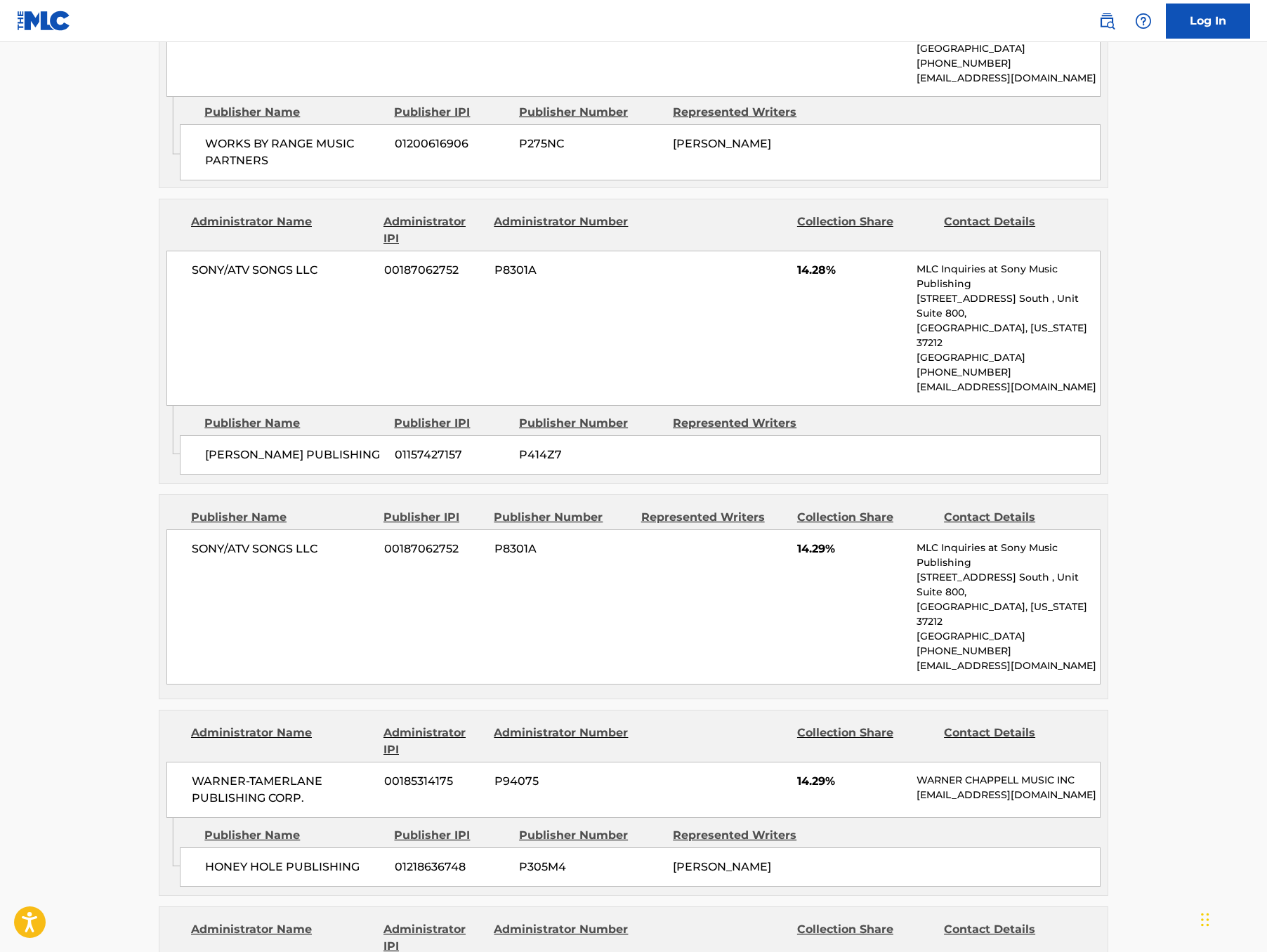
click at [494, 544] on span "P8301A" at bounding box center [563, 550] width 136 height 17
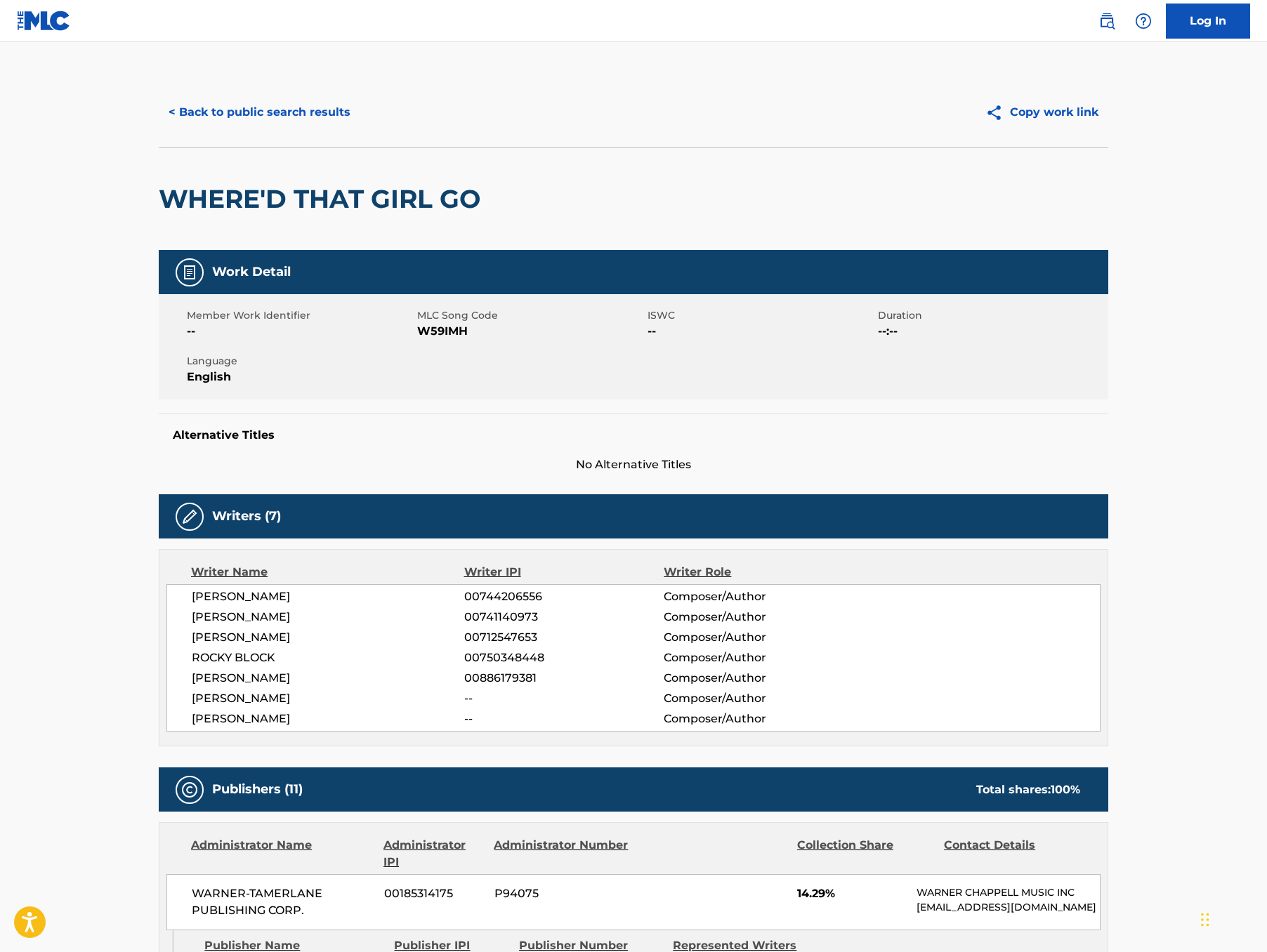
scroll to position [0, 0]
click at [161, 130] on button "< Back to public search results" at bounding box center [259, 113] width 202 height 35
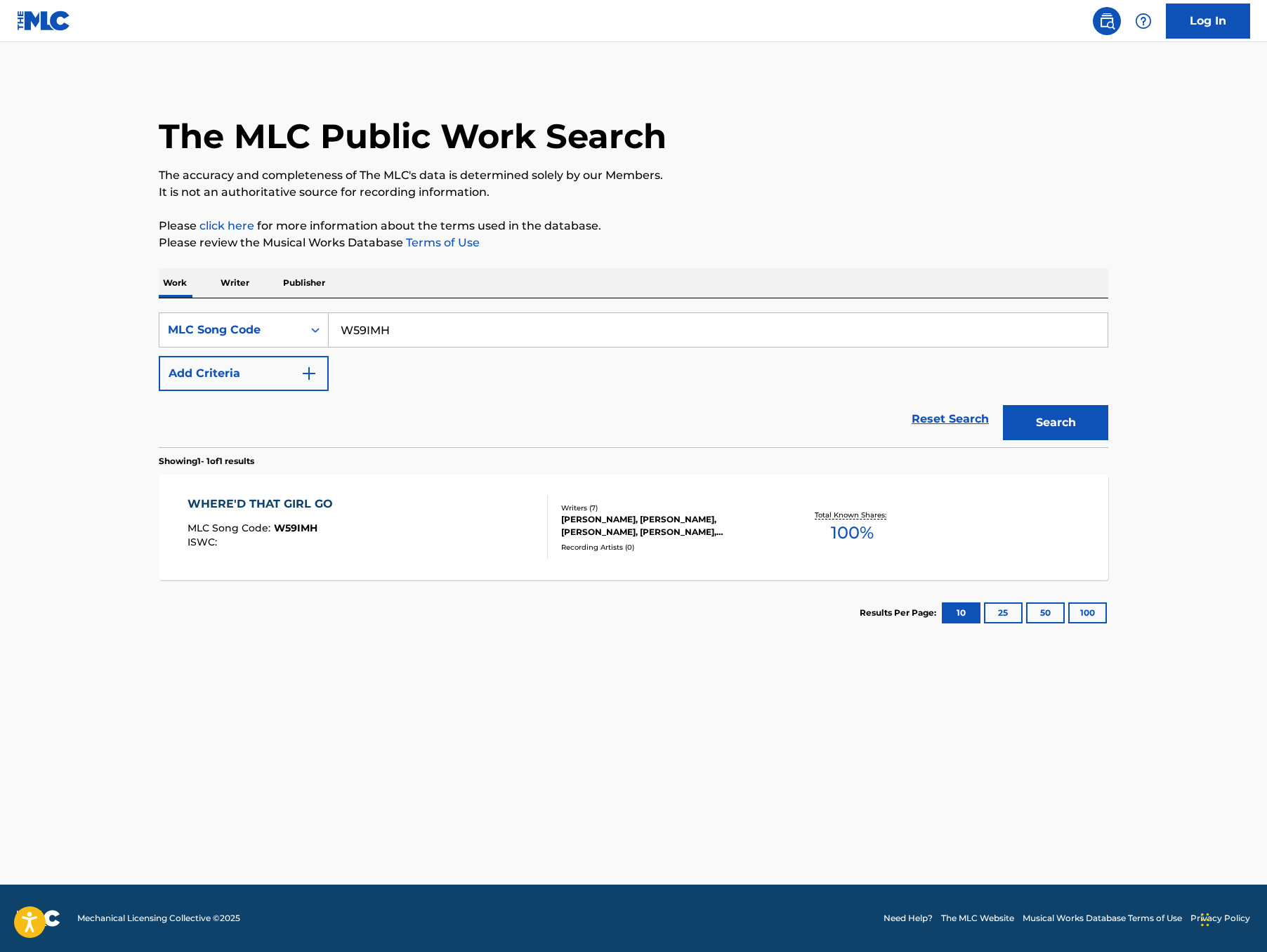
drag, startPoint x: 376, startPoint y: 371, endPoint x: 201, endPoint y: 339, distance: 177.9
click at [208, 343] on div "SearchWithCriteria85e3d86b-bae6-4ae8-b568-65b6a996deb7 MLC Song Code W59IMH Add…" at bounding box center [633, 373] width 950 height 149
paste input "DS374F"
type input "DS374F"
click at [1108, 441] on button "Search" at bounding box center [1055, 423] width 105 height 35
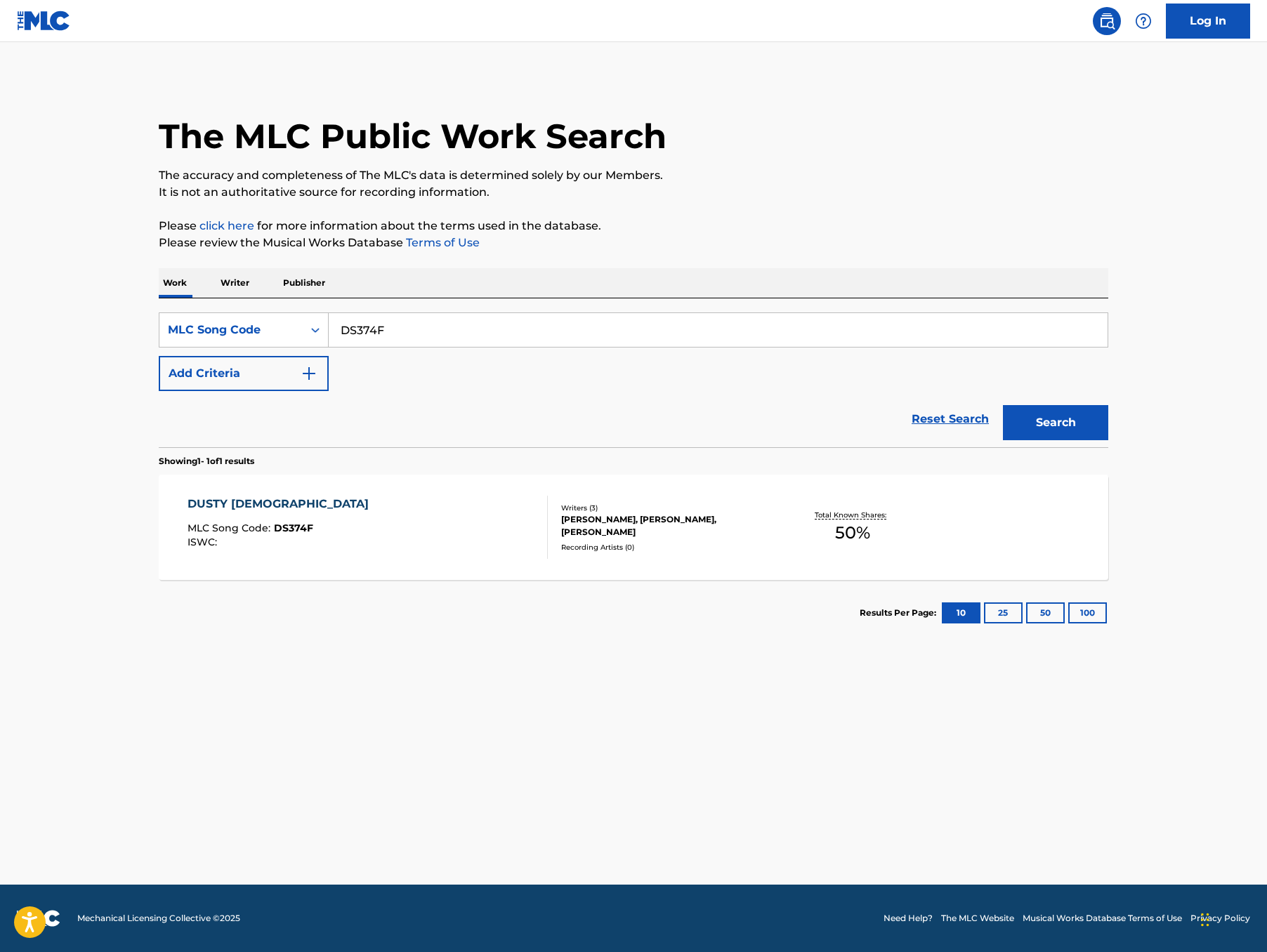
click at [188, 513] on div "DUSTY BIBLES" at bounding box center [282, 504] width 189 height 17
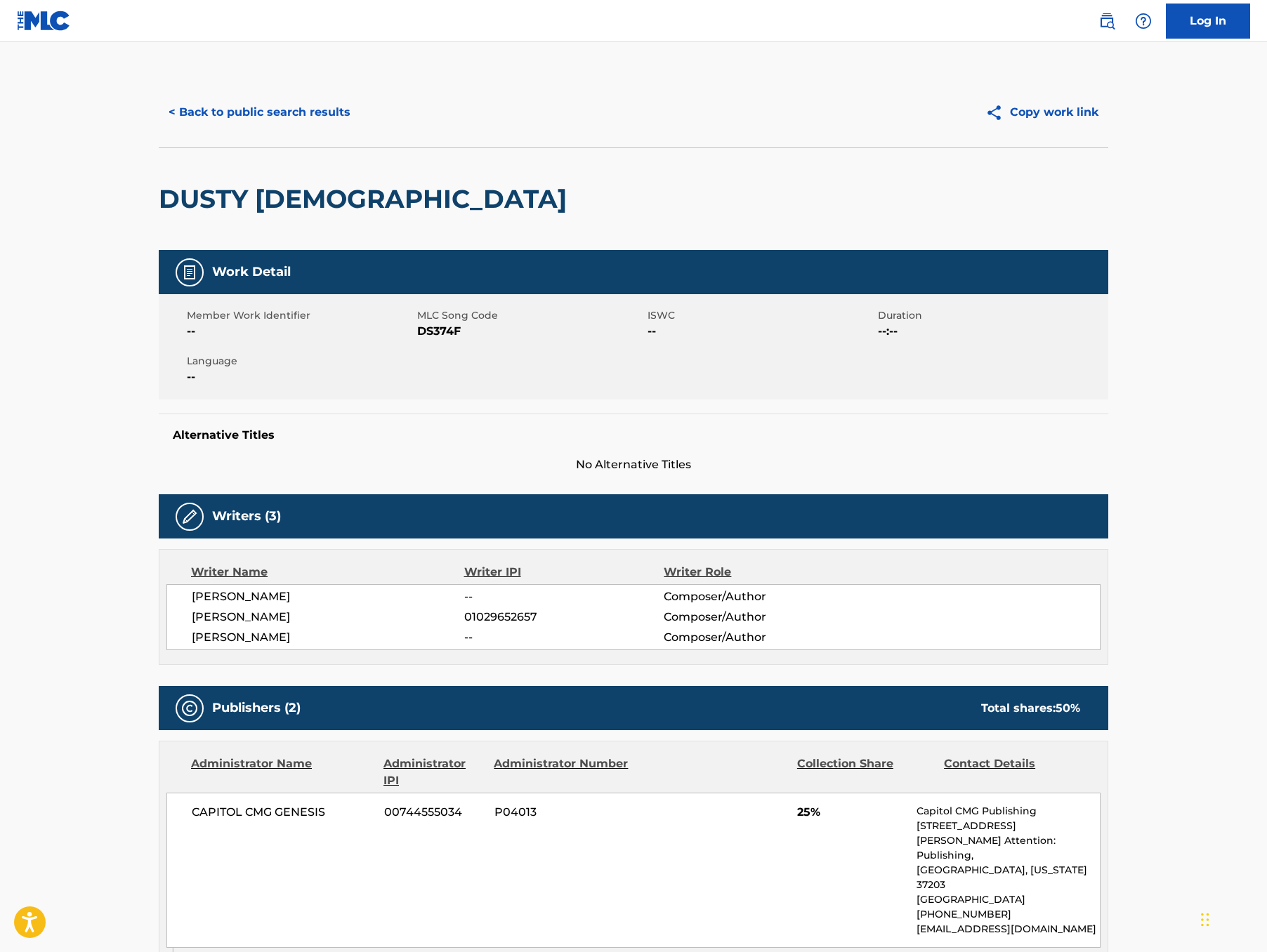
click at [159, 130] on button "< Back to public search results" at bounding box center [259, 113] width 202 height 35
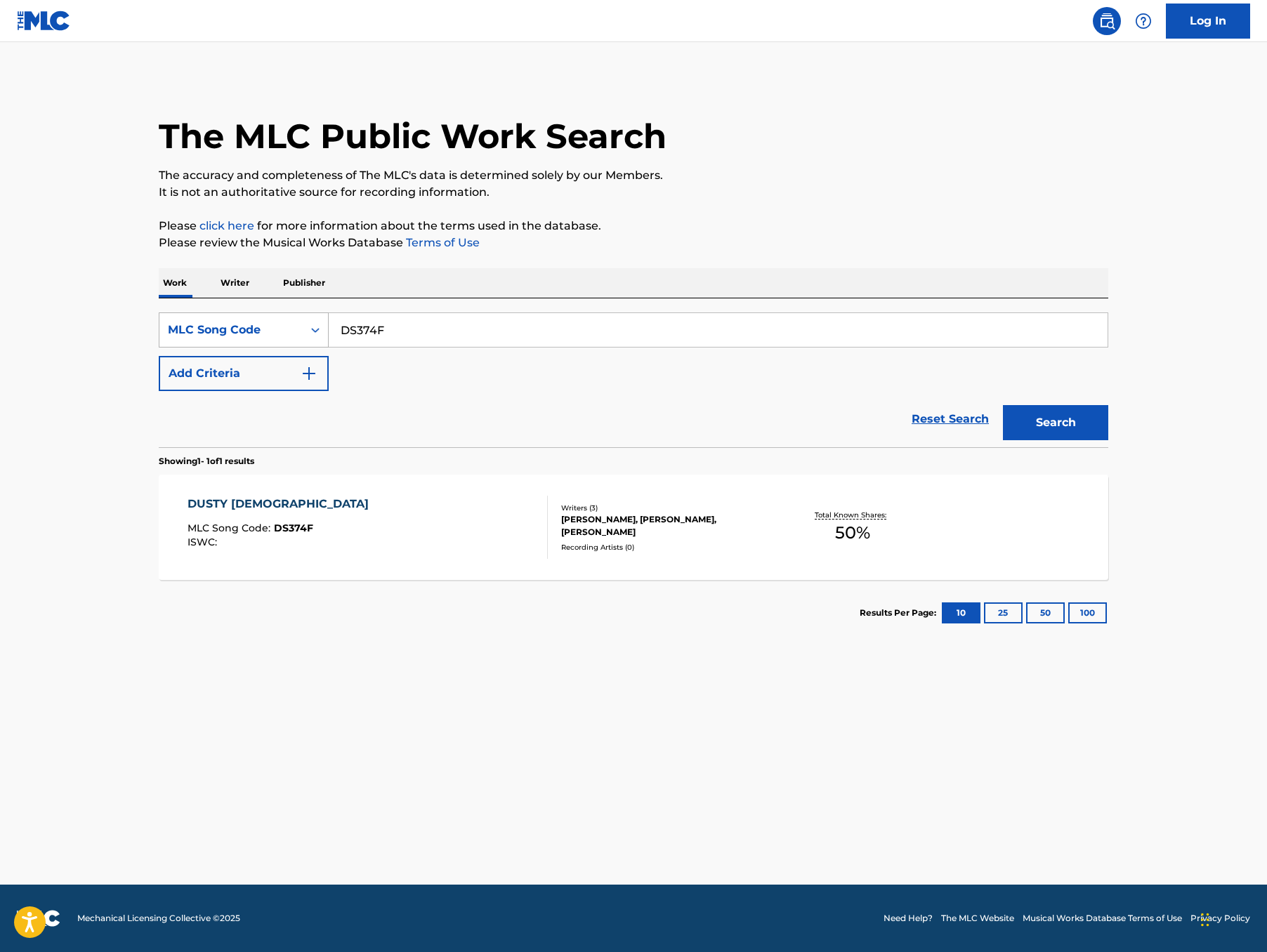
click at [192, 339] on div "MLC Song Code" at bounding box center [231, 330] width 126 height 17
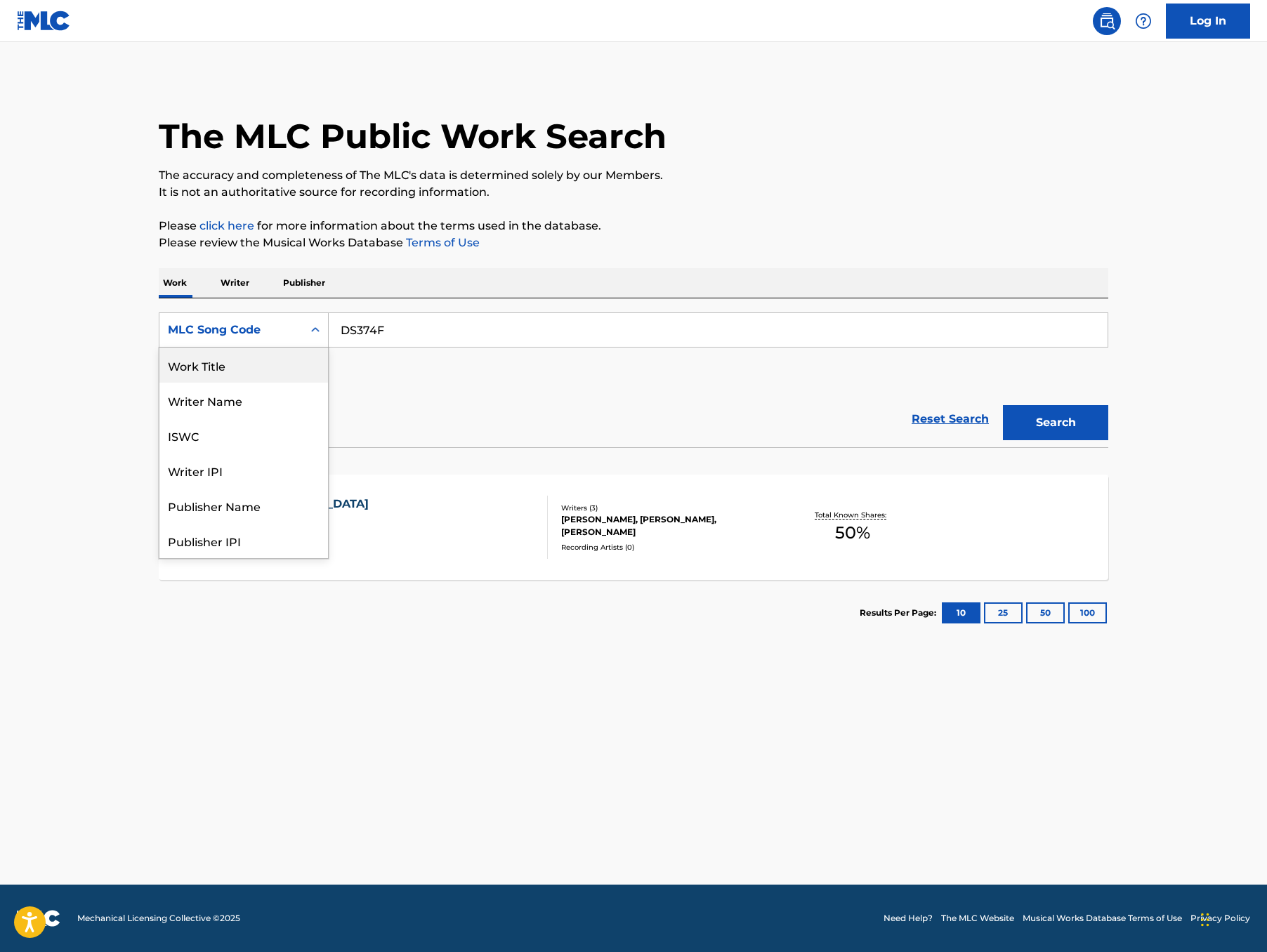
click at [159, 382] on div "Work Title" at bounding box center [244, 366] width 169 height 35
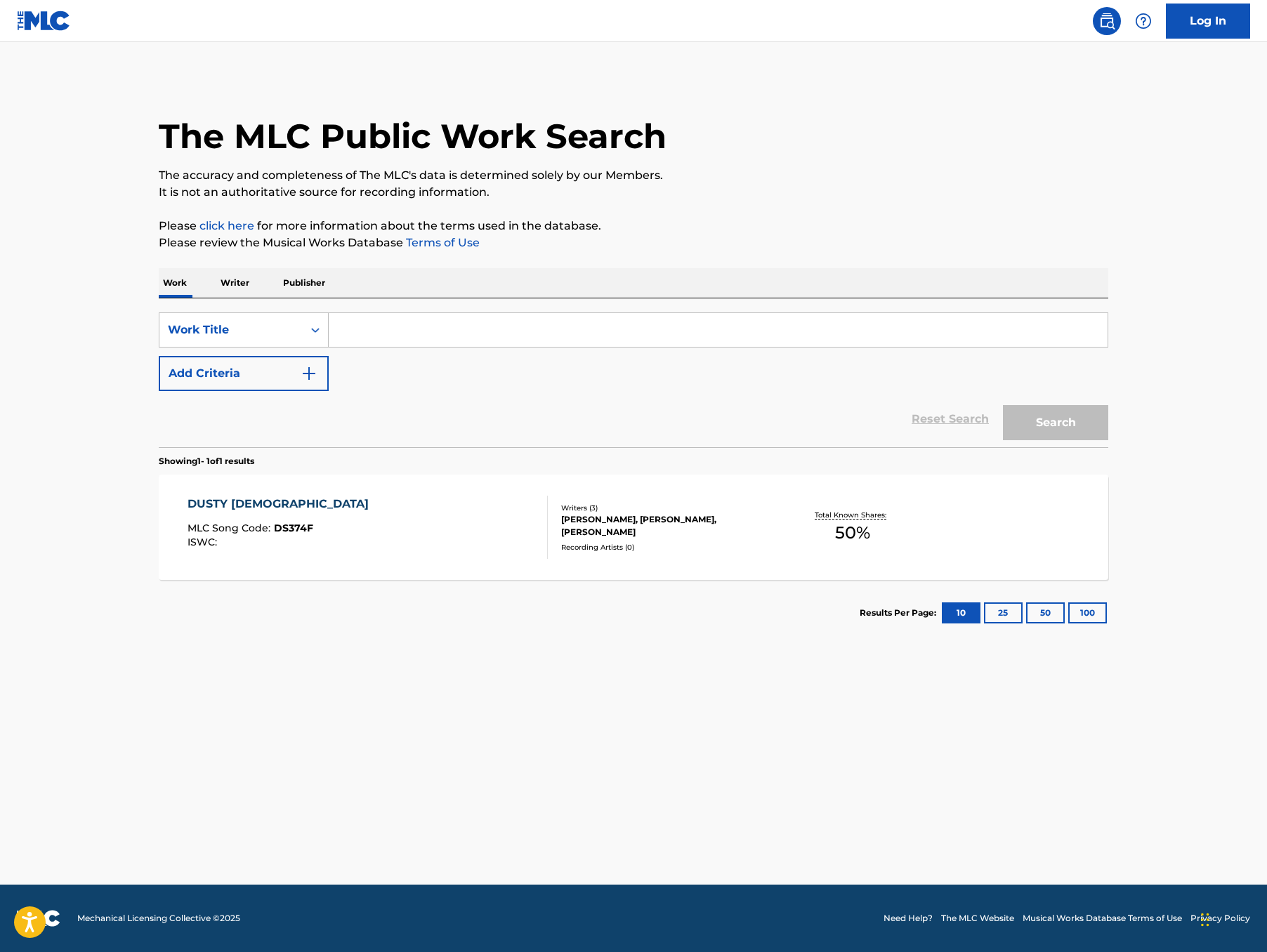
click at [330, 347] on input "Search Form" at bounding box center [718, 330] width 779 height 34
paste input "Dusty Bibles"
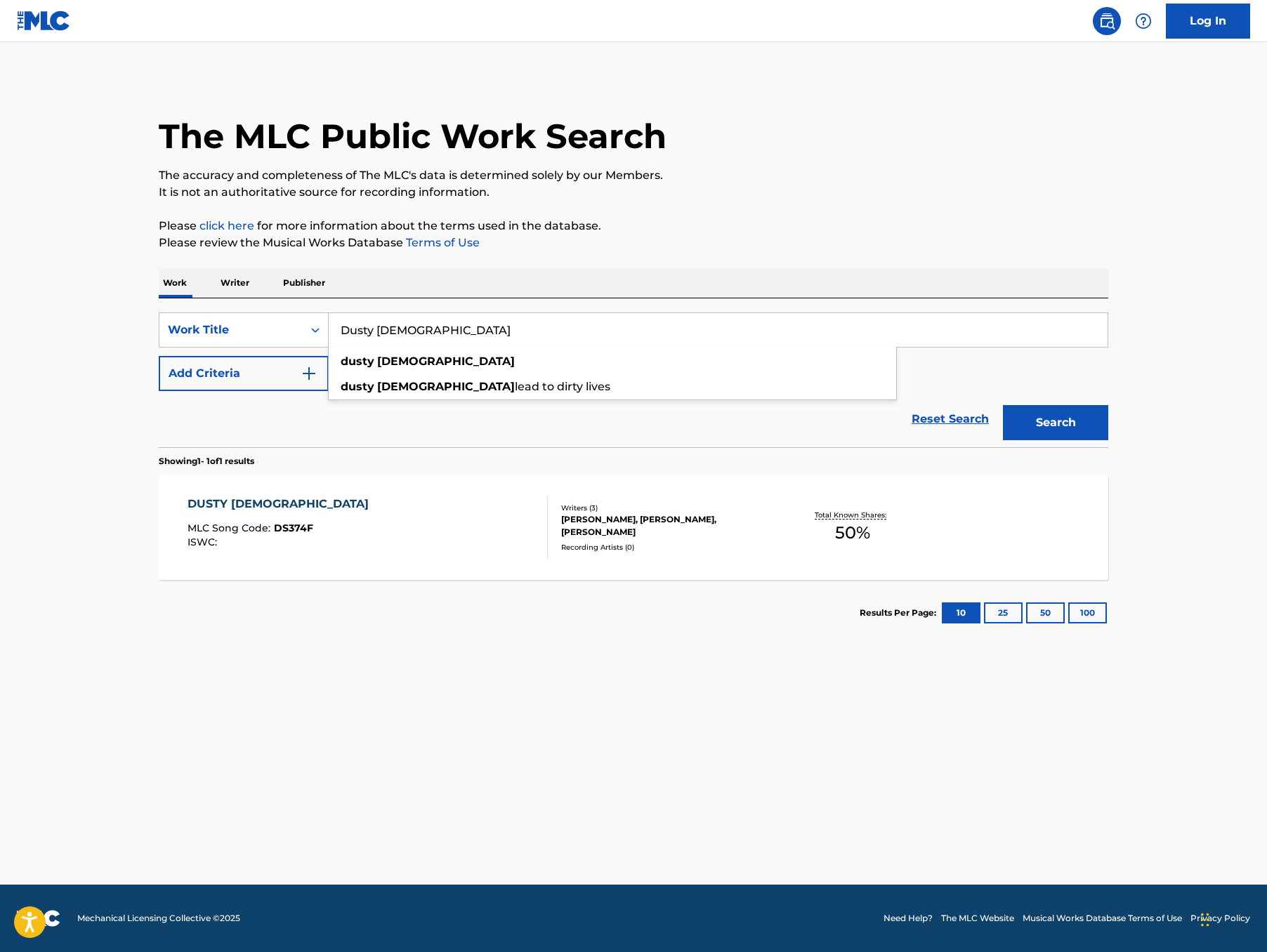
type input "Dusty Bibles"
click at [1108, 441] on button "Search" at bounding box center [1055, 423] width 105 height 35
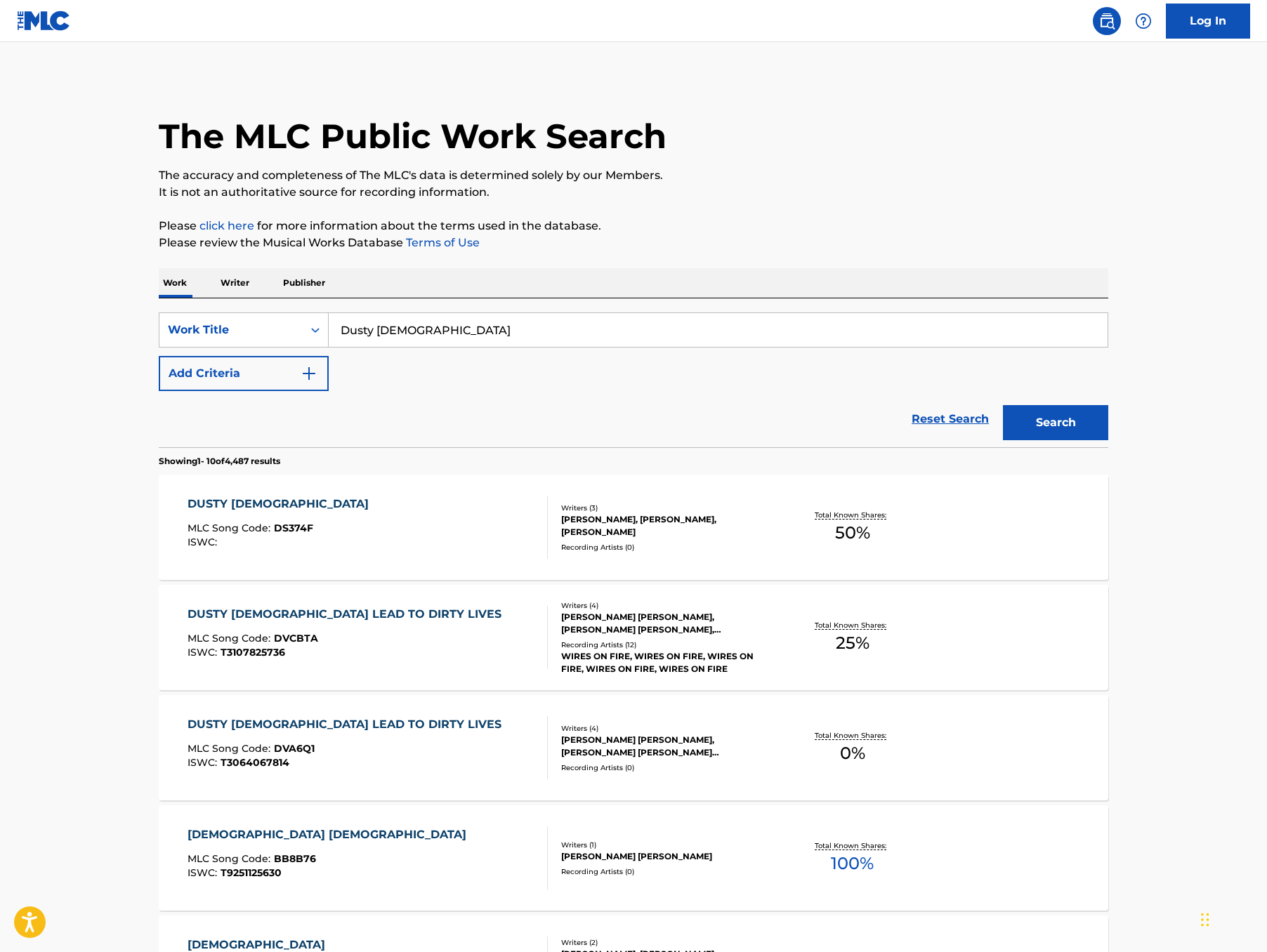
click at [188, 513] on div "DUSTY BIBLES" at bounding box center [282, 504] width 189 height 17
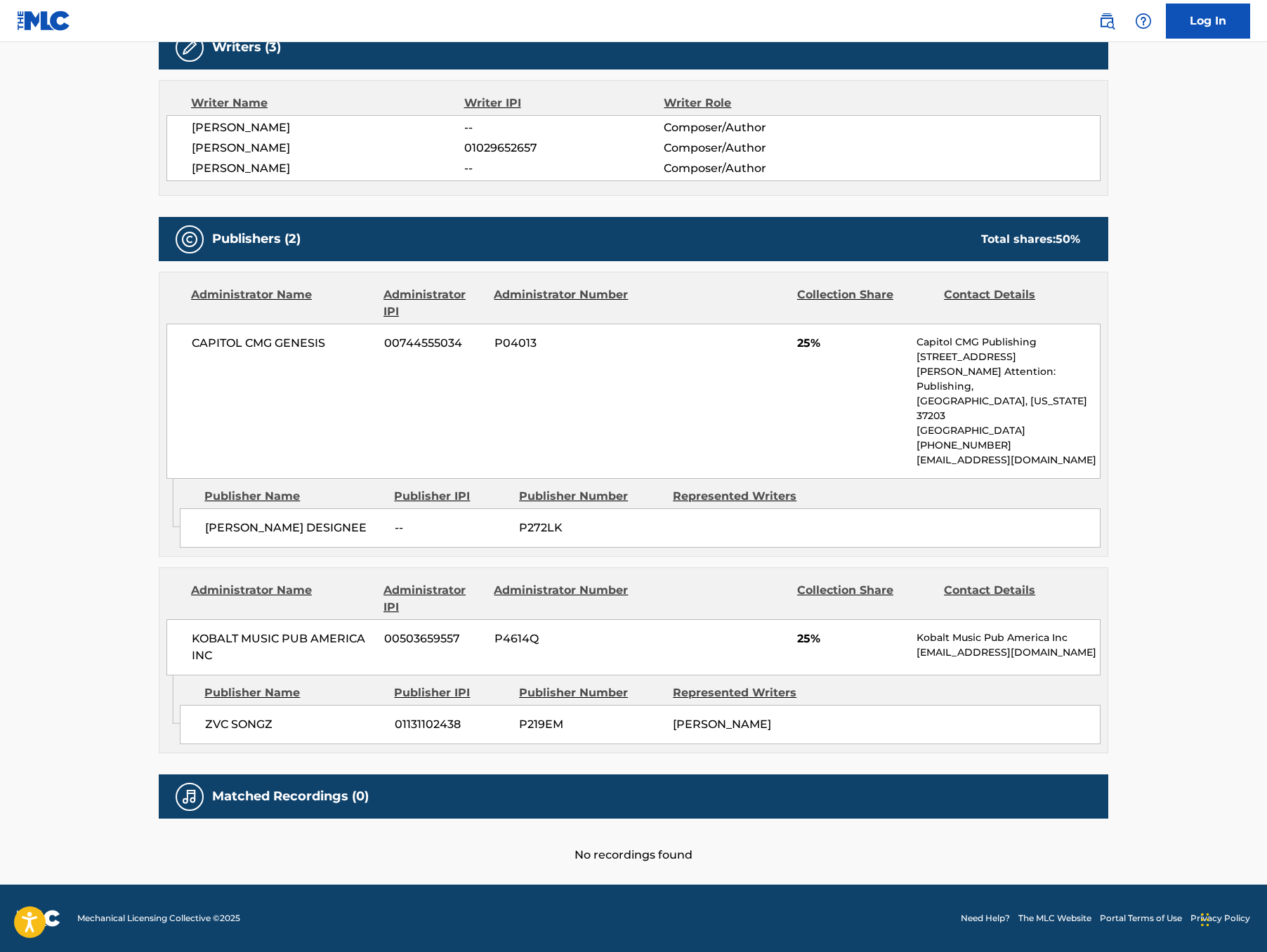
scroll to position [504, 0]
click at [519, 537] on span "P272LK" at bounding box center [590, 528] width 143 height 17
click at [519, 734] on span "P219EM" at bounding box center [590, 725] width 143 height 17
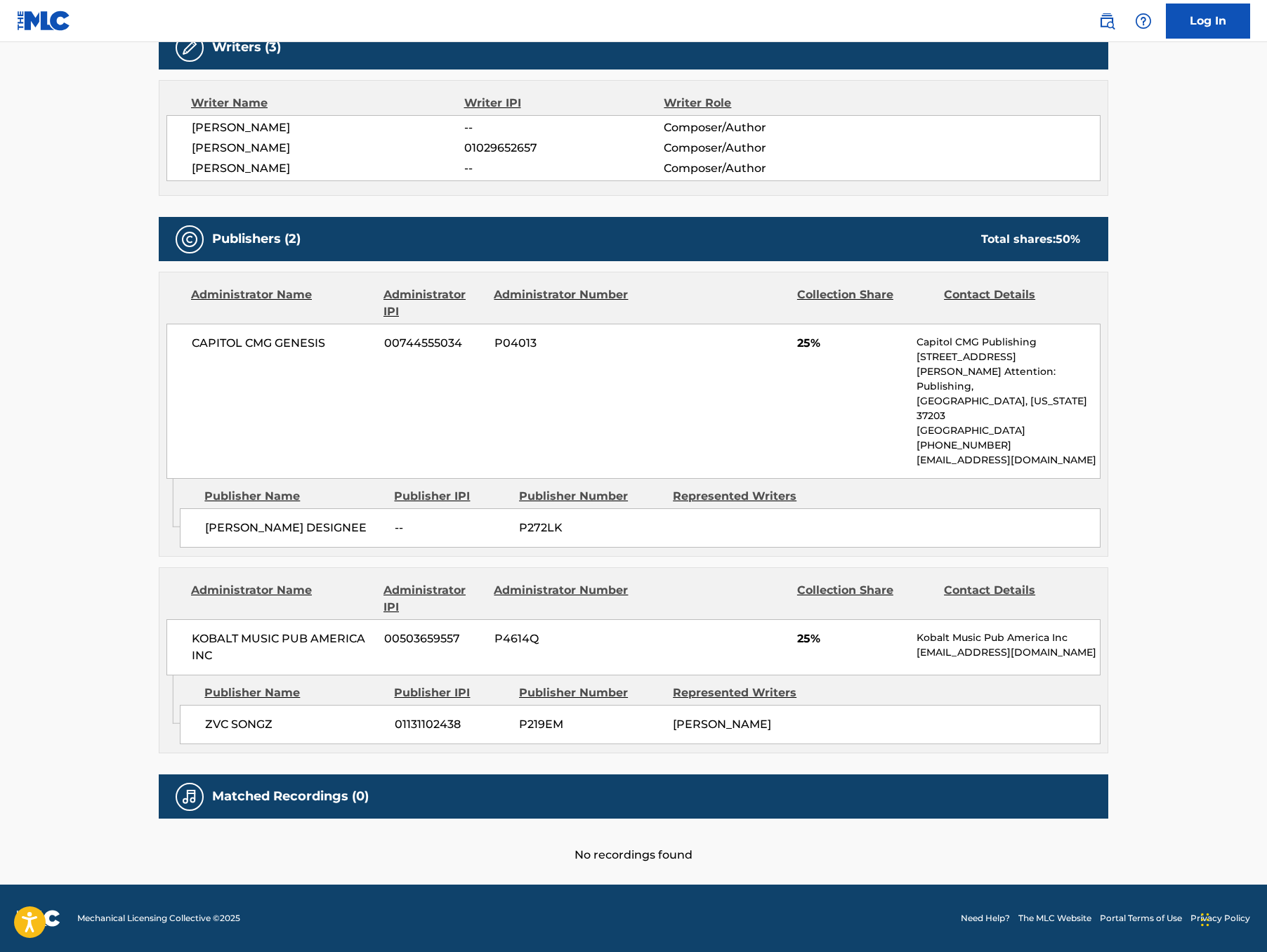
click at [519, 537] on span "P272LK" at bounding box center [590, 528] width 143 height 17
drag, startPoint x: 248, startPoint y: 399, endPoint x: 82, endPoint y: 394, distance: 166.1
click at [166, 394] on div "CAPITOL CMG GENESIS 00744555034 P04013 25% Capitol CMG Publishing 1234 Martin S…" at bounding box center [633, 401] width 934 height 156
drag, startPoint x: 278, startPoint y: 553, endPoint x: 93, endPoint y: 561, distance: 185.2
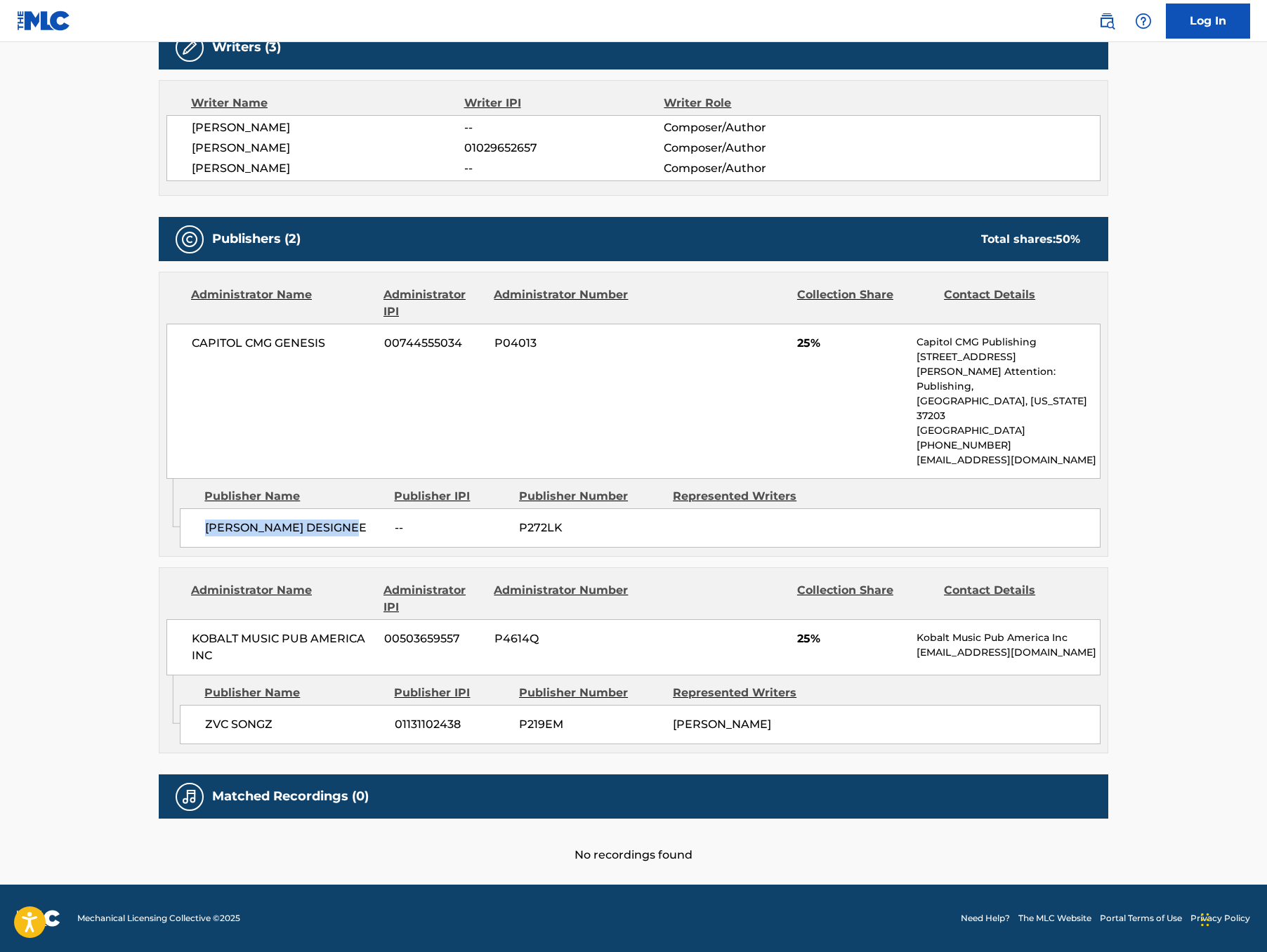
click at [180, 548] on div "JOSIAH QUEEN DESIGNEE -- P272LK" at bounding box center [640, 527] width 921 height 39
